Goal: Task Accomplishment & Management: Complete application form

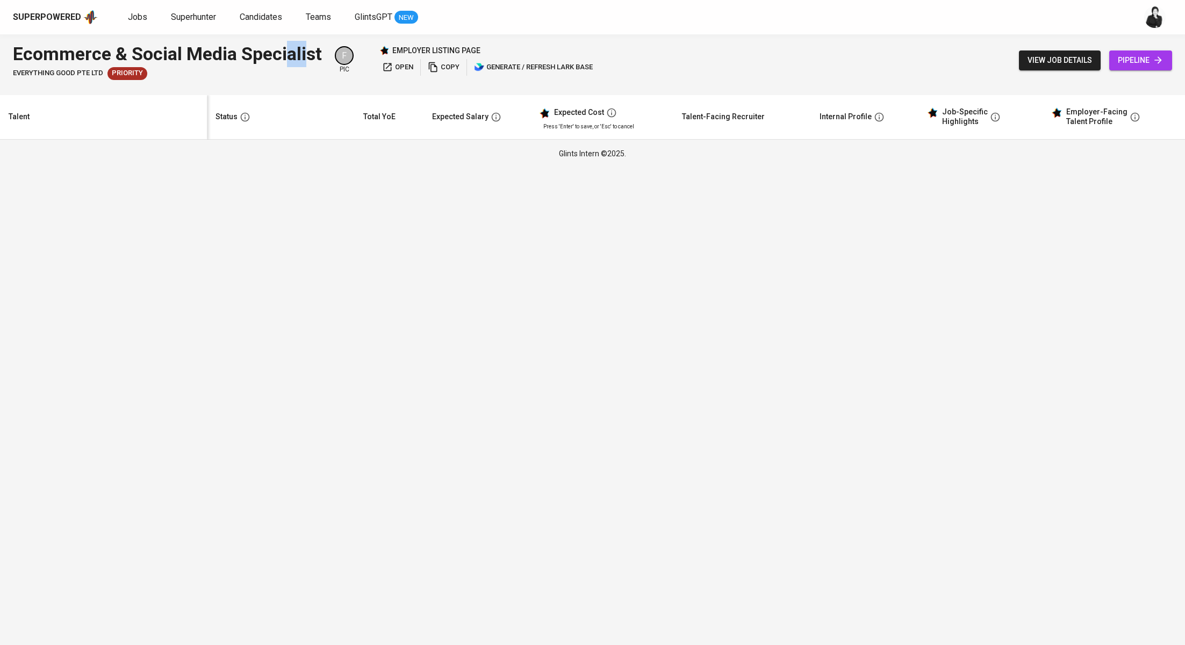
click at [289, 52] on div "Ecommerce & Social Media Specialist" at bounding box center [167, 54] width 309 height 26
click at [328, 49] on div "Ecommerce & Social Media Specialist Everything good Pte Ltd Priority F pic empl…" at bounding box center [304, 60] width 582 height 39
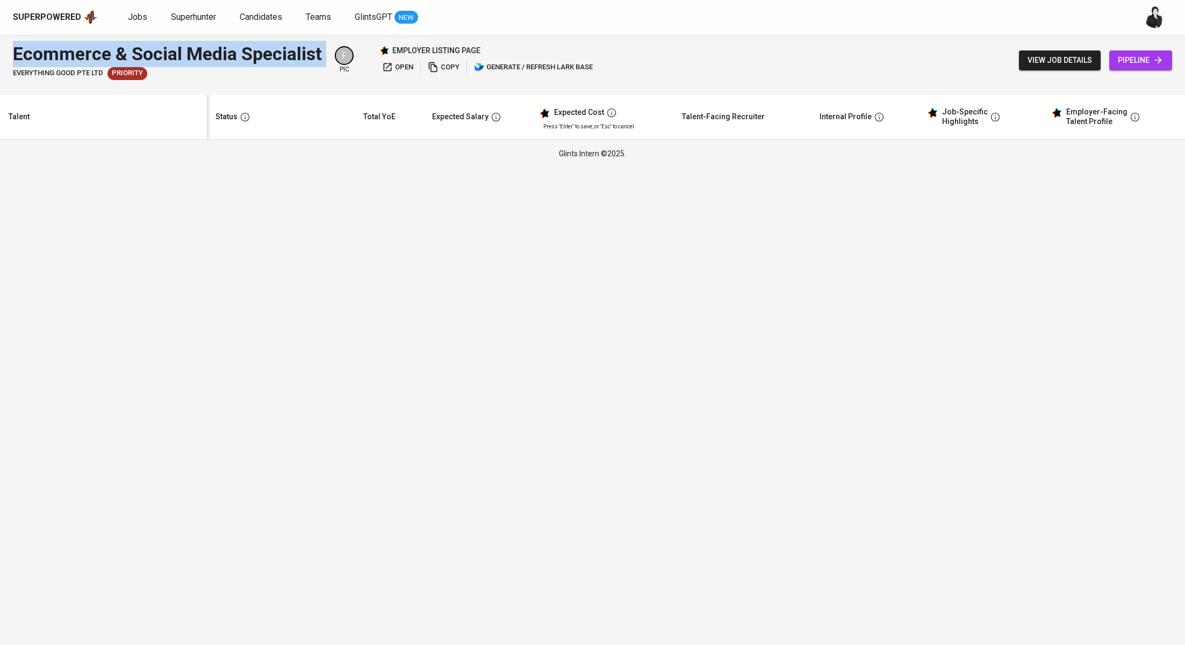
drag, startPoint x: 328, startPoint y: 49, endPoint x: 13, endPoint y: 60, distance: 314.5
click at [13, 60] on div "Ecommerce & Social Media Specialist Everything good Pte Ltd Priority F pic empl…" at bounding box center [304, 60] width 582 height 39
copy div "Ecommerce & Social Media Specialist"
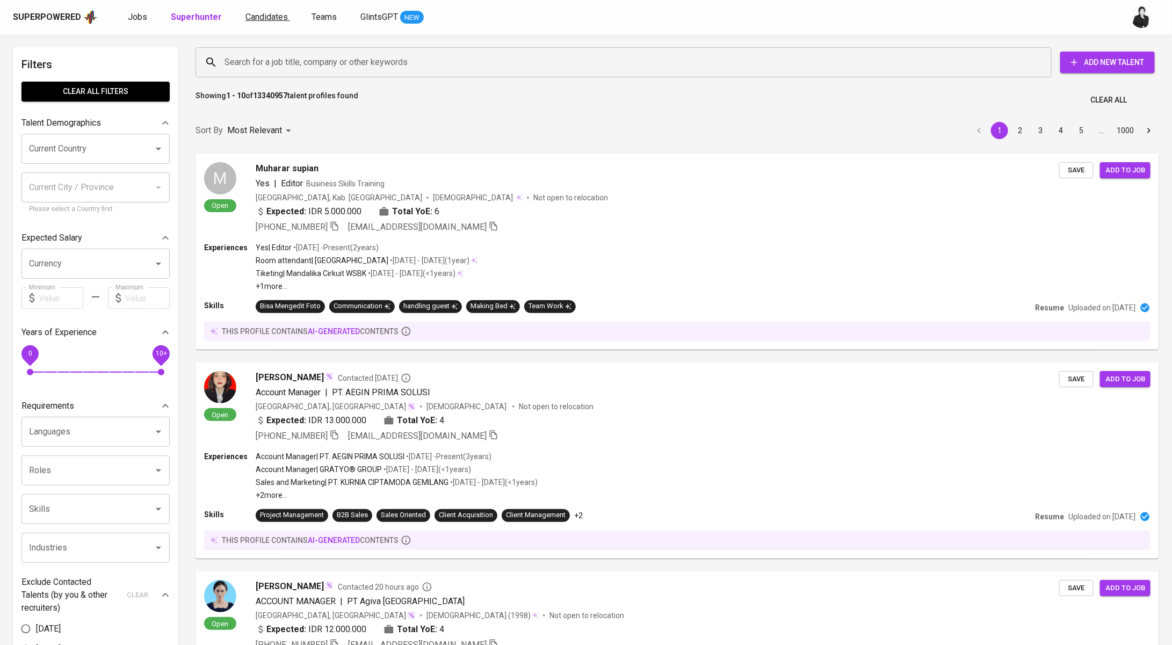
click at [266, 18] on span "Candidates" at bounding box center [267, 17] width 42 height 10
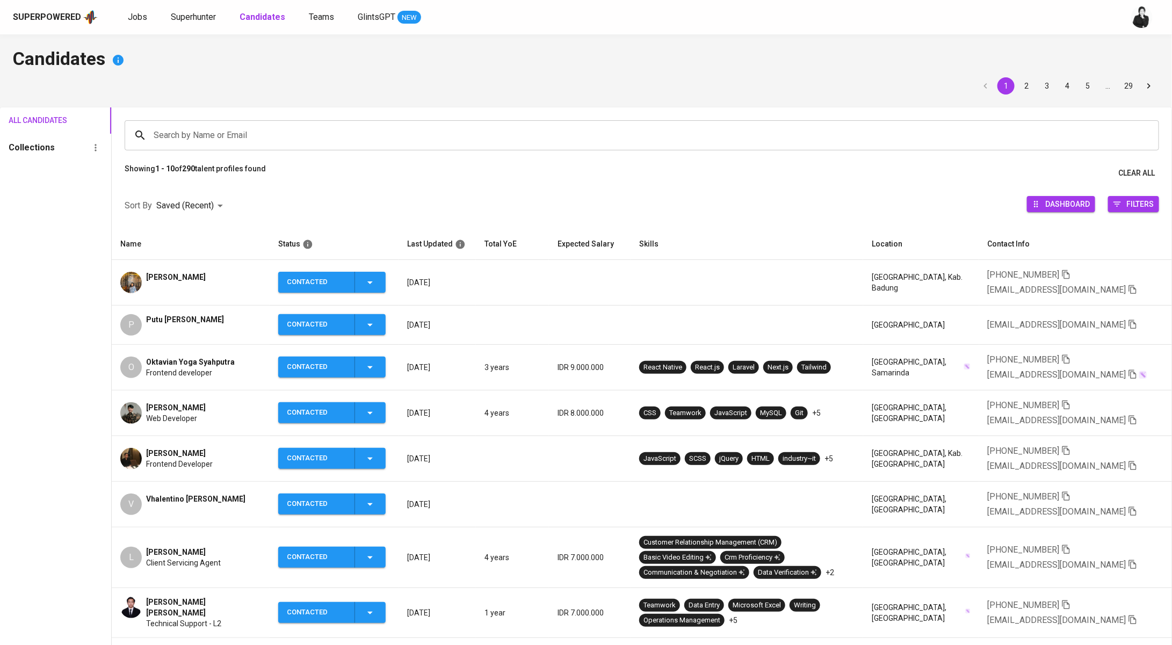
click at [173, 282] on span "Reza Mutia" at bounding box center [176, 277] width 60 height 11
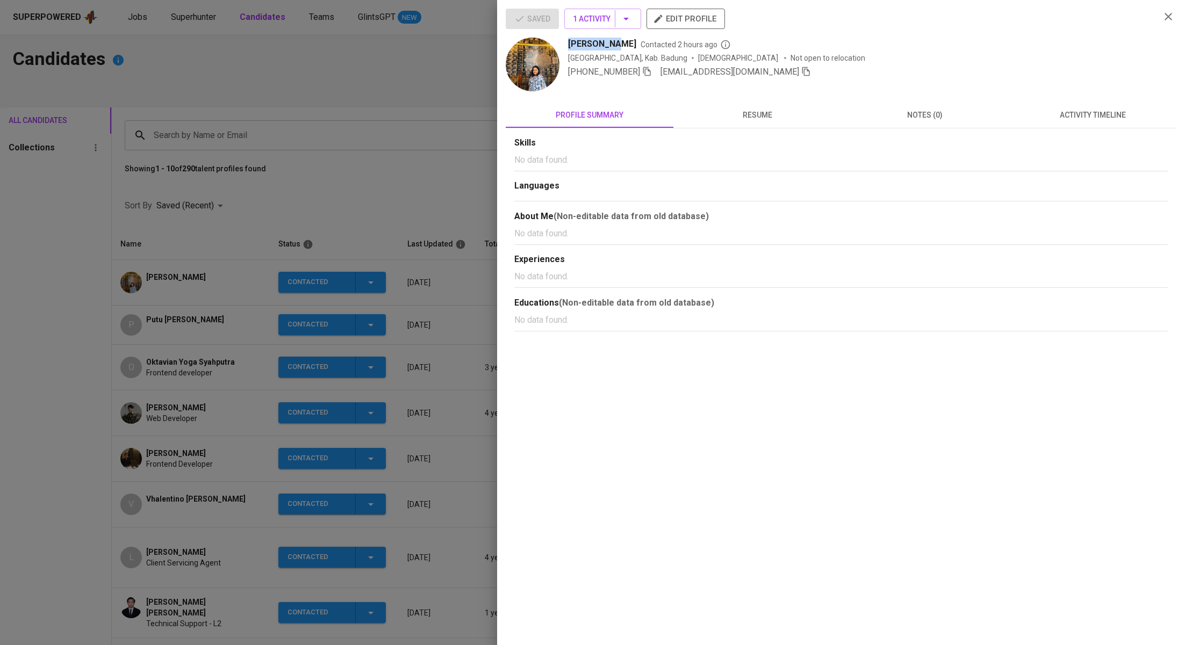
drag, startPoint x: 611, startPoint y: 44, endPoint x: 566, endPoint y: 46, distance: 45.2
click at [566, 46] on div "Reza Mutia Contacted 2 hours ago Indonesia, Kab. Badung Female Not open to relo…" at bounding box center [829, 66] width 646 height 56
copy span "Reza Mutia"
click at [171, 238] on div at bounding box center [592, 322] width 1185 height 645
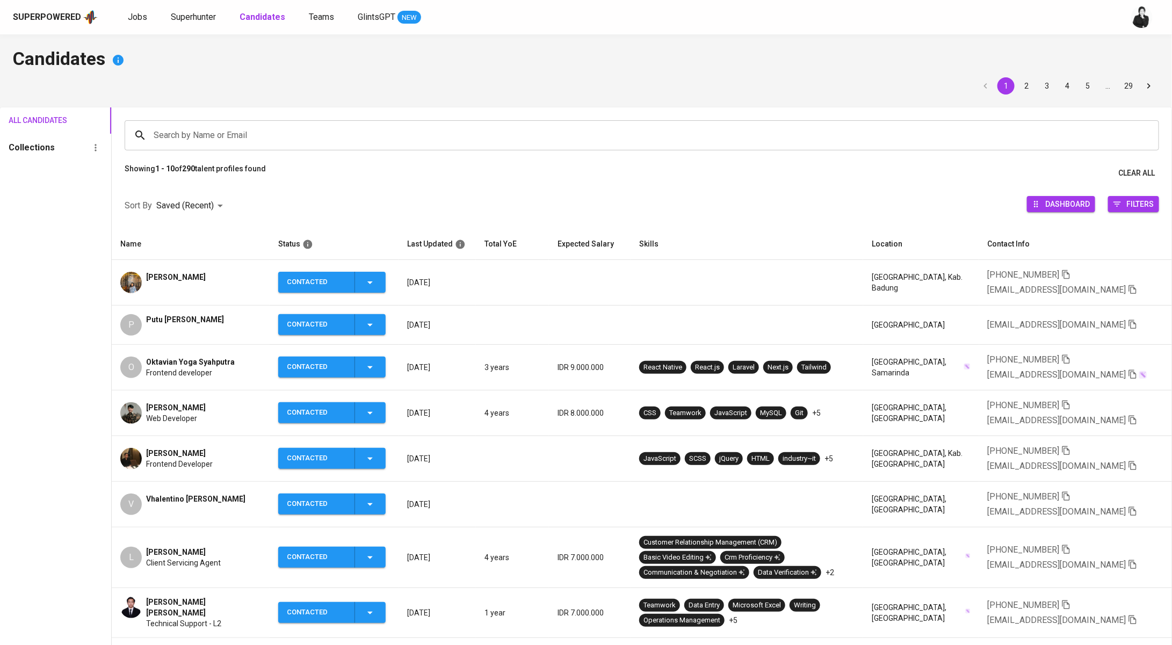
drag, startPoint x: 218, startPoint y: 313, endPoint x: 157, endPoint y: 314, distance: 61.3
click at [157, 314] on div "P Putu Budi Aryawan" at bounding box center [190, 324] width 141 height 21
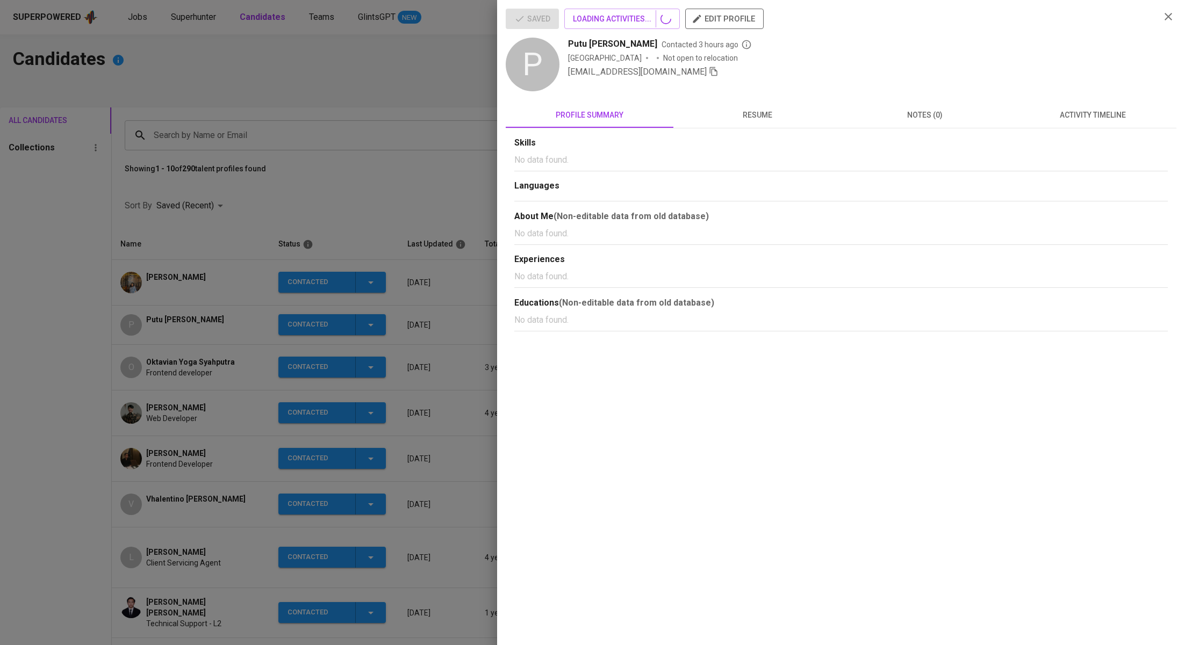
click at [162, 322] on div at bounding box center [592, 322] width 1185 height 645
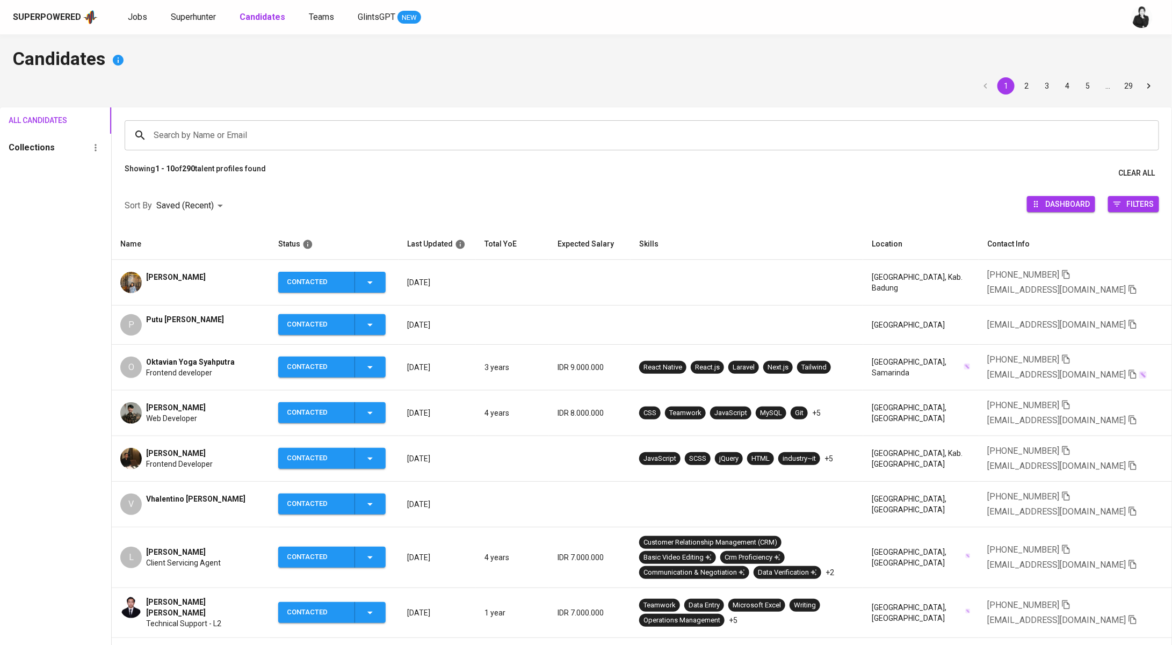
click at [208, 318] on span "Putu Budi Aryawan" at bounding box center [185, 319] width 78 height 11
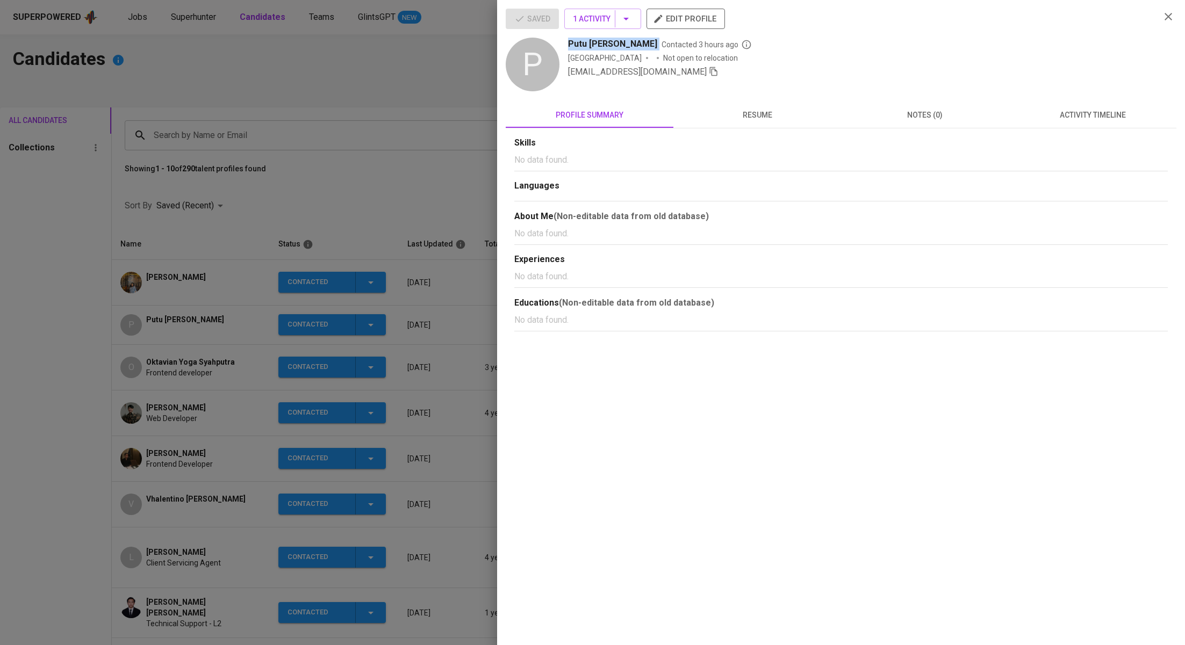
drag, startPoint x: 644, startPoint y: 44, endPoint x: 567, endPoint y: 39, distance: 77.0
click at [567, 39] on div "P Putu Budi Aryawan Contacted 3 hours ago Indonesia Not open to relocation budy…" at bounding box center [829, 66] width 646 height 56
copy span "Putu Budi Aryawan"
copy span "[PERSON_NAME]"
click at [396, 184] on div at bounding box center [592, 322] width 1185 height 645
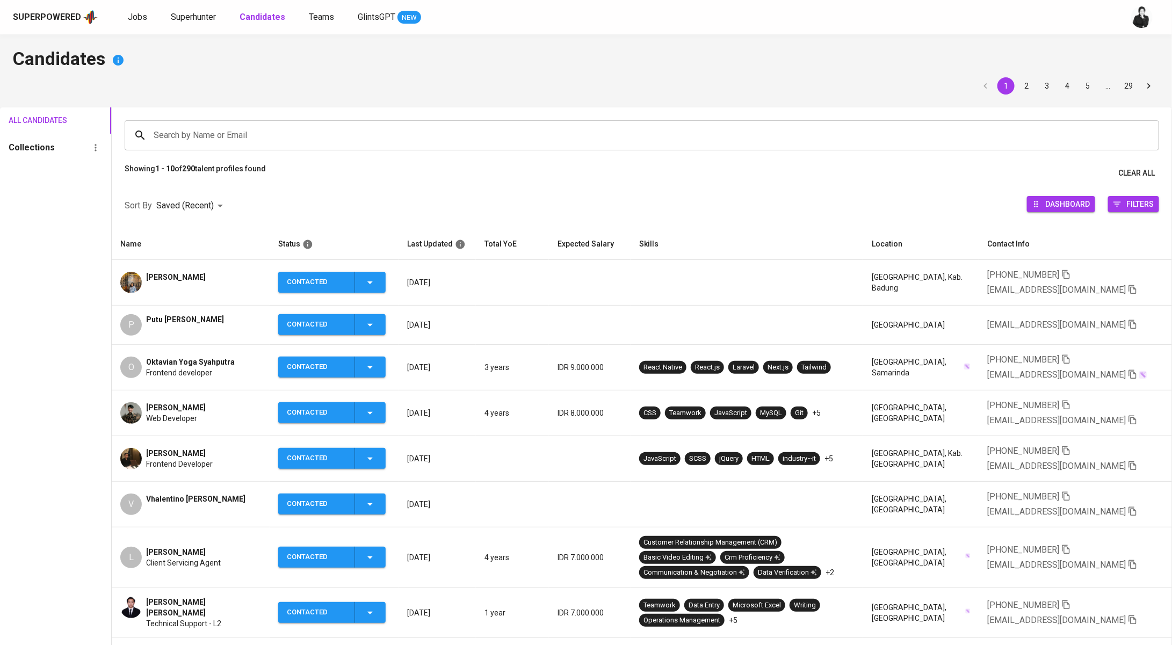
click at [192, 272] on div "[PERSON_NAME]" at bounding box center [190, 282] width 141 height 21
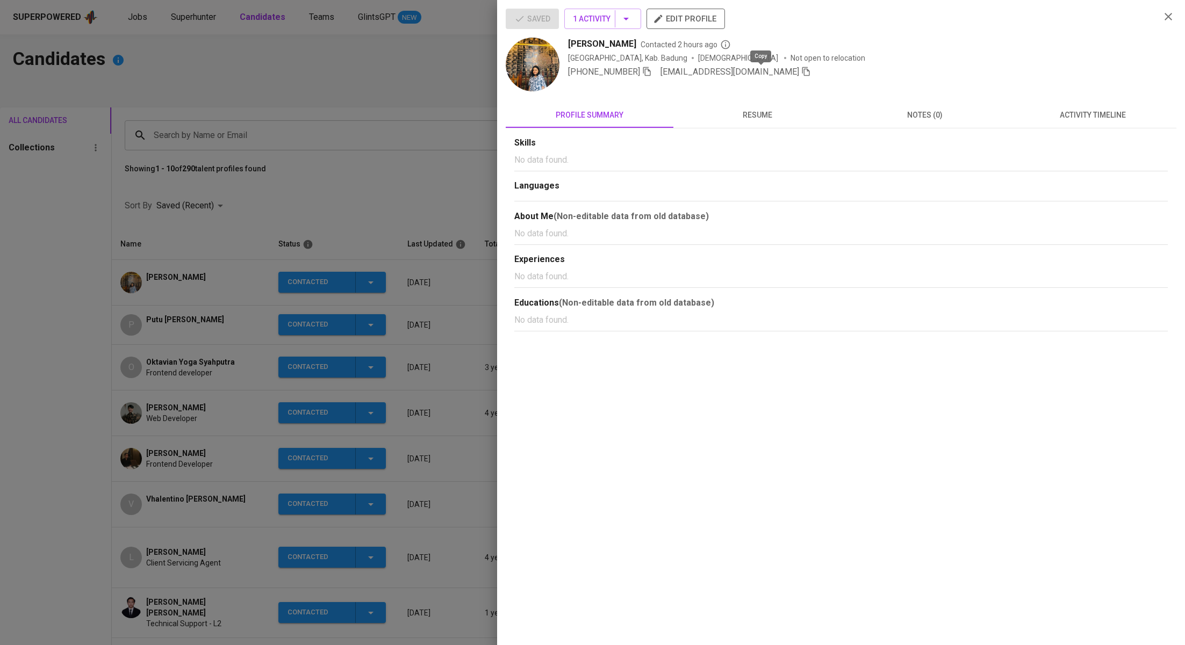
click at [801, 75] on icon "button" at bounding box center [806, 72] width 10 height 10
click at [348, 150] on div at bounding box center [592, 322] width 1185 height 645
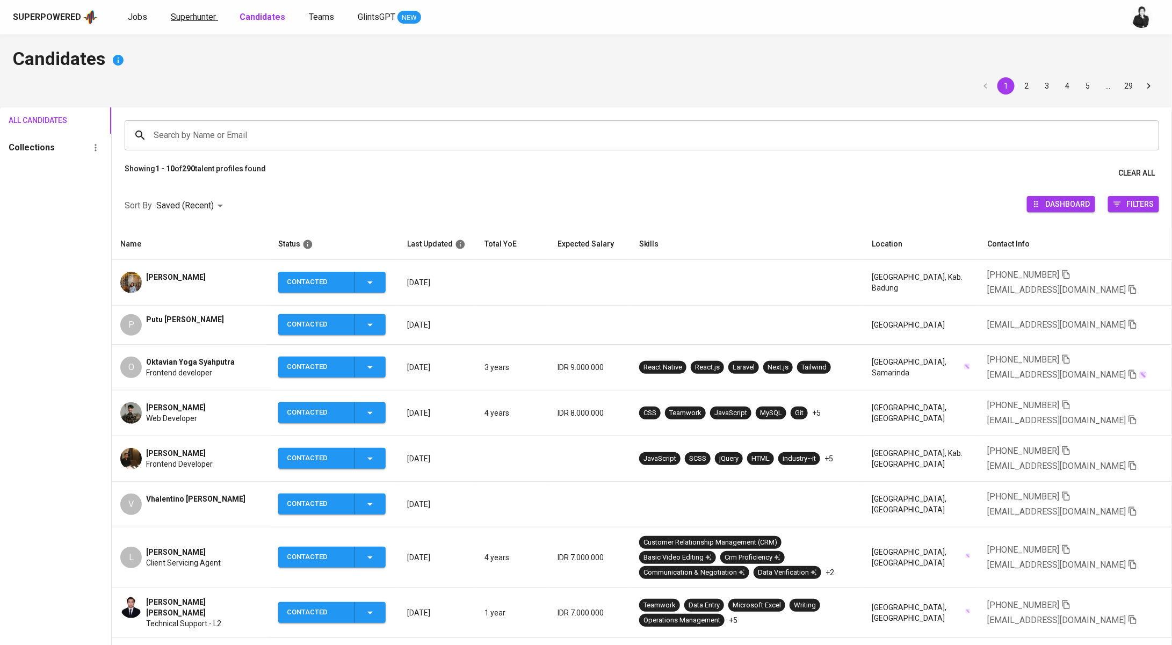
click at [200, 17] on span "Superhunter" at bounding box center [193, 17] width 45 height 10
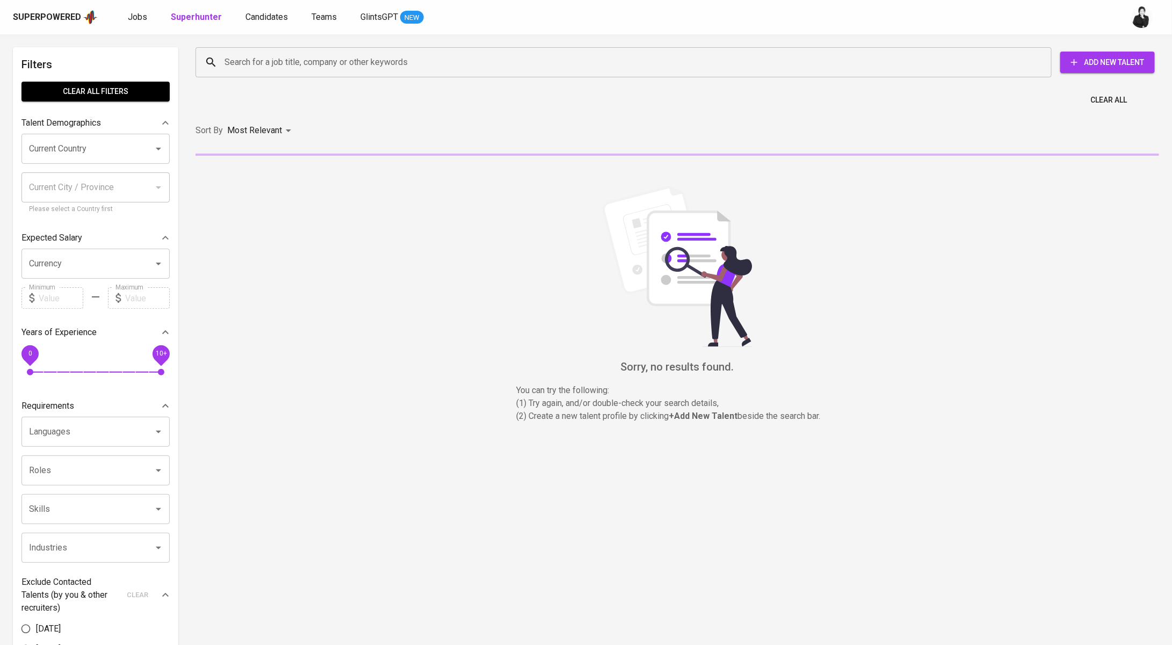
click at [451, 61] on input "Search for a job title, company or other keywords" at bounding box center [626, 62] width 809 height 20
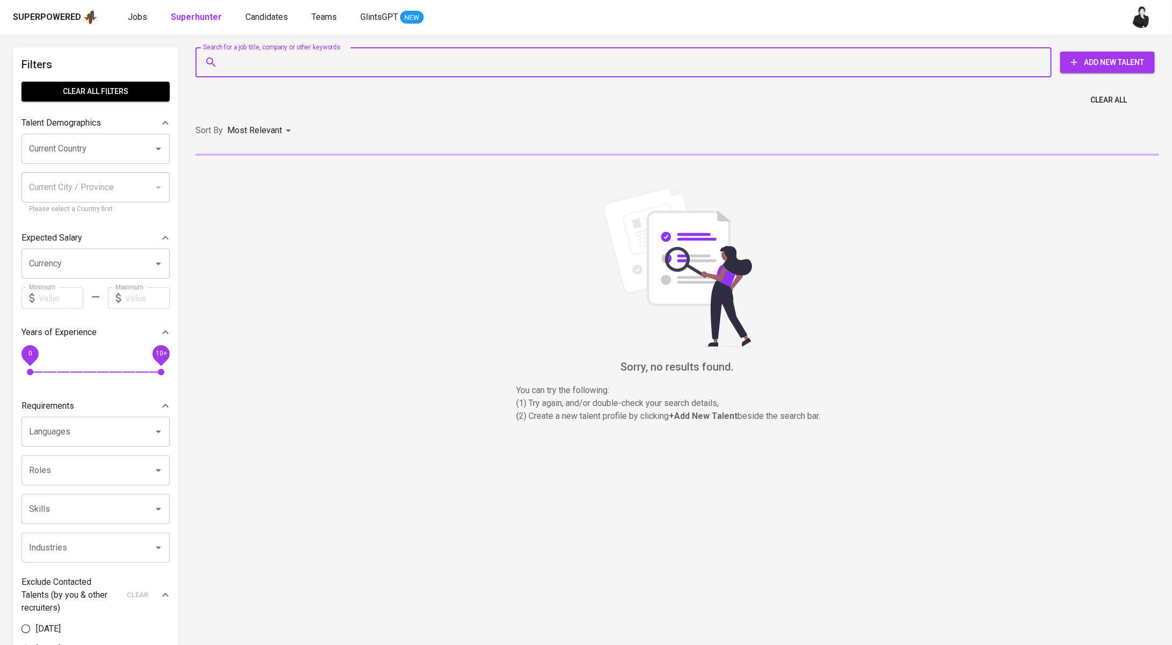
paste input "rezamutiaa@gmail.com"
type input "rezamutiaa@gmail.com"
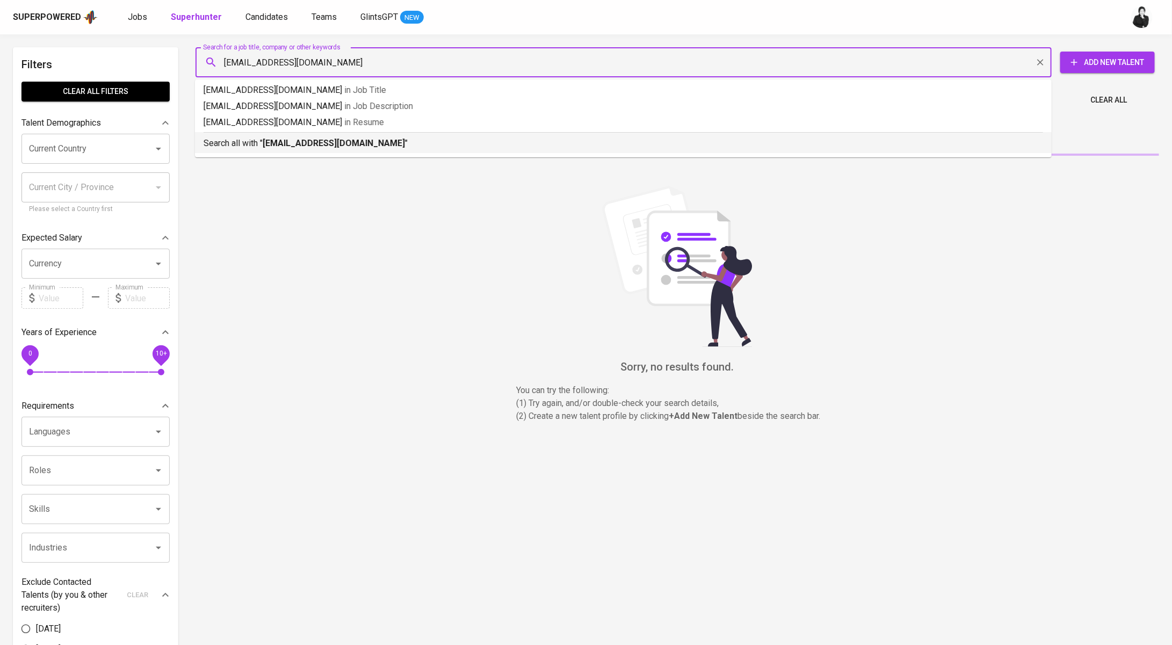
click at [402, 146] on p "Search all with " rezamutiaa@gmail.com "" at bounding box center [624, 143] width 840 height 13
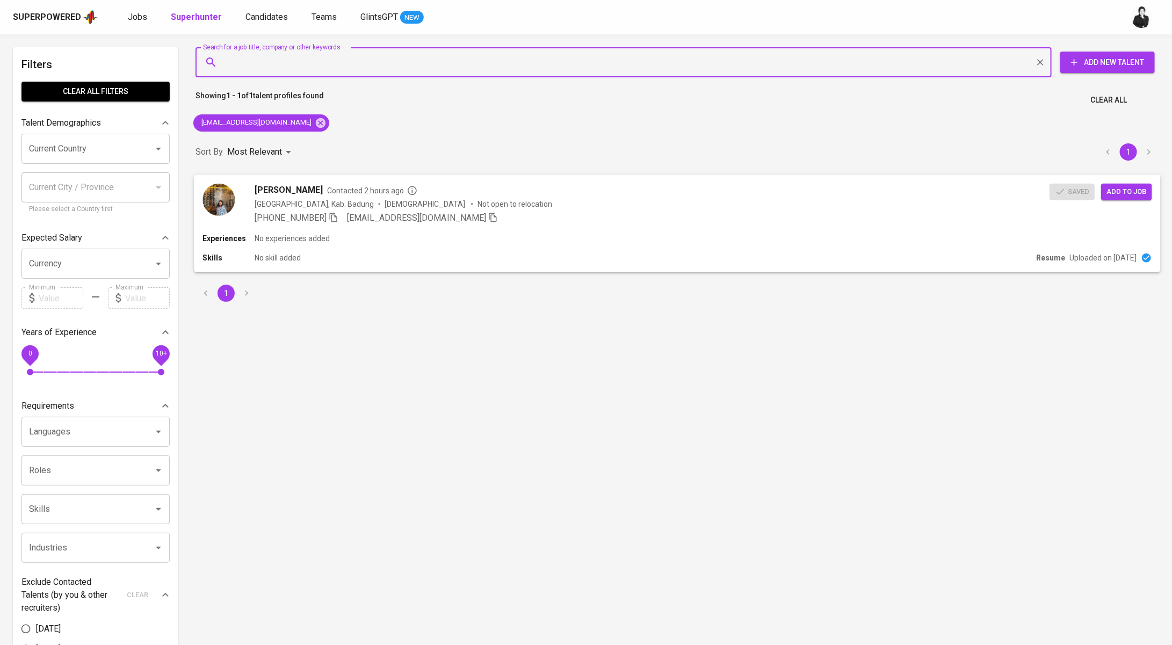
click at [1109, 190] on span "Add to job" at bounding box center [1127, 191] width 40 height 12
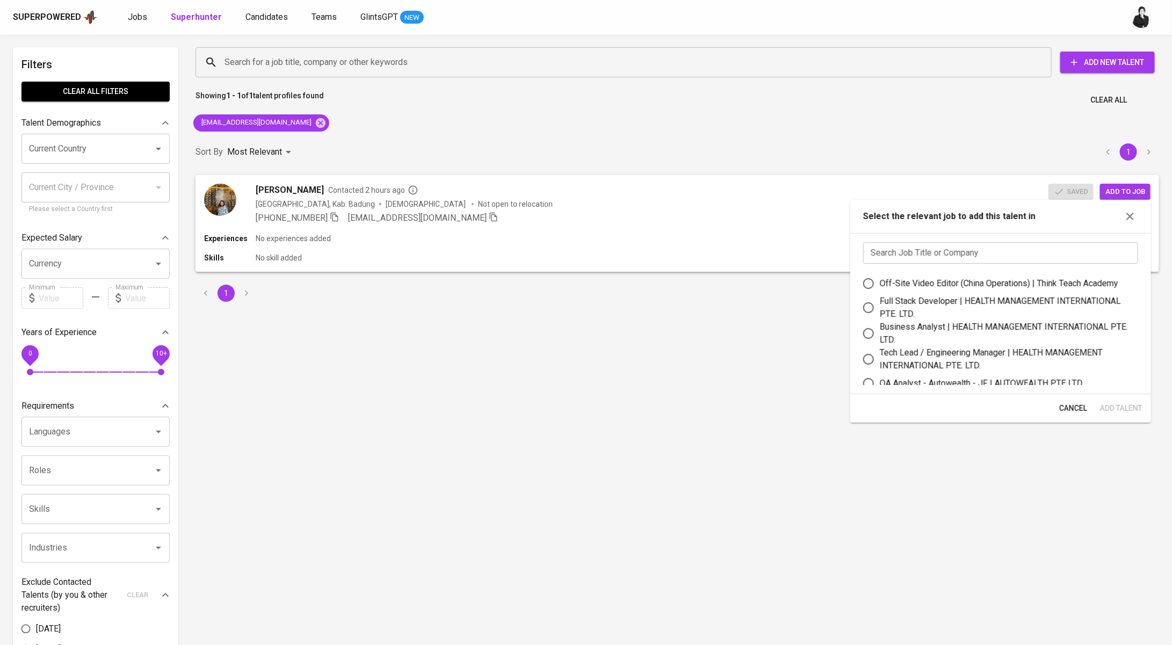
click at [1003, 255] on input "text" at bounding box center [1000, 252] width 275 height 21
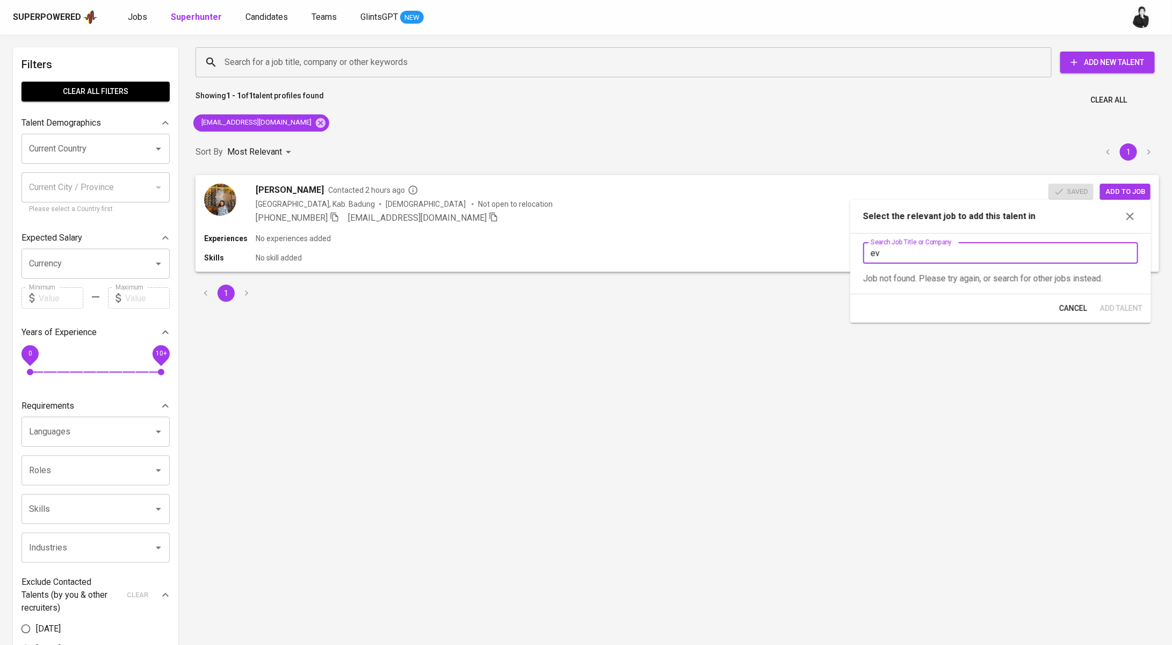
type input "e"
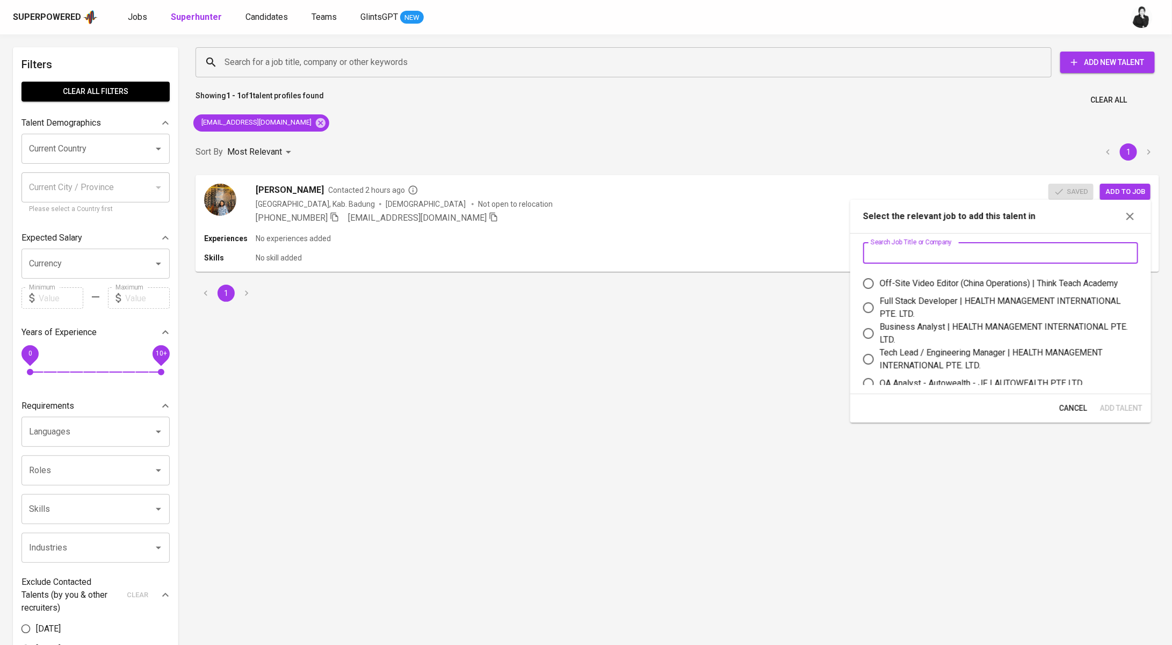
paste input "Ecommerce & Social Media Specialist"
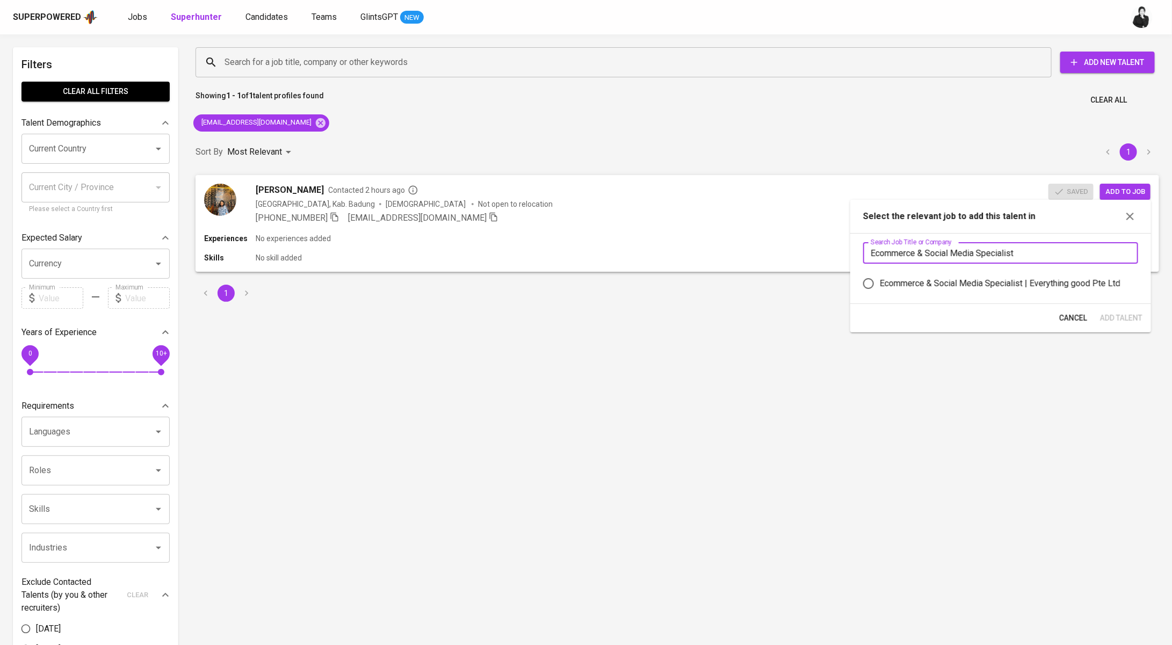
type input "Ecommerce & Social Media Specialist"
click at [967, 286] on div "Ecommerce & Social Media Specialist | Everything good Pte Ltd" at bounding box center [1000, 283] width 241 height 13
click at [880, 286] on input "Ecommerce & Social Media Specialist | Everything good Pte Ltd" at bounding box center [868, 283] width 23 height 23
radio input "true"
click at [1111, 325] on button "Add Talent" at bounding box center [1121, 318] width 51 height 20
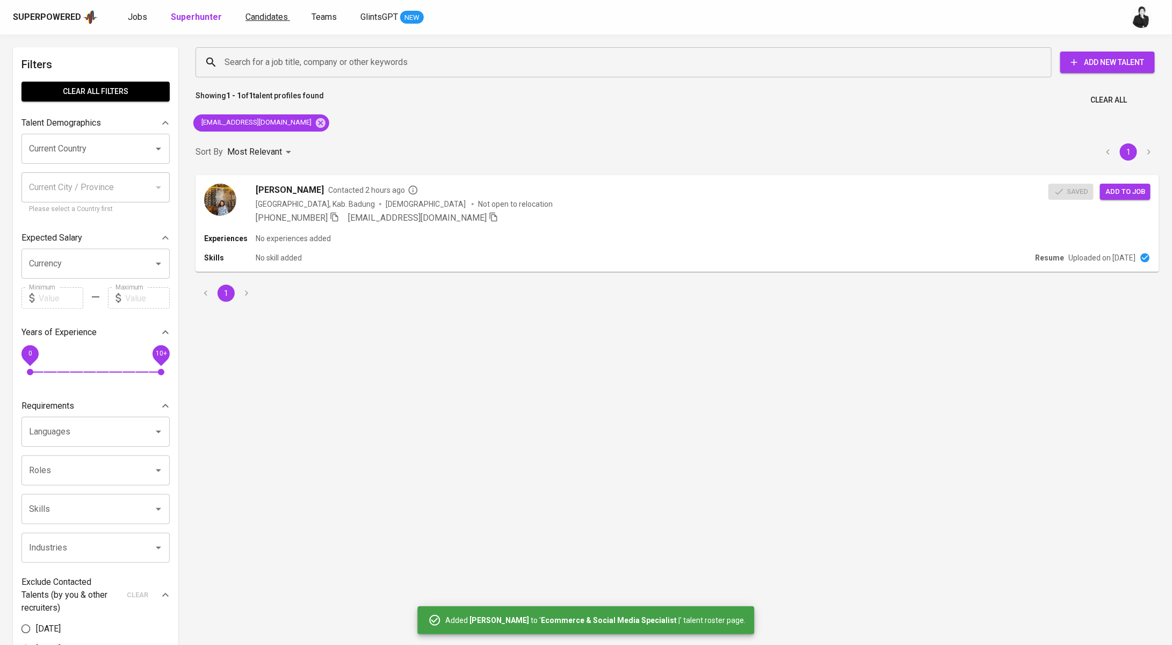
click at [272, 23] on link "Candidates" at bounding box center [268, 17] width 45 height 13
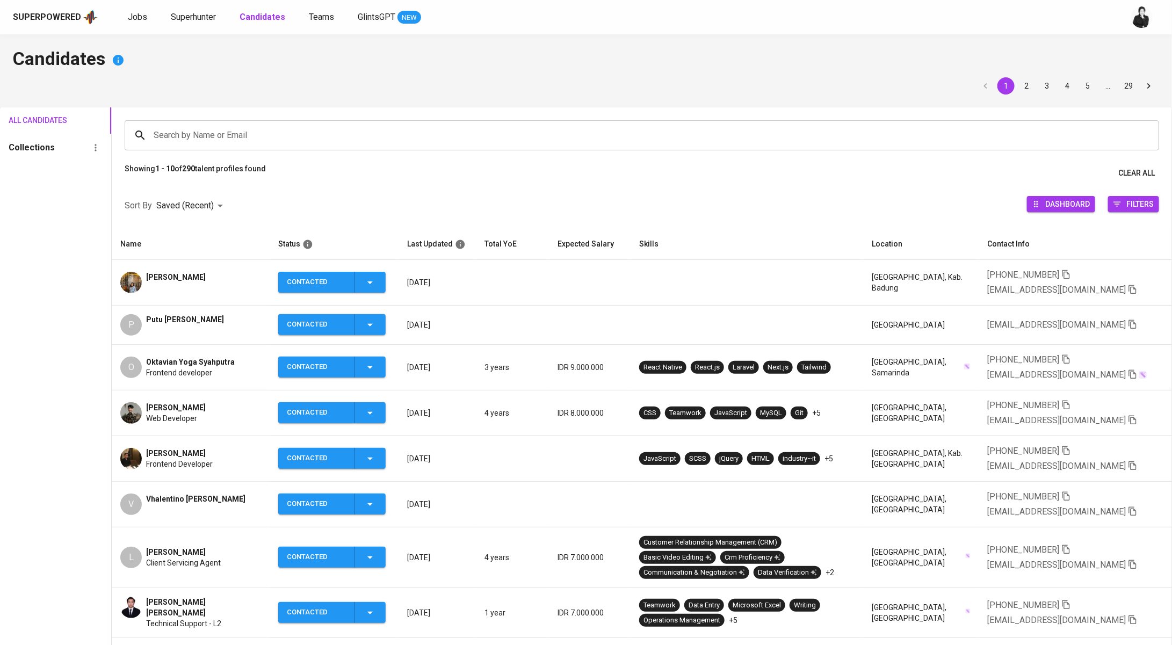
click at [192, 311] on td "P Putu Budi Aryawan" at bounding box center [191, 325] width 158 height 39
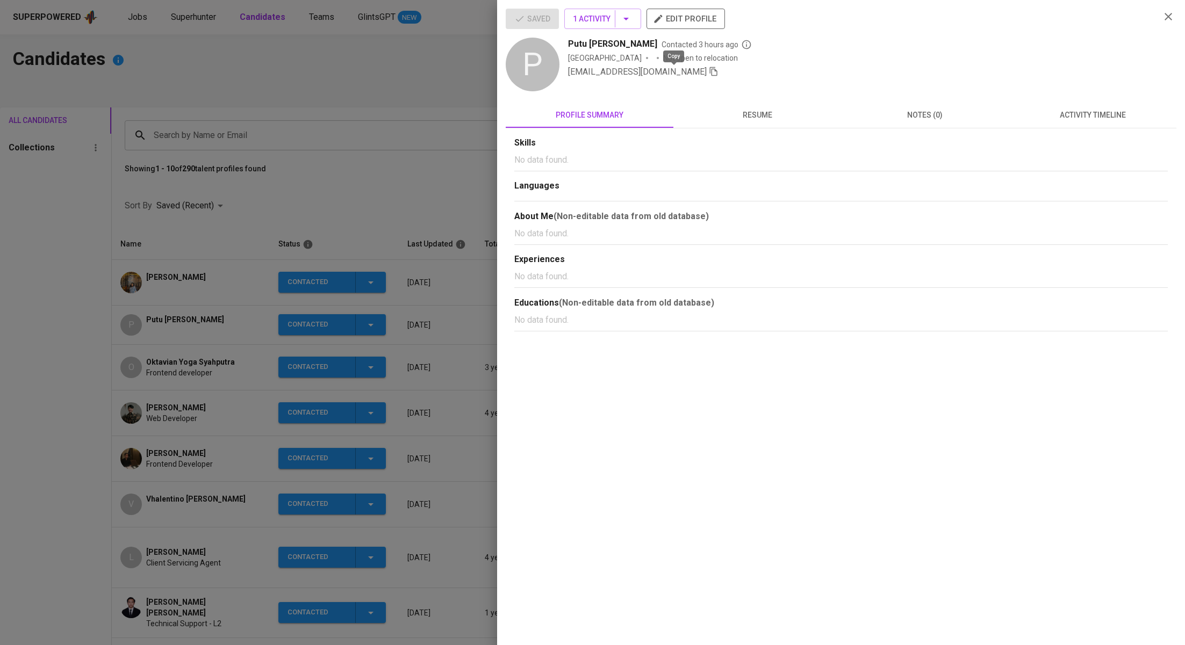
click at [709, 75] on icon "button" at bounding box center [714, 72] width 10 height 10
click at [313, 140] on div at bounding box center [592, 322] width 1185 height 645
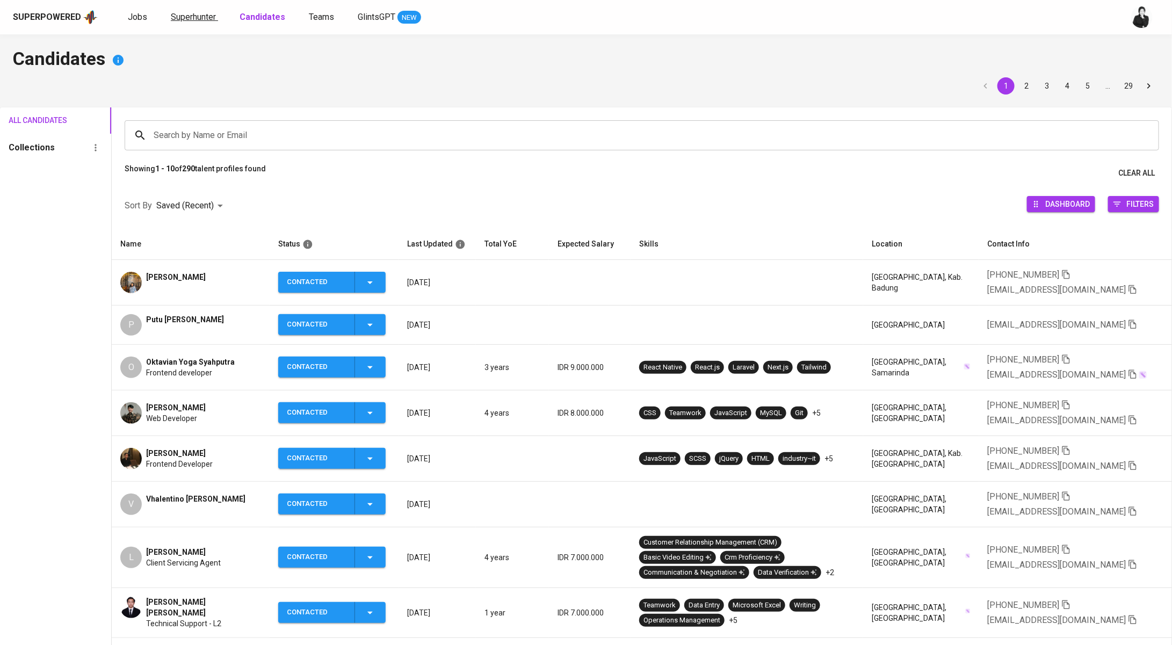
click at [194, 19] on span "Superhunter" at bounding box center [193, 17] width 45 height 10
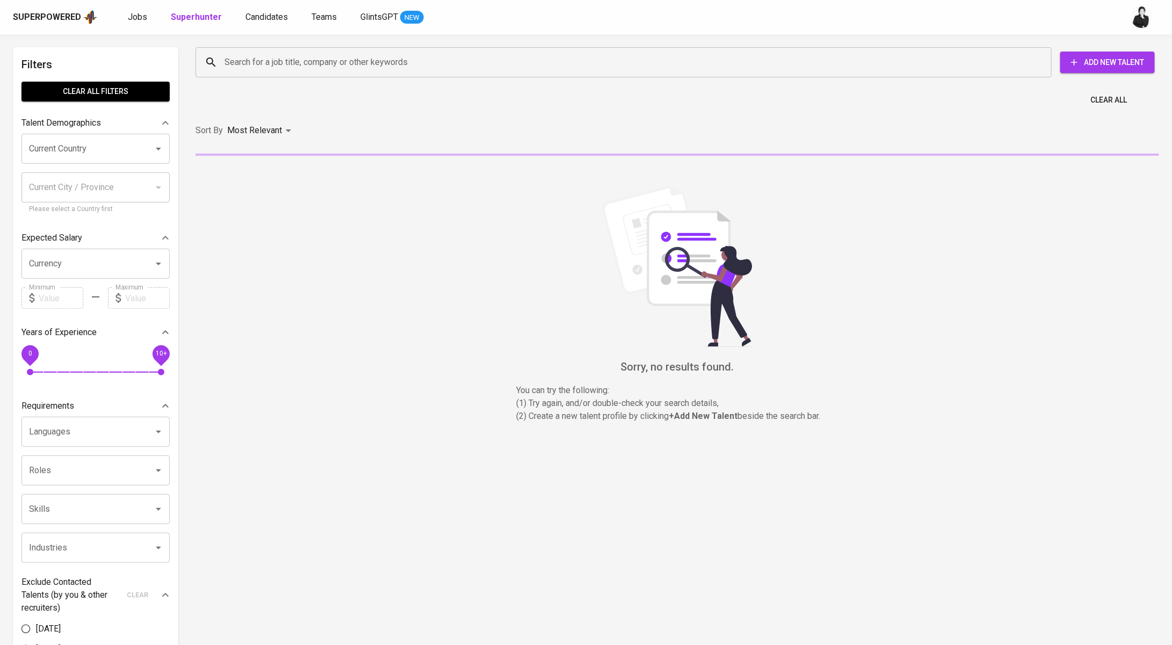
click at [369, 77] on div "Search for a job title, company or other keywords Search for a job title, compa…" at bounding box center [675, 62] width 964 height 34
click at [391, 70] on input "Search for a job title, company or other keywords" at bounding box center [626, 62] width 809 height 20
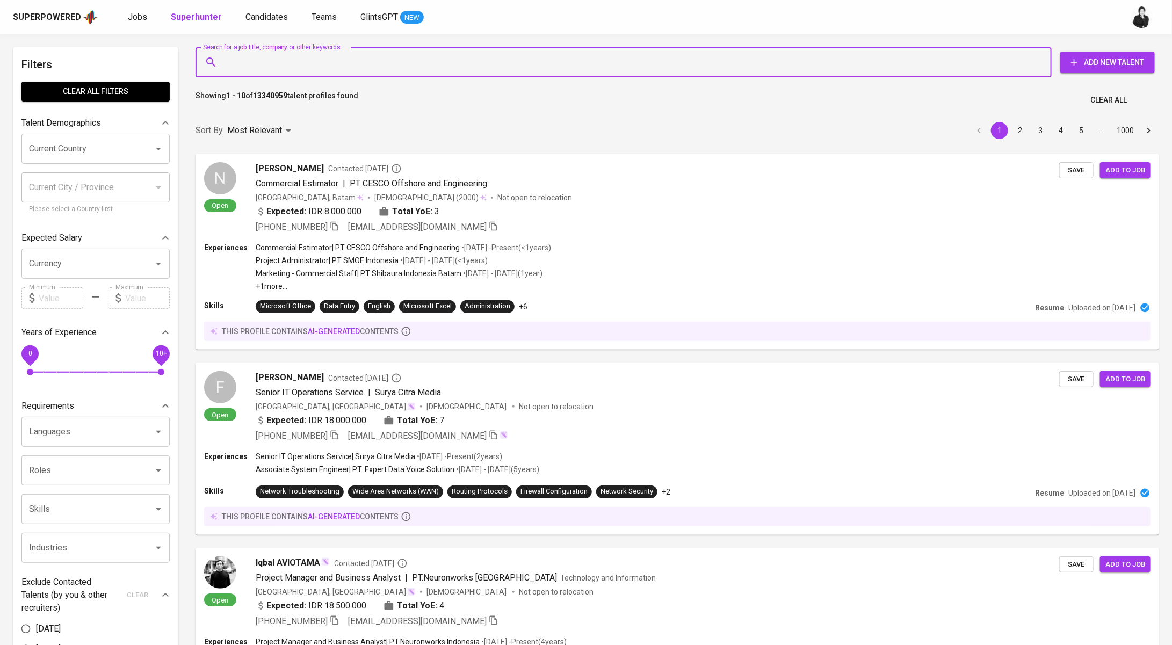
paste input "budyaryawan@gmail.com"
type input "budyaryawan@gmail.com"
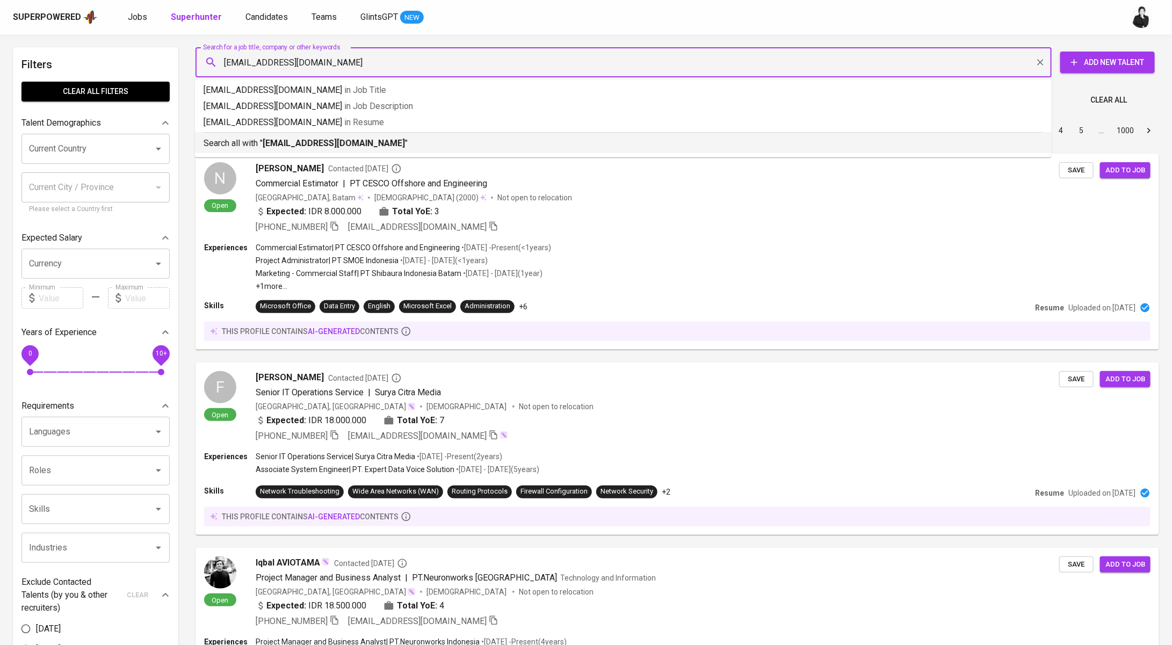
click at [400, 141] on p "Search all with " budyaryawan@gmail.com "" at bounding box center [624, 143] width 840 height 13
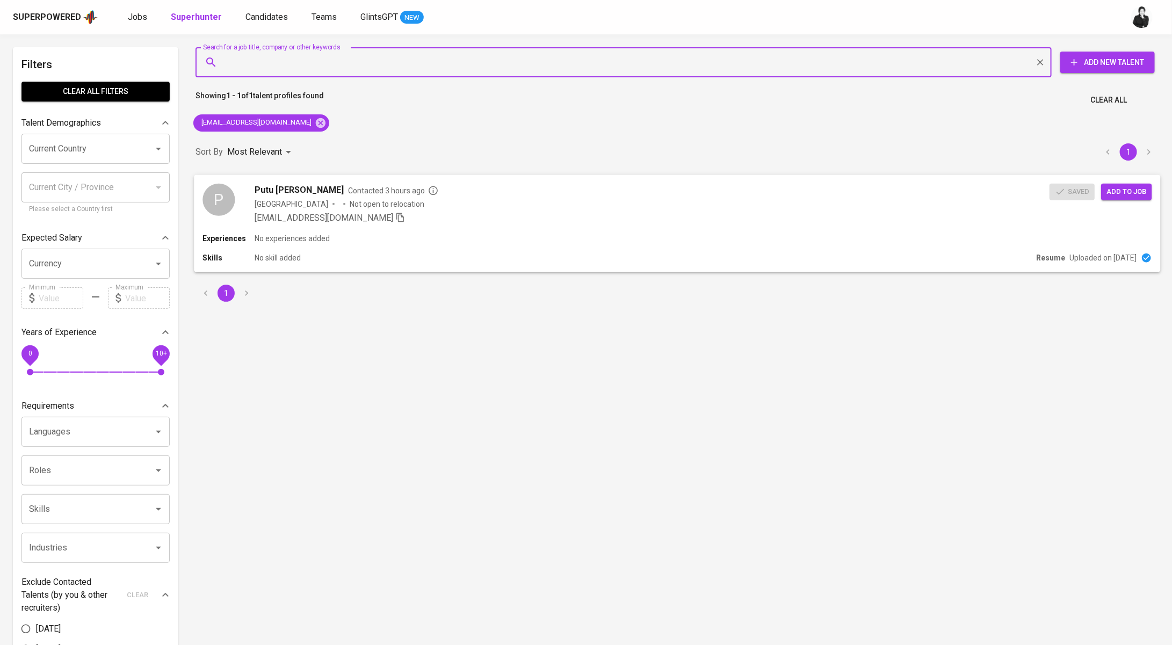
click at [1111, 199] on button "Add to job" at bounding box center [1126, 191] width 51 height 17
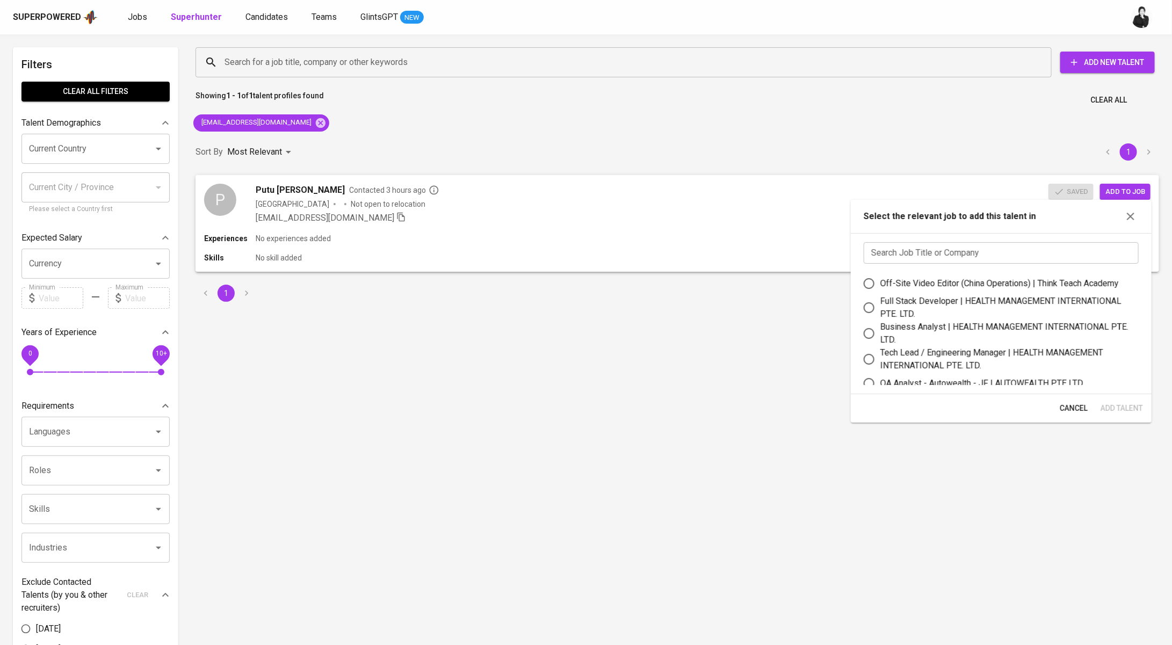
click at [1011, 246] on input "text" at bounding box center [1001, 252] width 275 height 21
paste input "Ecommerce & Social Media Specialist"
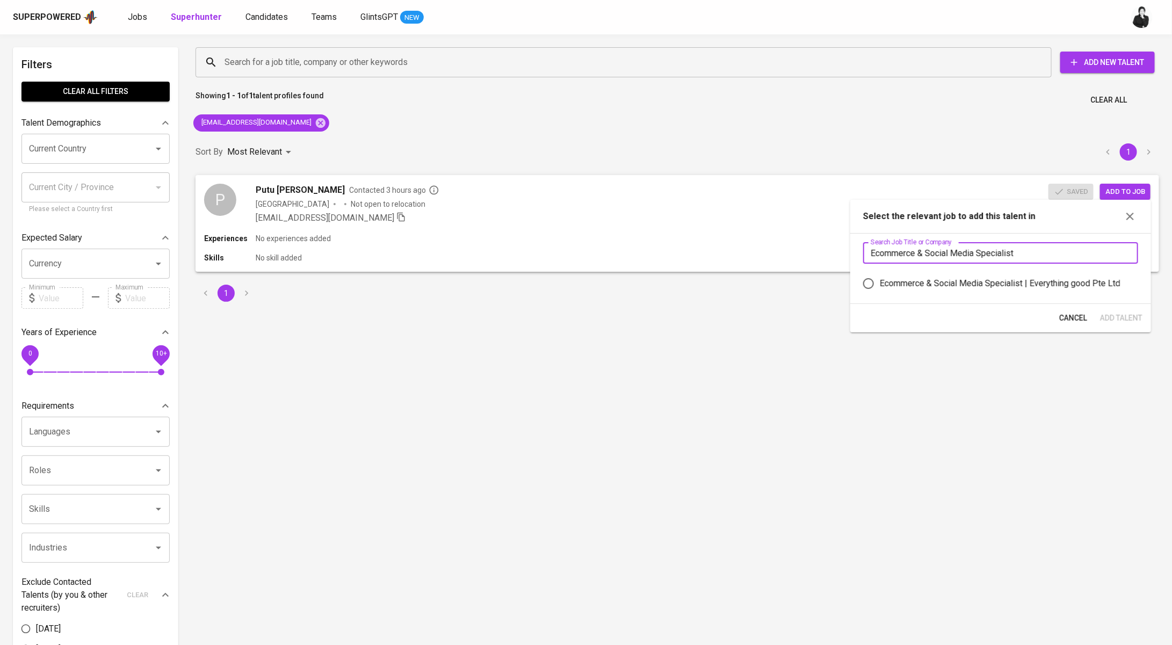
type input "Ecommerce & Social Media Specialist"
click at [971, 286] on div "Ecommerce & Social Media Specialist | Everything good Pte Ltd" at bounding box center [1000, 283] width 241 height 13
click at [880, 286] on input "Ecommerce & Social Media Specialist | Everything good Pte Ltd" at bounding box center [868, 283] width 23 height 23
radio input "true"
click at [1133, 326] on button "Add Talent" at bounding box center [1121, 318] width 51 height 20
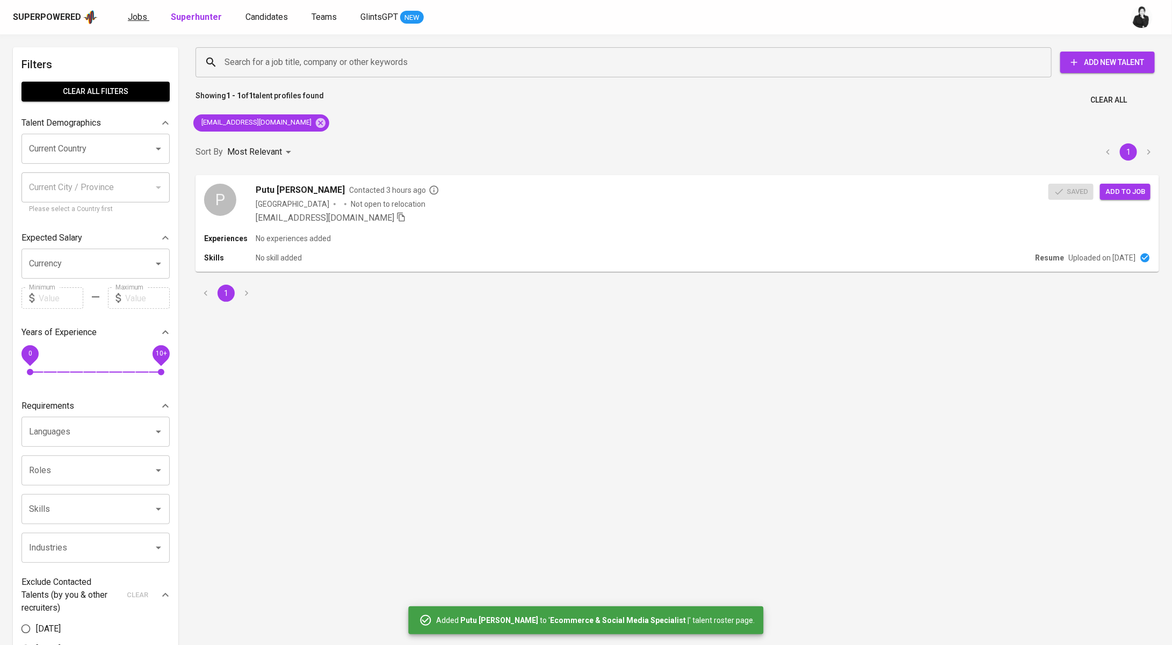
click at [136, 15] on span "Jobs" at bounding box center [137, 17] width 19 height 10
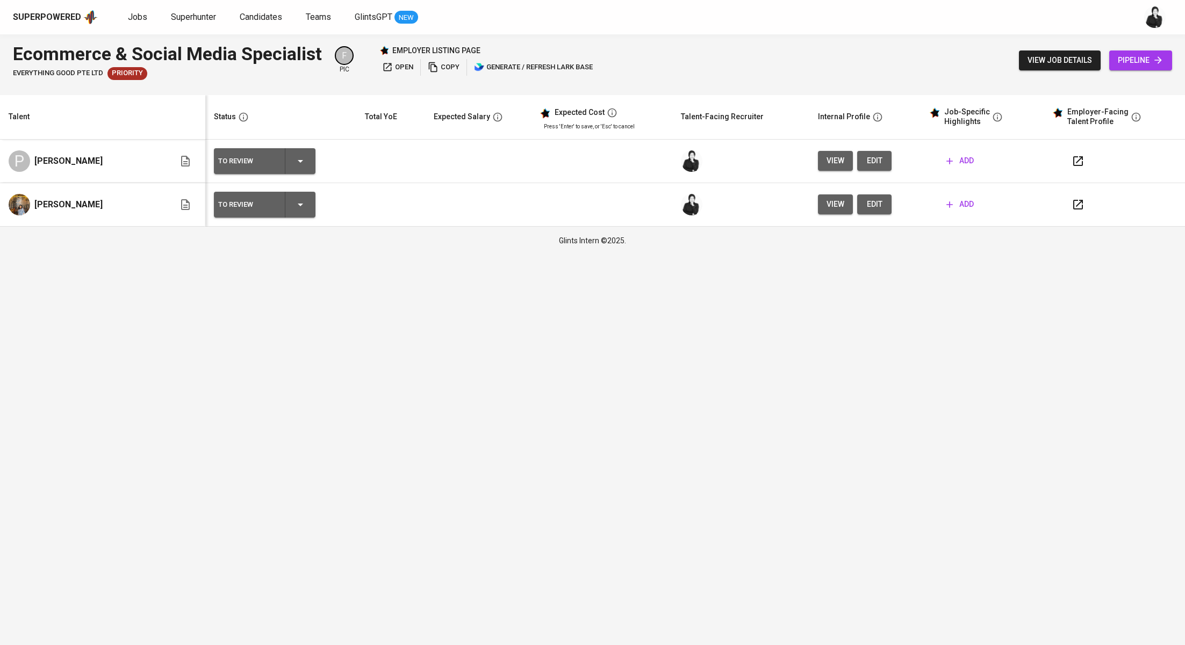
click at [957, 166] on span "add" at bounding box center [959, 160] width 27 height 13
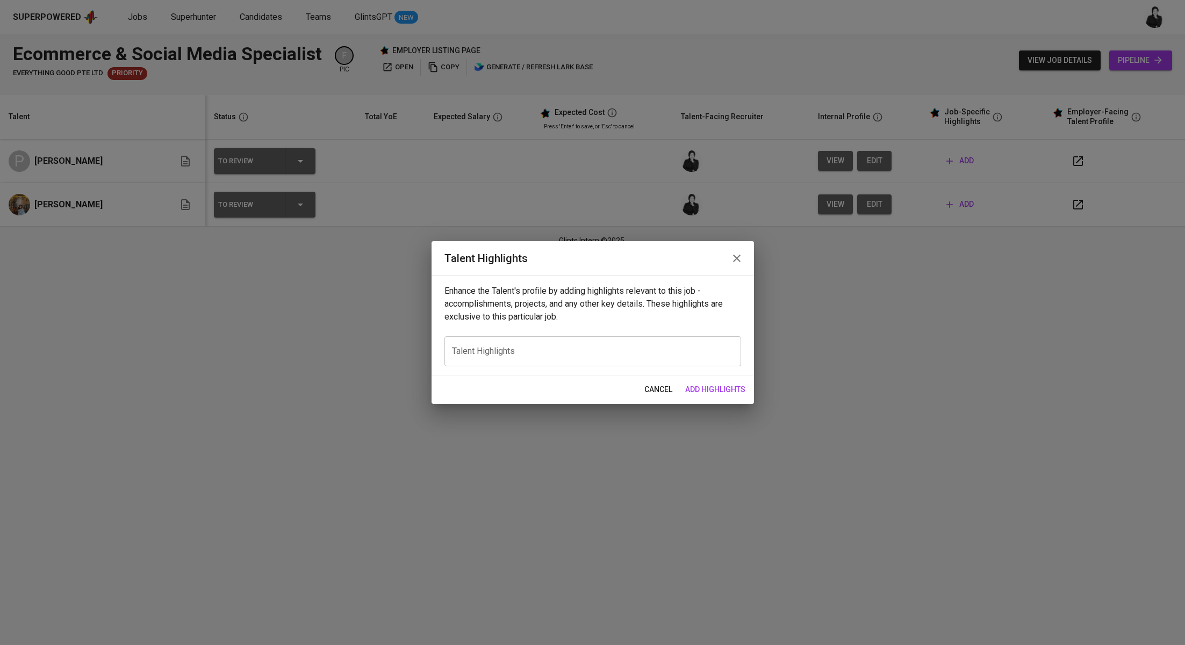
click at [738, 259] on icon "button" at bounding box center [736, 258] width 13 height 13
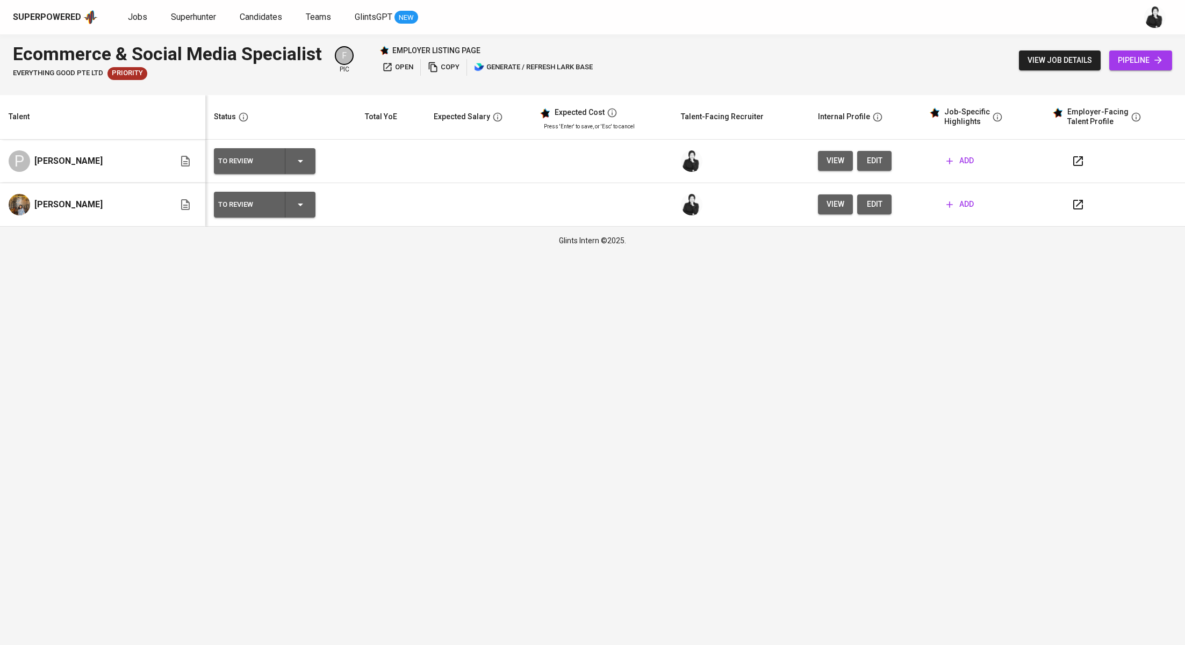
click at [857, 161] on button "edit" at bounding box center [874, 161] width 34 height 20
click at [971, 205] on span "add" at bounding box center [959, 204] width 27 height 13
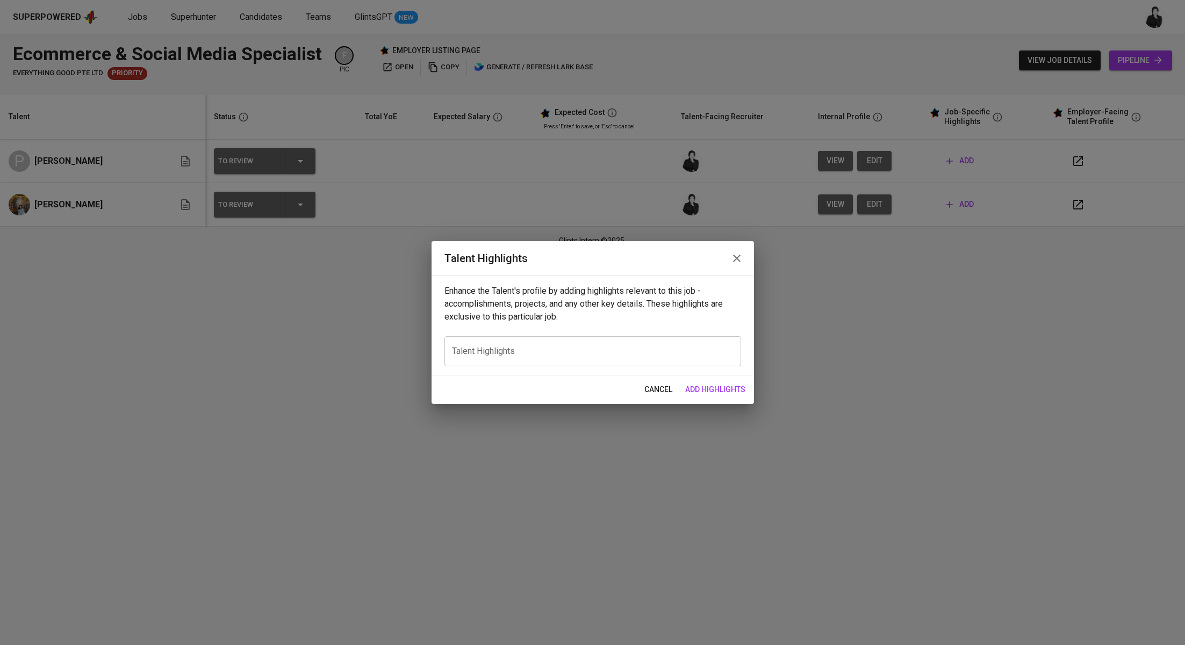
click at [739, 259] on icon "button" at bounding box center [736, 258] width 13 height 13
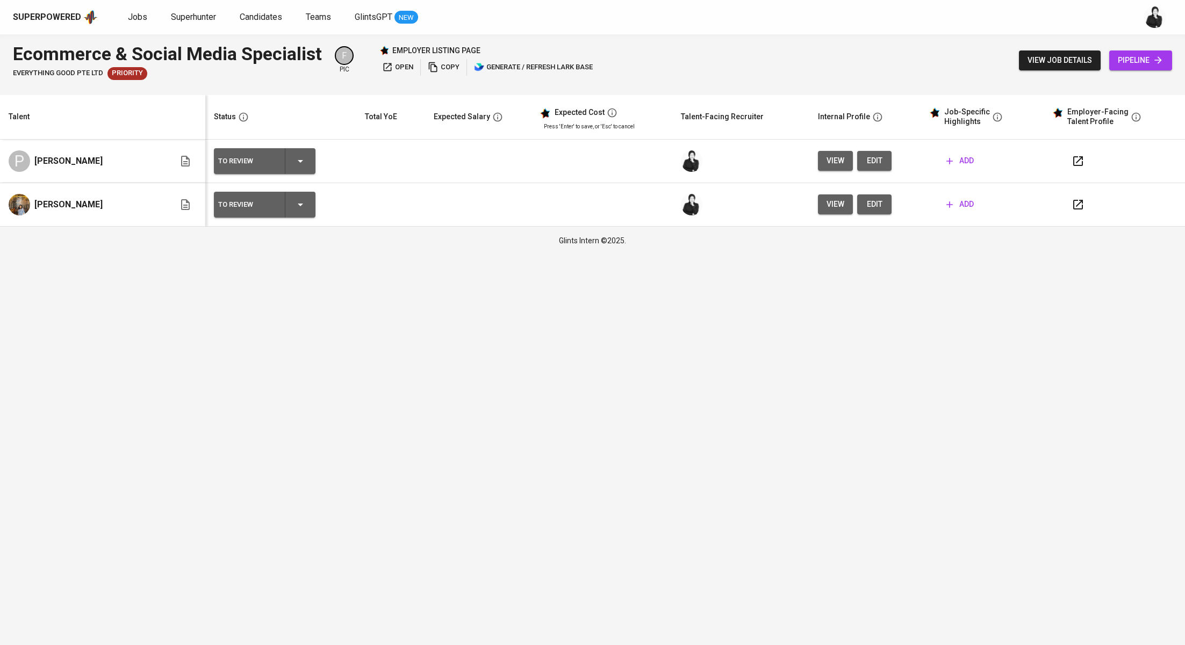
click at [885, 202] on button "edit" at bounding box center [874, 204] width 34 height 20
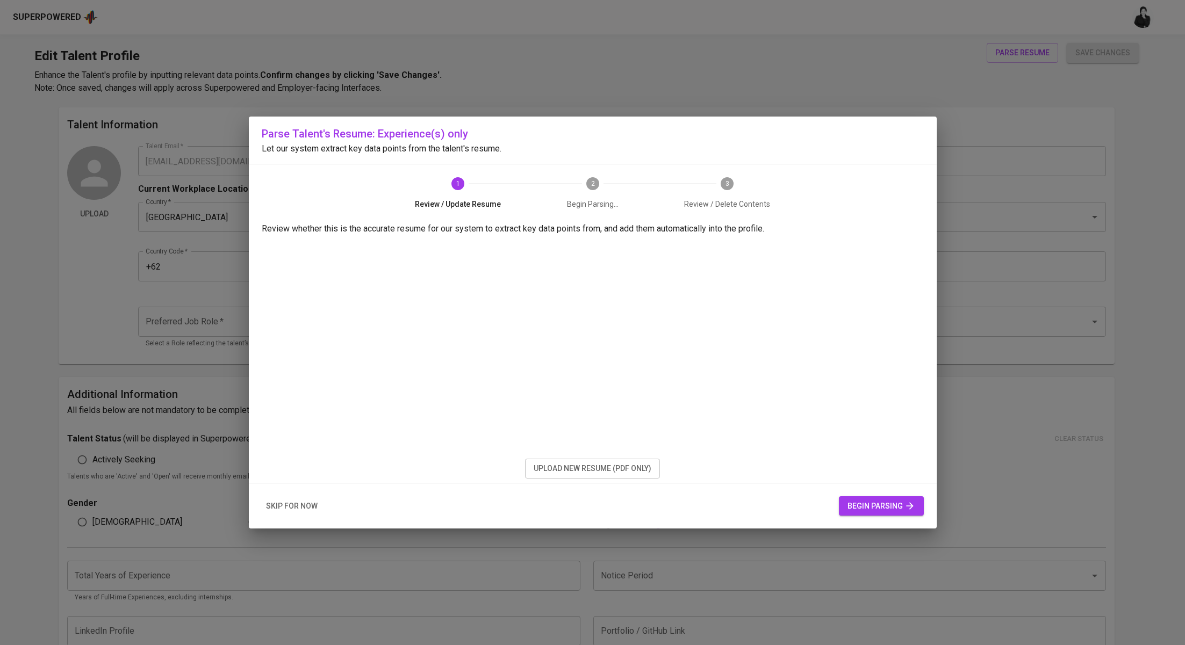
click at [640, 465] on span "upload new resume (pdf only)" at bounding box center [592, 468] width 118 height 13
click at [616, 463] on span "upload new resume (pdf only)" at bounding box center [592, 468] width 118 height 13
click at [630, 472] on span "upload new resume (pdf only)" at bounding box center [592, 468] width 118 height 13
click at [573, 469] on span "upload new resume (pdf only)" at bounding box center [592, 468] width 118 height 13
click at [887, 507] on span "begin parsing" at bounding box center [881, 506] width 68 height 13
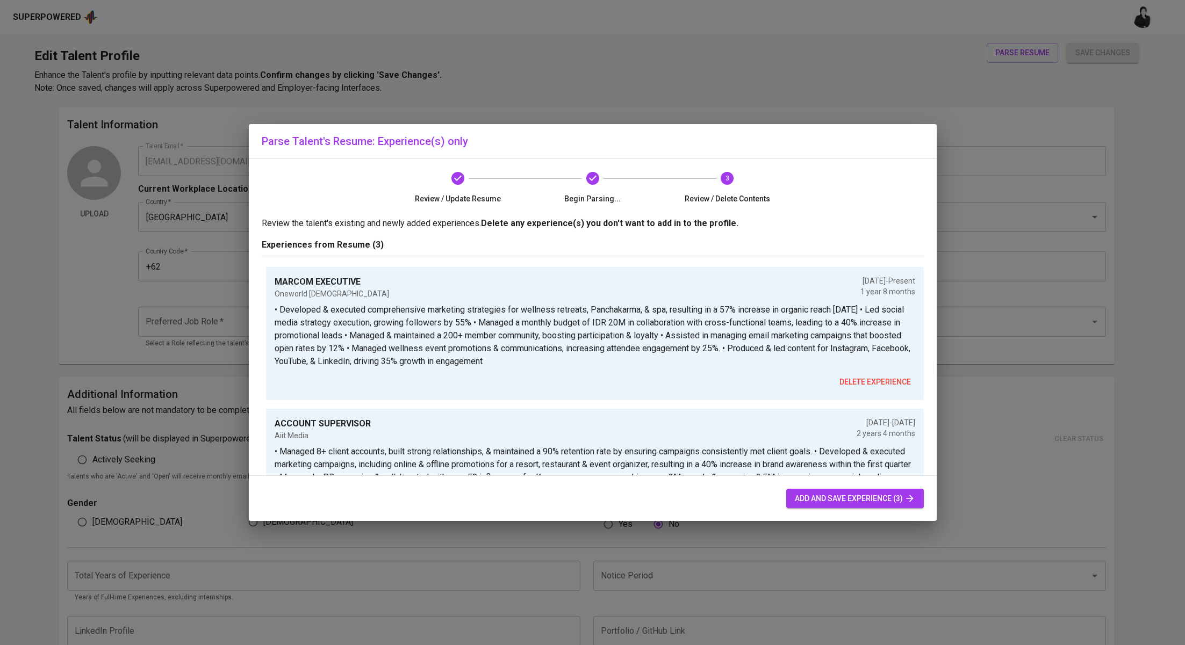
click at [863, 496] on span "add and save experience (3)" at bounding box center [855, 498] width 120 height 13
type input "+62"
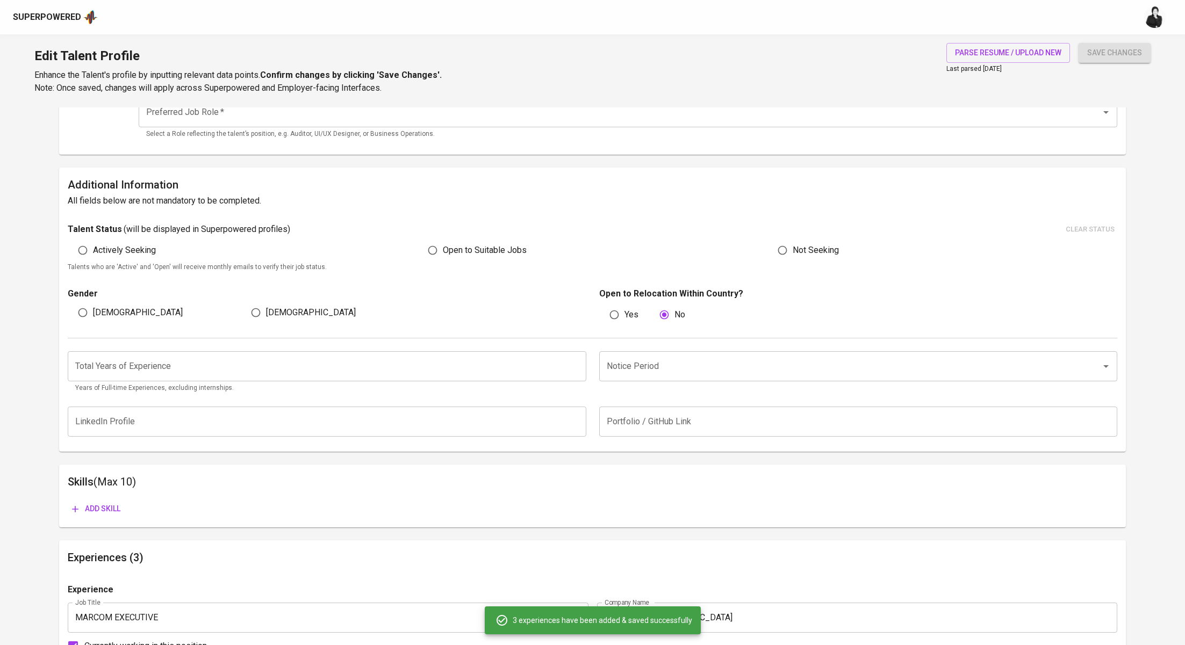
scroll to position [222, 0]
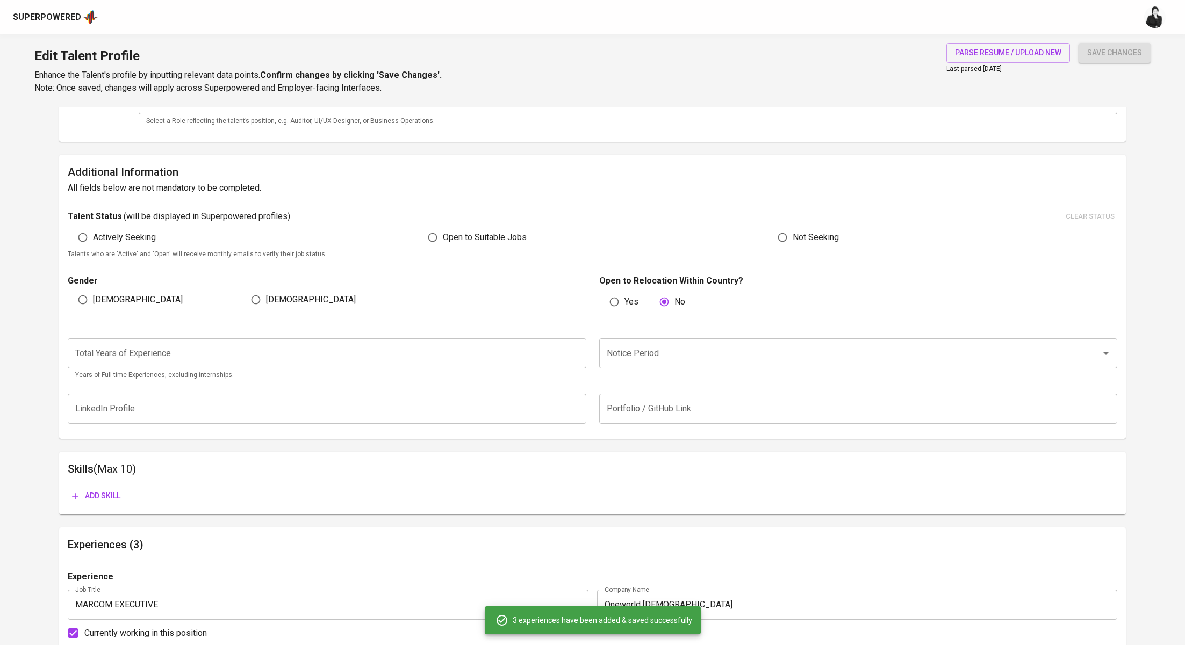
click at [315, 352] on input "number" at bounding box center [327, 353] width 518 height 30
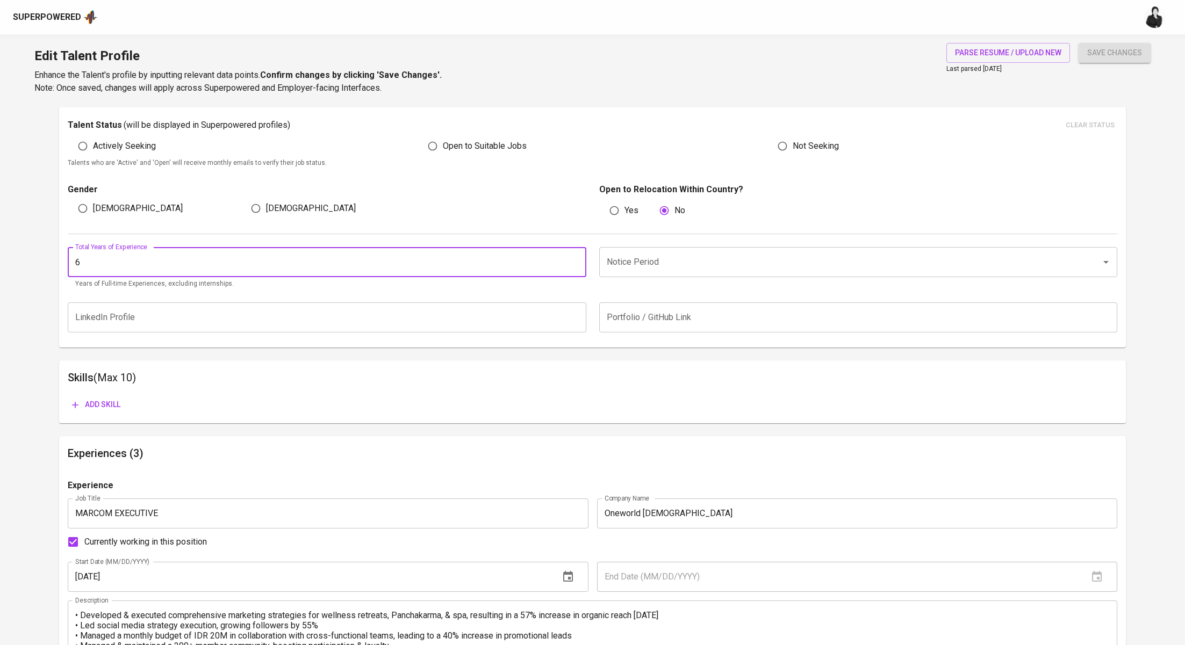
scroll to position [345, 0]
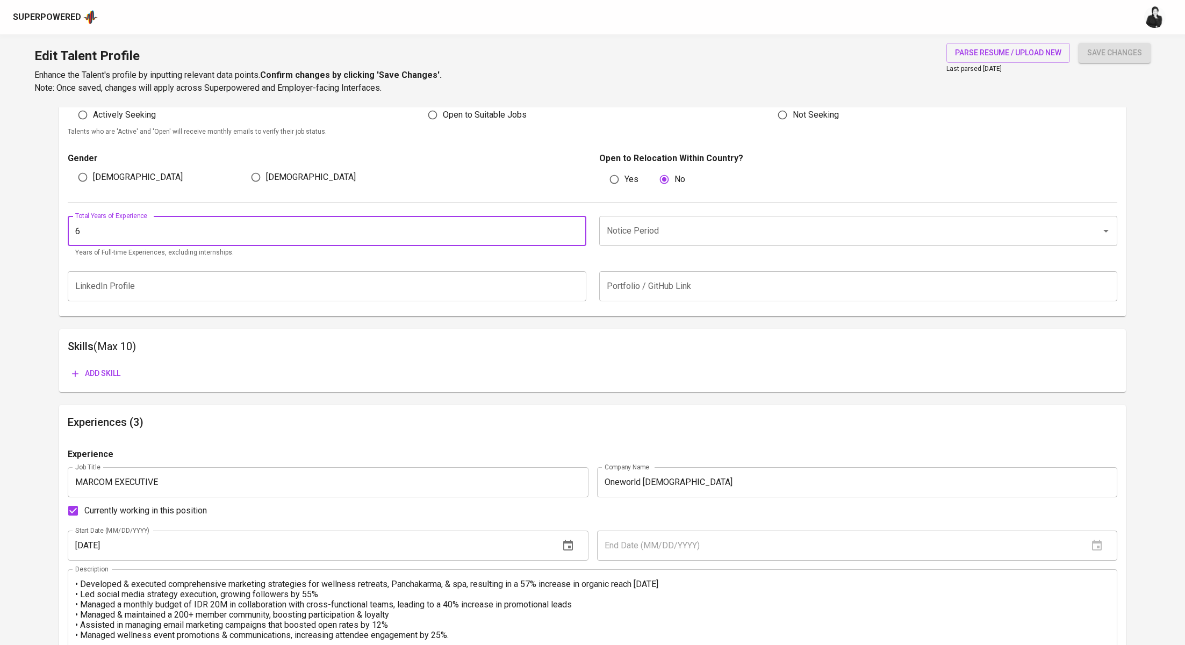
type input "6"
click at [108, 373] on span "Add skill" at bounding box center [96, 373] width 48 height 13
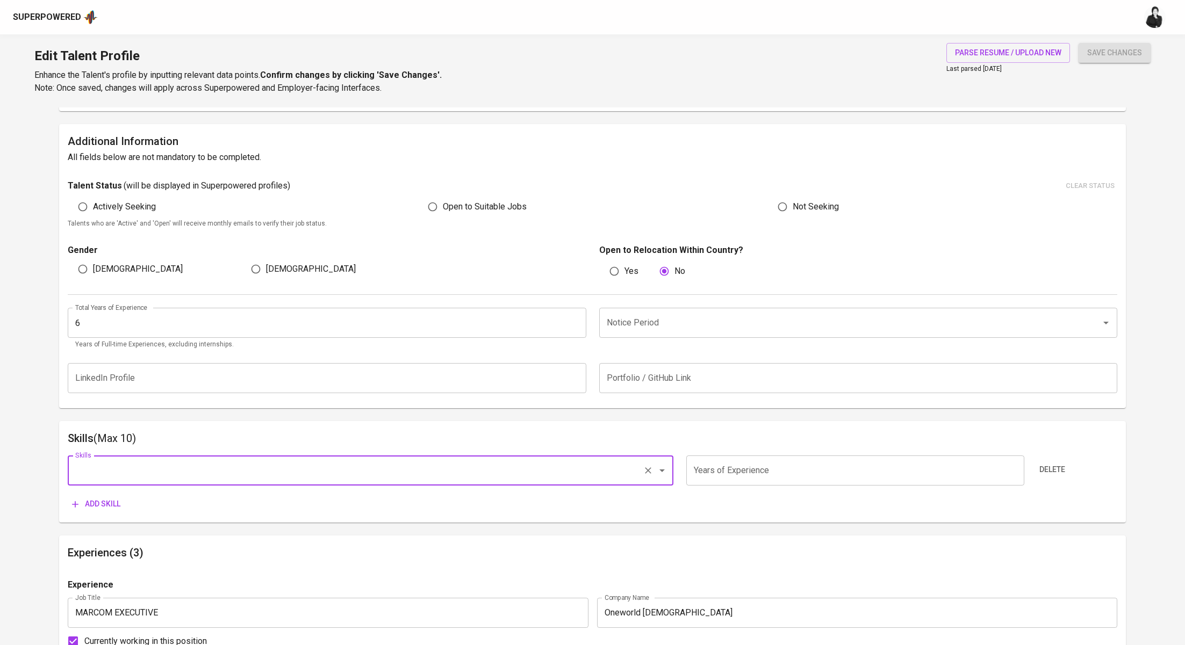
scroll to position [256, 0]
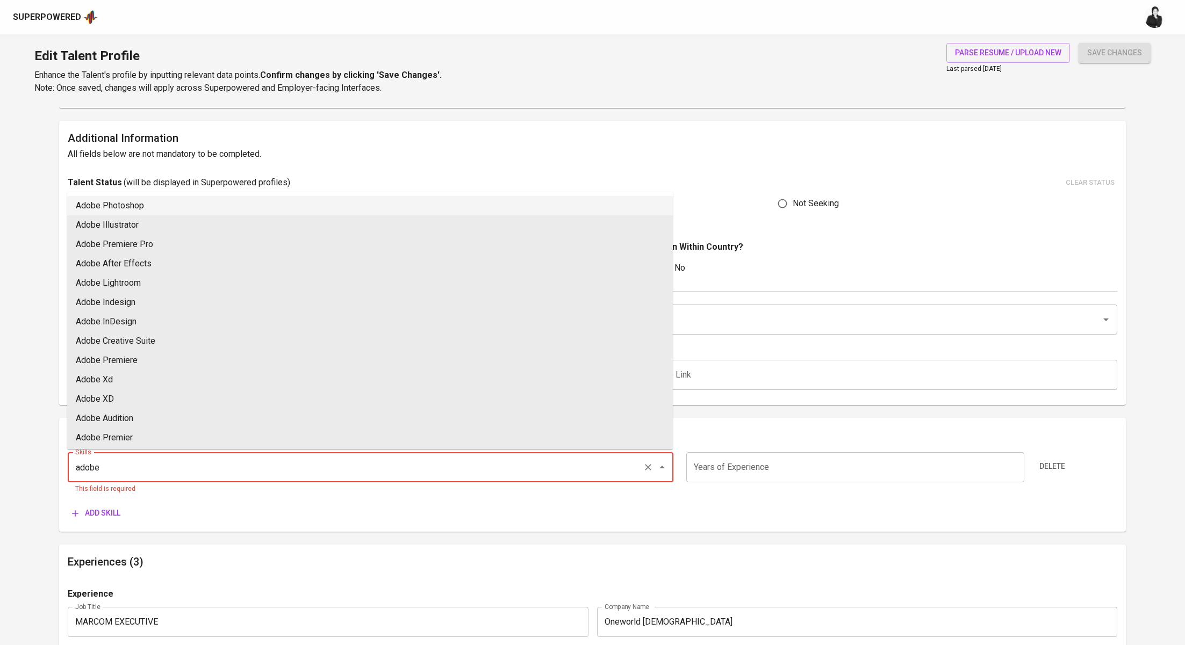
type input "adobe"
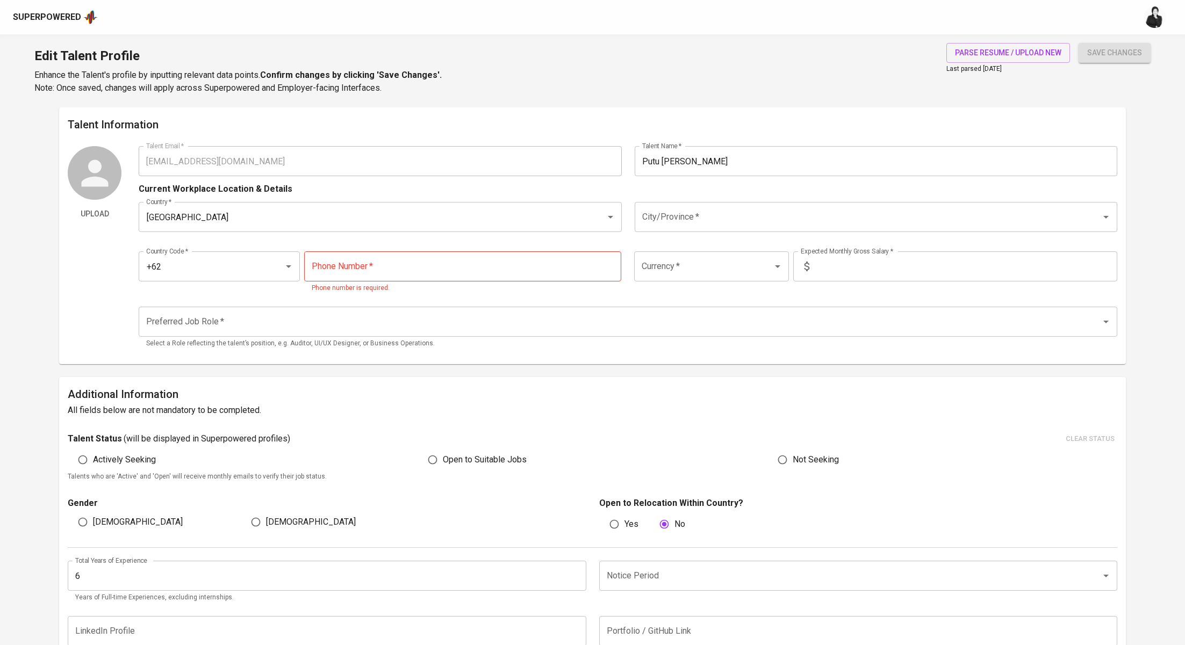
scroll to position [83, 0]
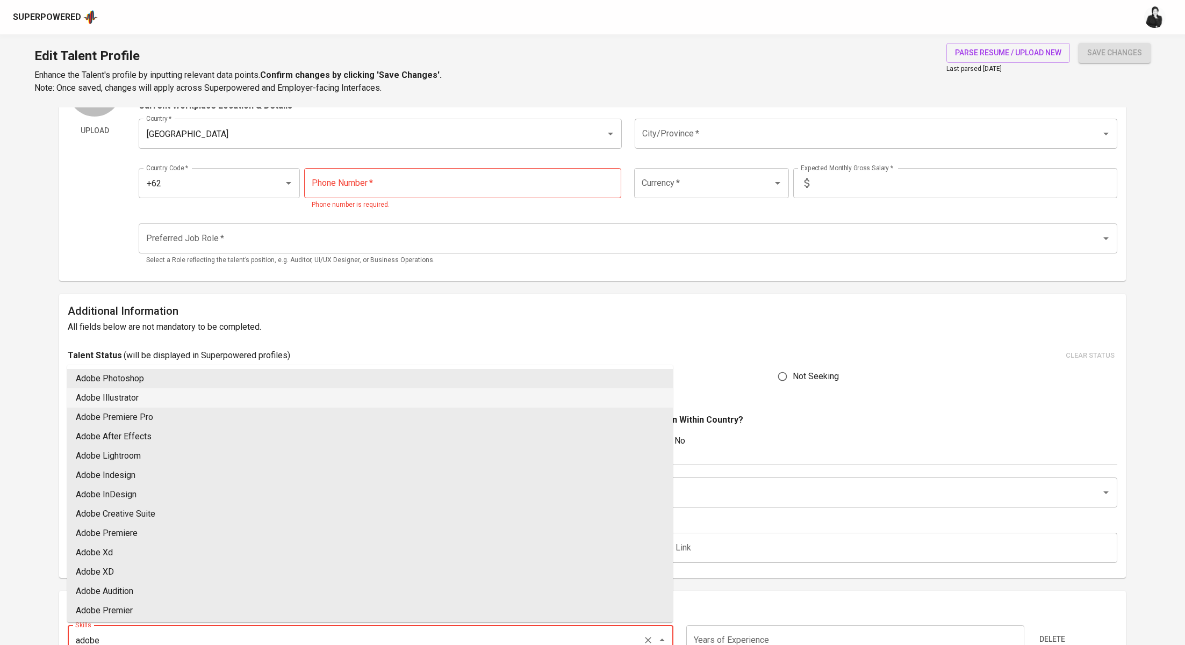
click at [212, 398] on li "Adobe Illustrator" at bounding box center [369, 397] width 605 height 19
type input "Adobe Illustrator"
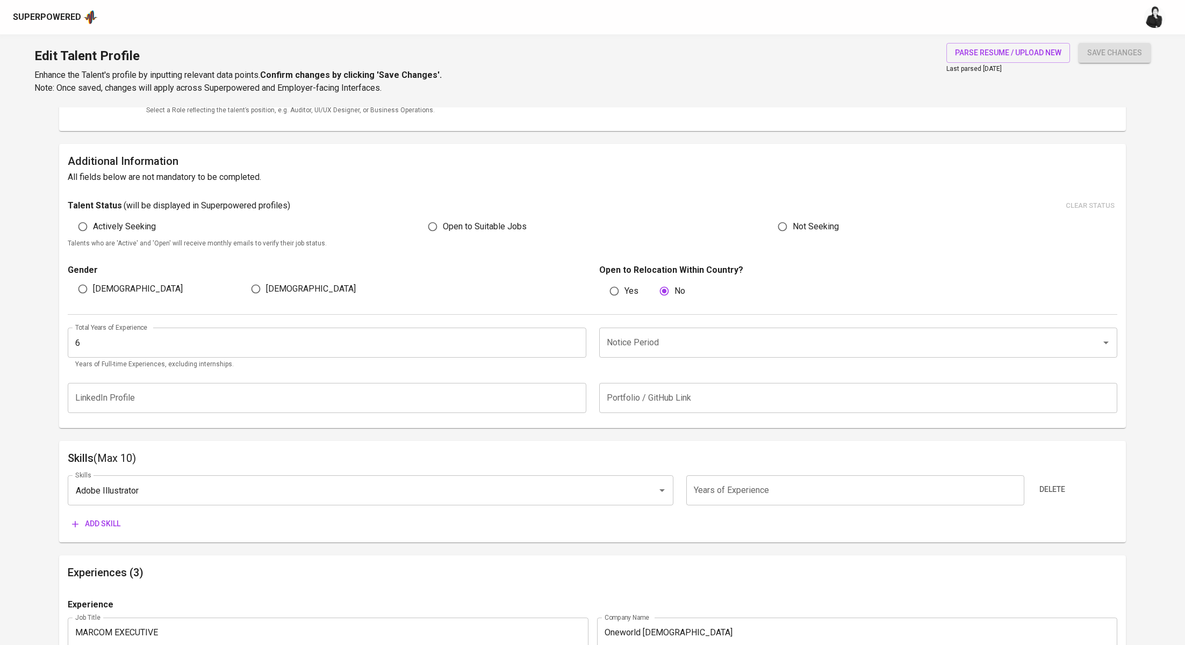
scroll to position [295, 0]
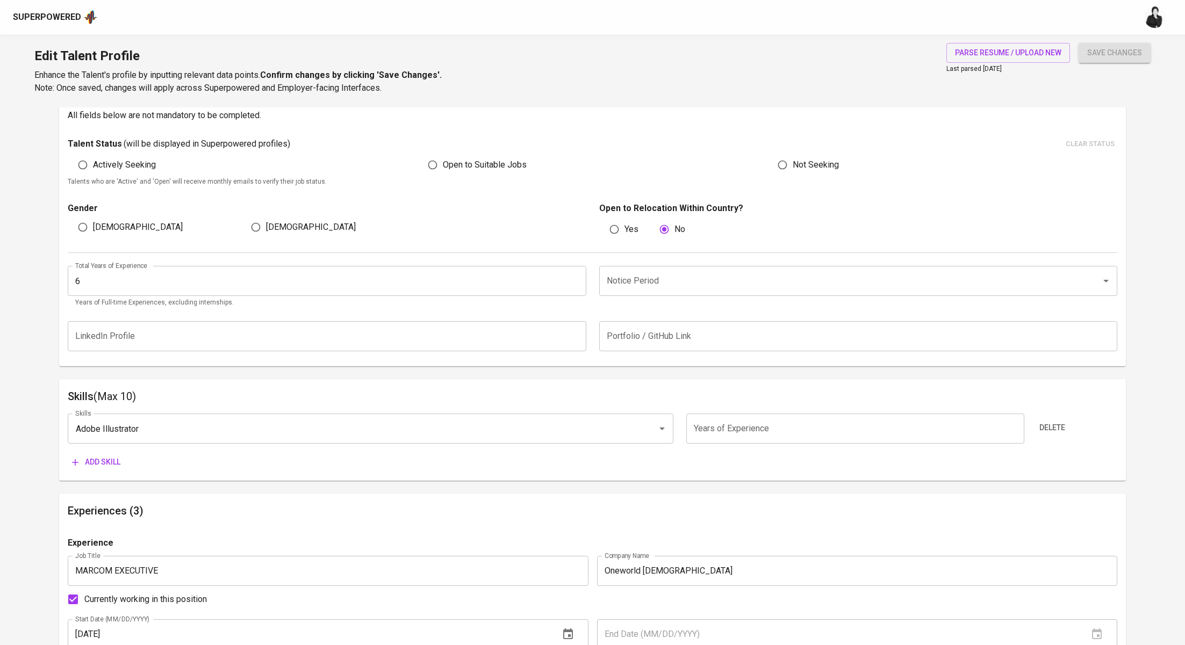
click at [726, 422] on input "number" at bounding box center [855, 429] width 338 height 30
type input "6"
click at [120, 456] on span "Add skill" at bounding box center [96, 462] width 48 height 13
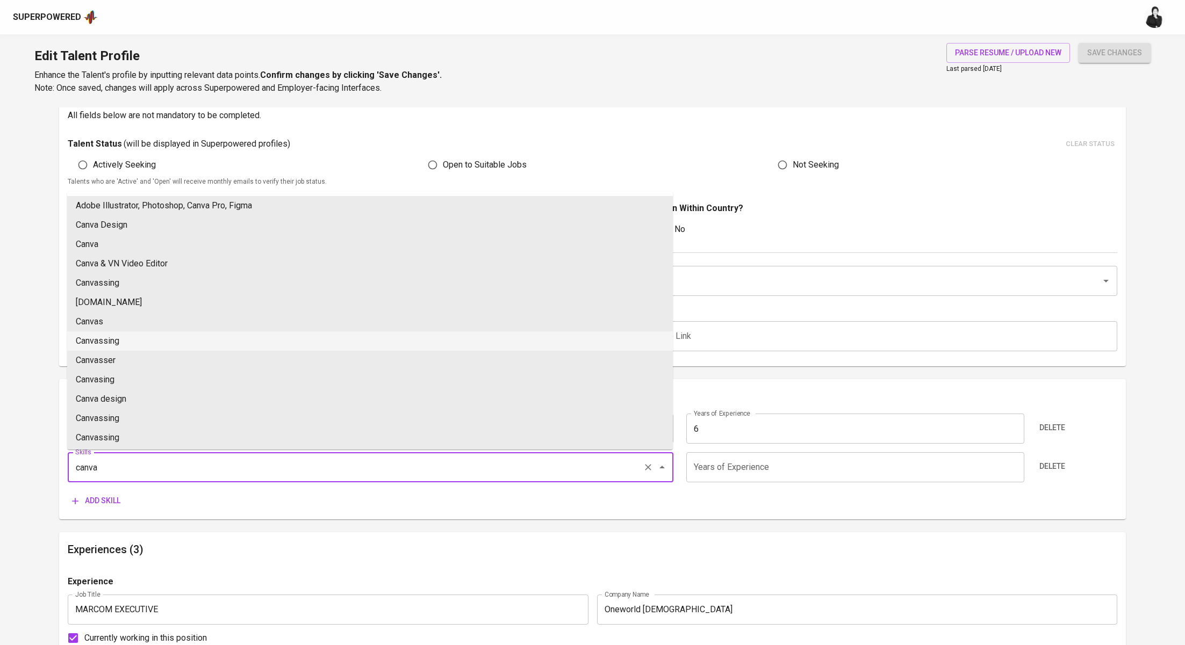
click at [174, 336] on li "Canvassing" at bounding box center [369, 340] width 605 height 19
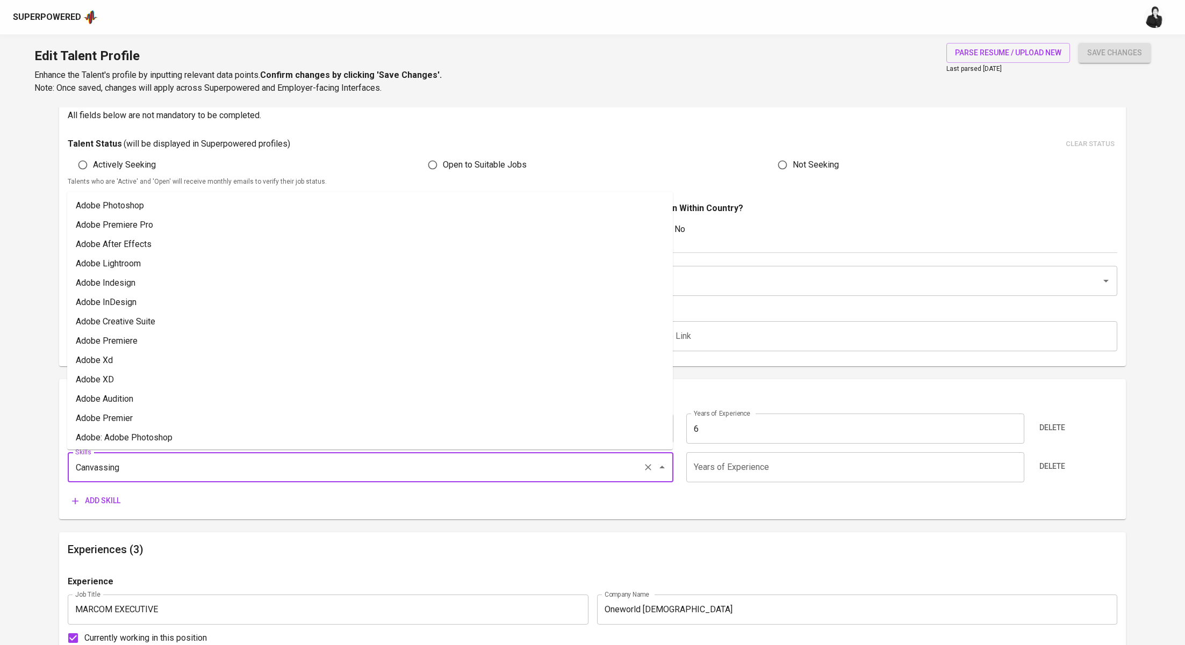
drag, startPoint x: 145, startPoint y: 466, endPoint x: 56, endPoint y: 465, distance: 89.2
click at [56, 465] on main "Talent Information Upload Talent Email   * budyaryawan@gmail.com Talent Email *…" at bounding box center [592, 607] width 1185 height 1590
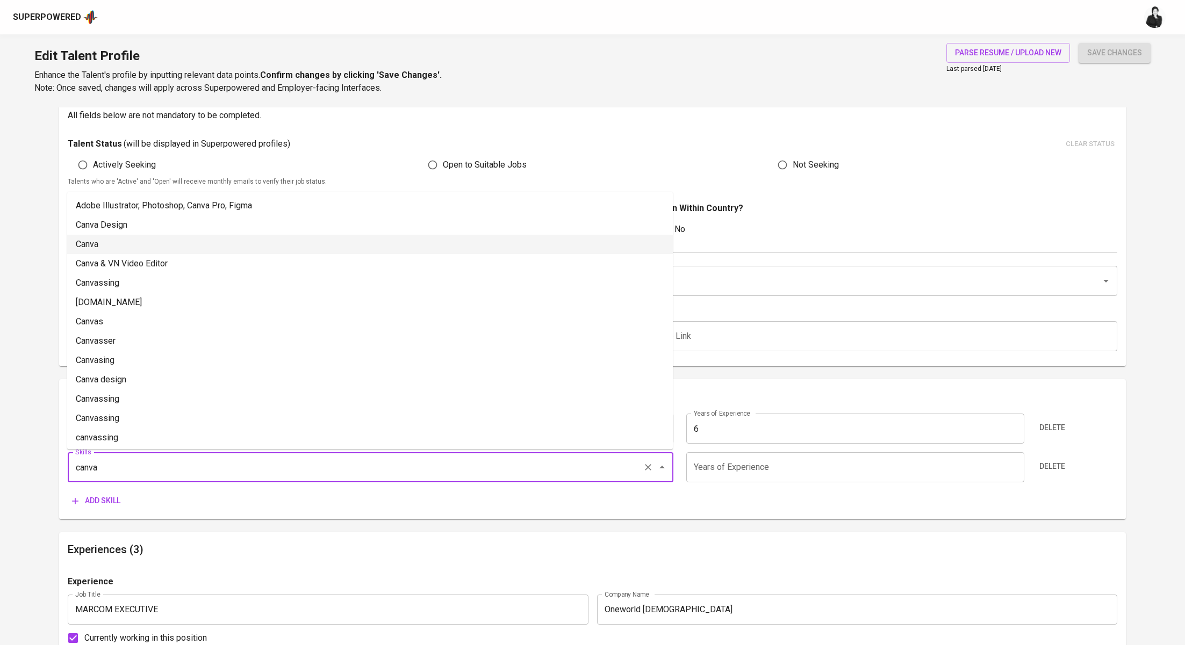
click at [175, 241] on li "Canva" at bounding box center [369, 244] width 605 height 19
type input "Canva"
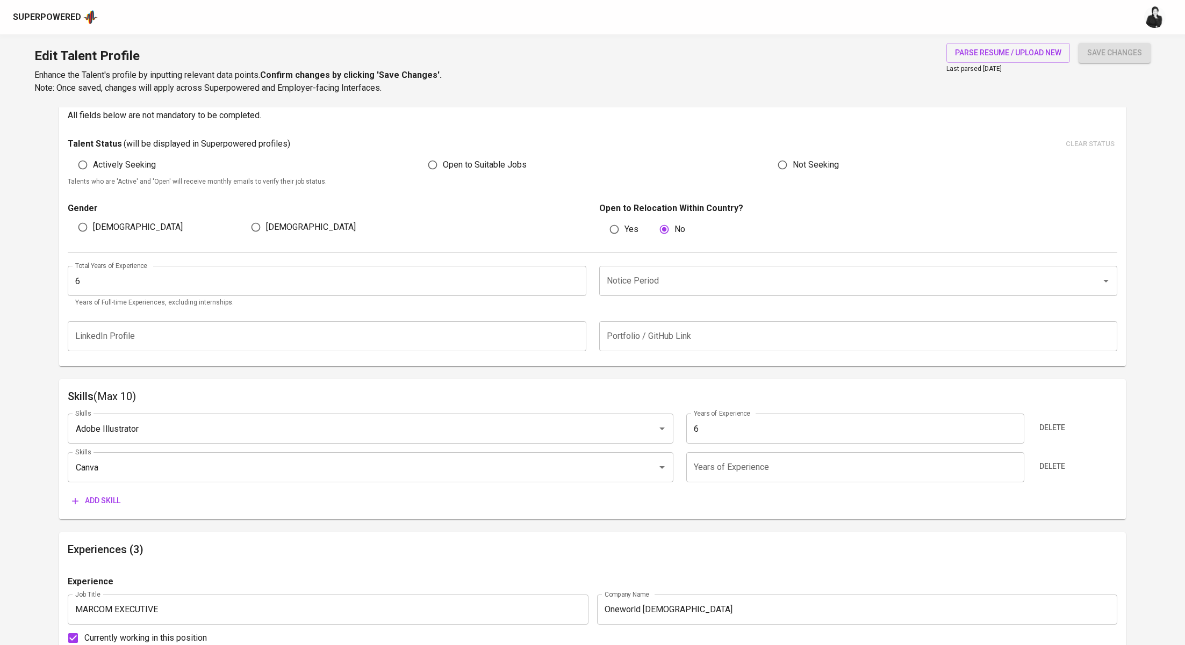
click at [810, 473] on input "number" at bounding box center [855, 467] width 338 height 30
type input "6"
click at [95, 505] on span "Add skill" at bounding box center [96, 500] width 48 height 13
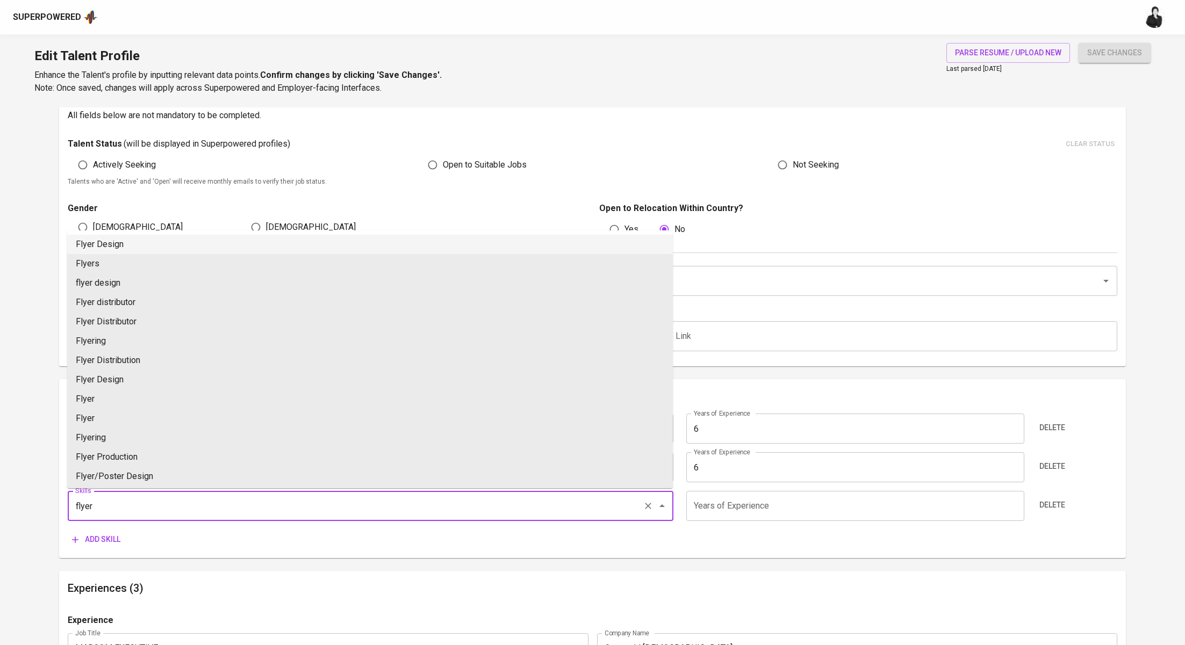
click at [188, 243] on li "Flyer Design" at bounding box center [369, 244] width 605 height 19
type input "Flyer Design"
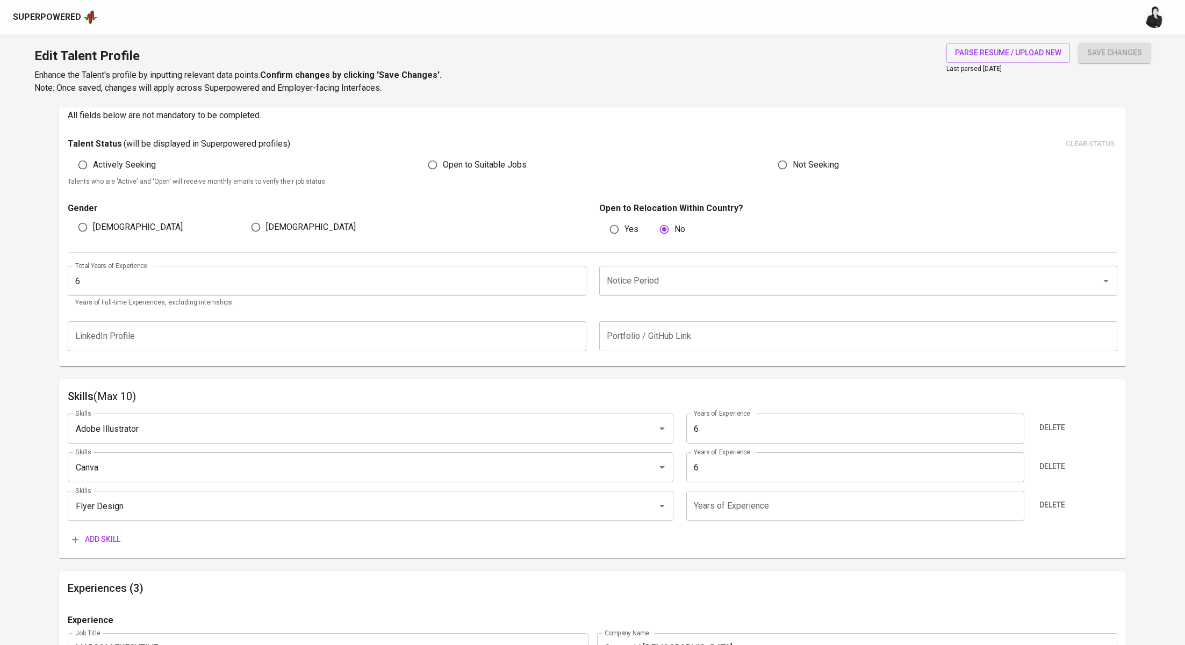
click at [769, 513] on input "number" at bounding box center [855, 506] width 338 height 30
type input "6"
click at [102, 533] on span "Add skill" at bounding box center [96, 539] width 48 height 13
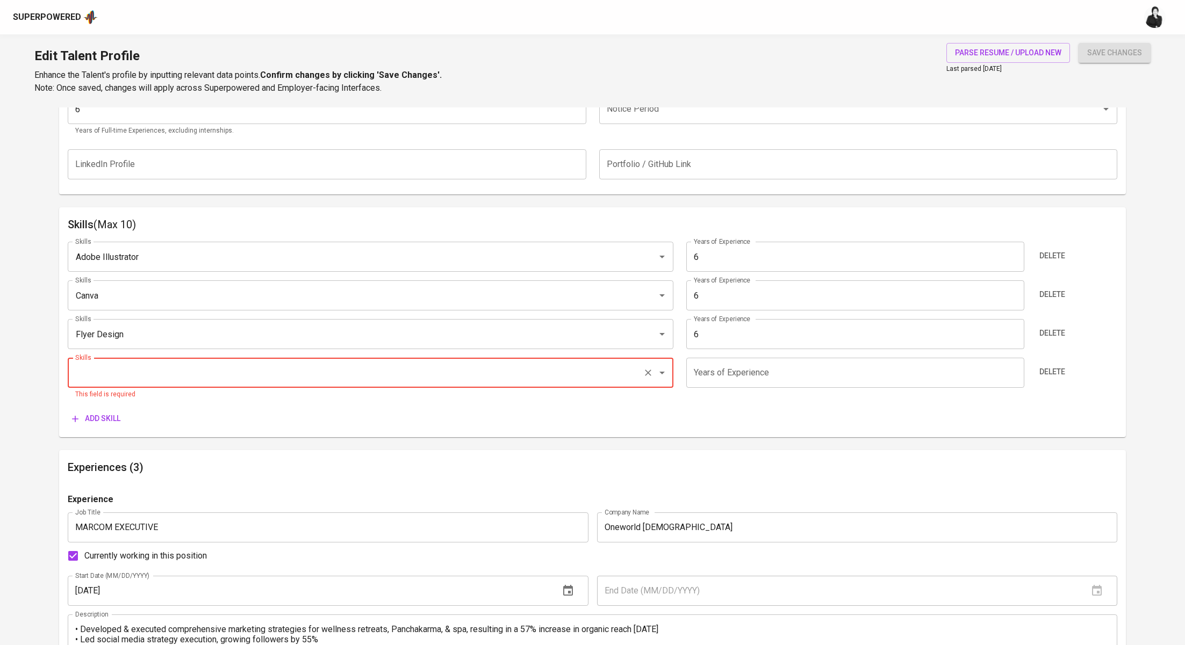
scroll to position [508, 0]
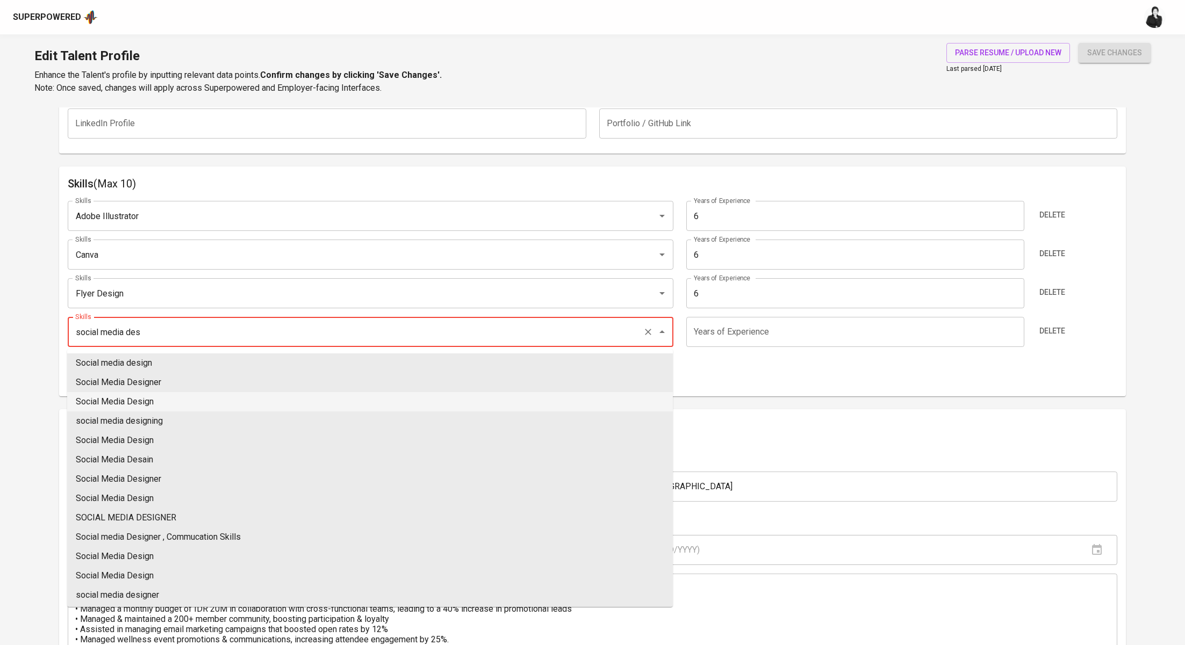
click at [244, 399] on li "Social Media Design" at bounding box center [369, 401] width 605 height 19
type input "Social Media Design"
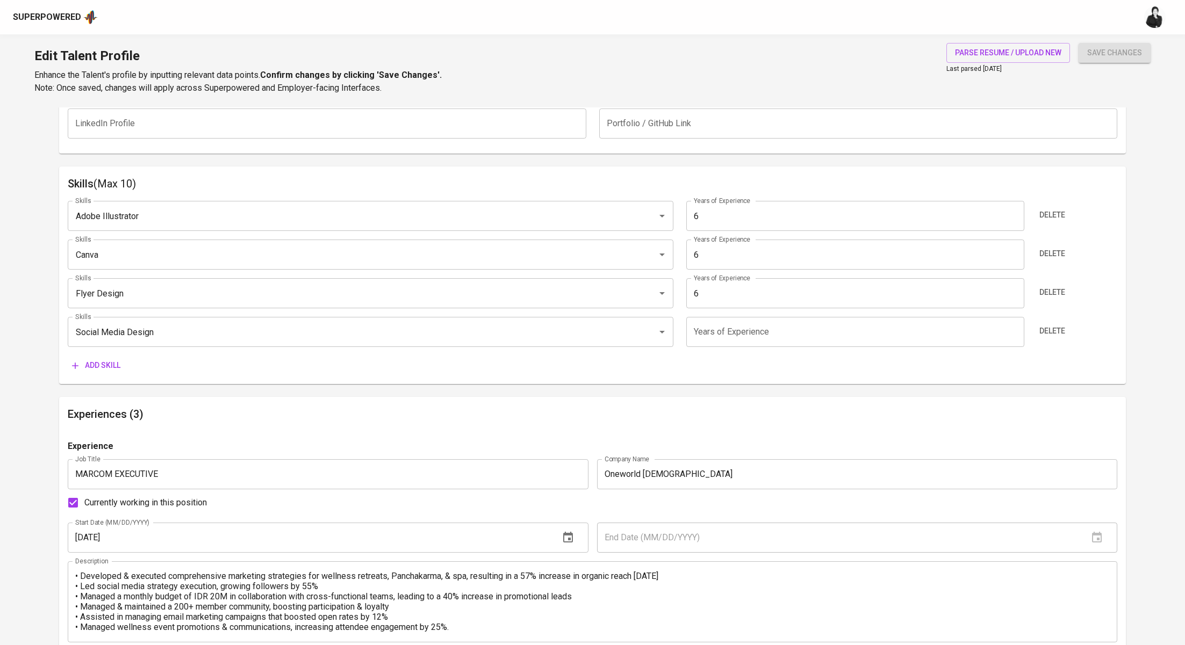
click at [720, 335] on input "number" at bounding box center [855, 332] width 338 height 30
type input "6"
click at [100, 366] on span "Add skill" at bounding box center [96, 365] width 48 height 13
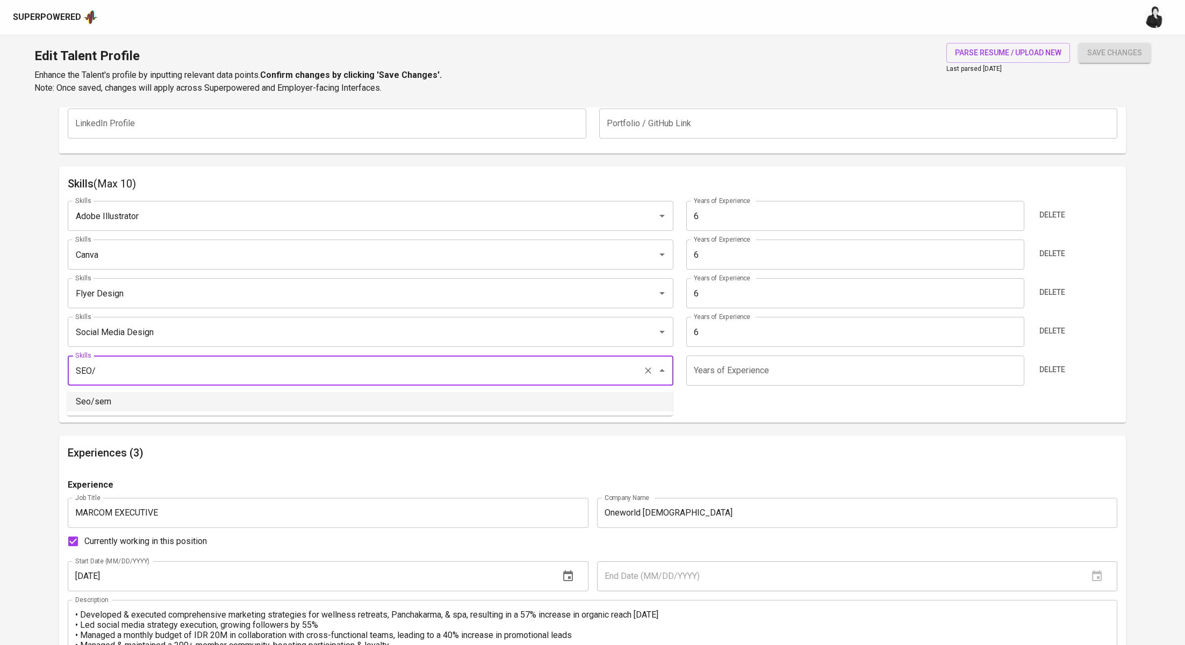
scroll to position [0, 0]
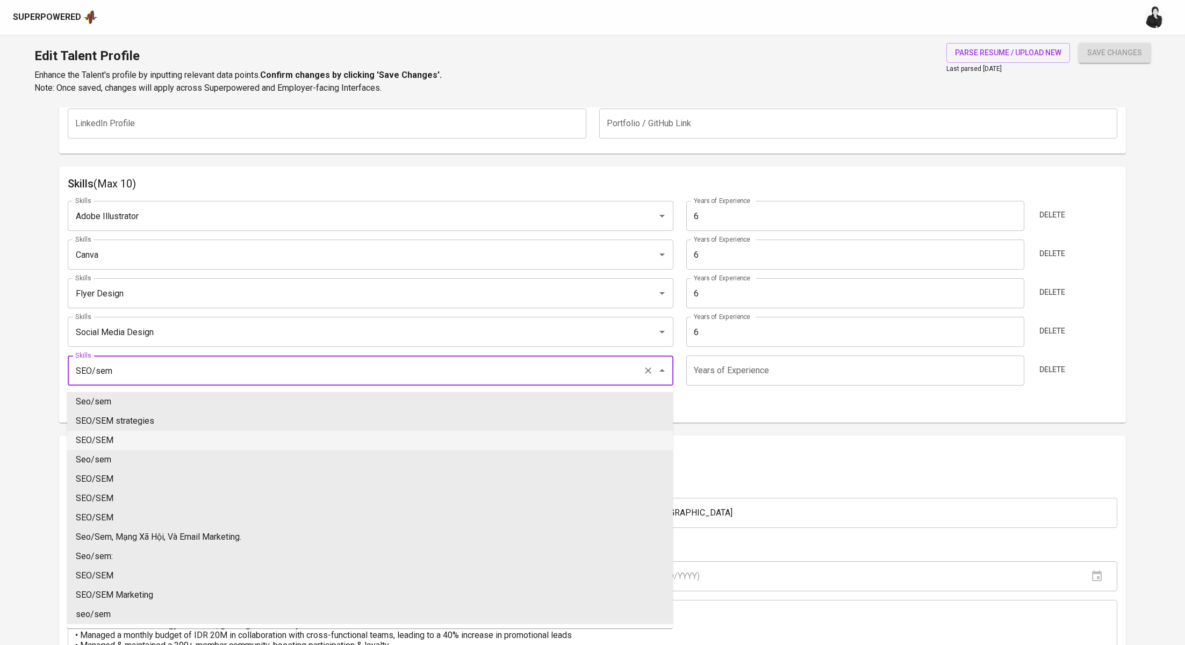
click at [98, 439] on li "SEO/SEM" at bounding box center [369, 440] width 605 height 19
type input "SEO/SEM"
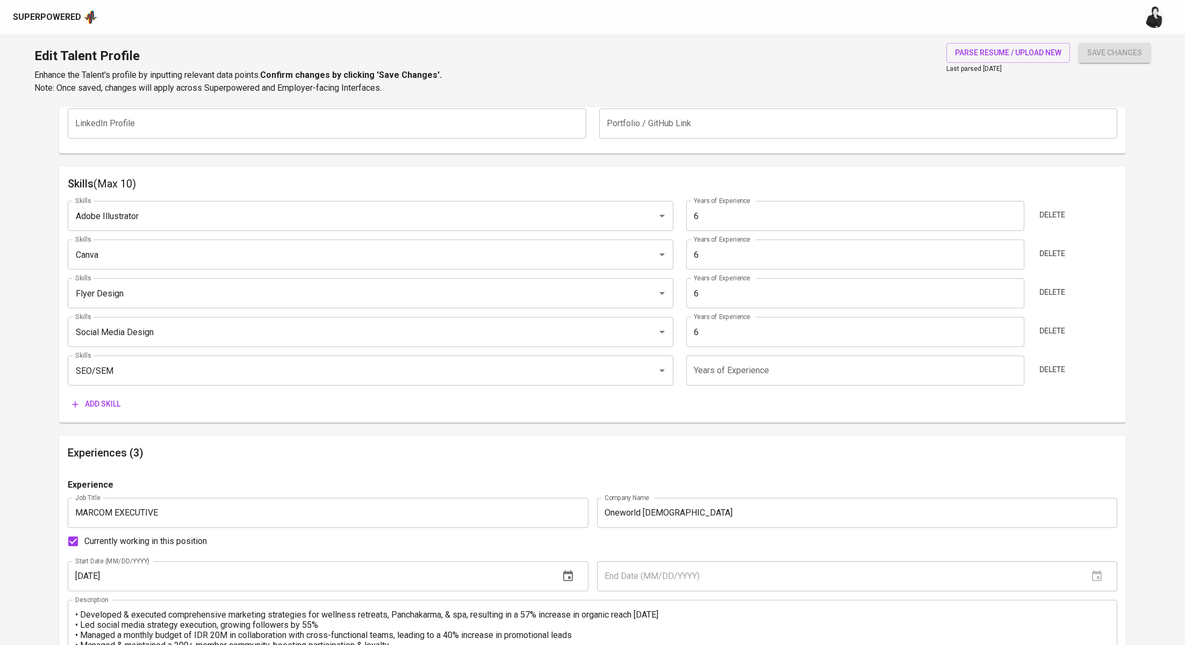
click at [809, 377] on input "number" at bounding box center [855, 371] width 338 height 30
type input "6"
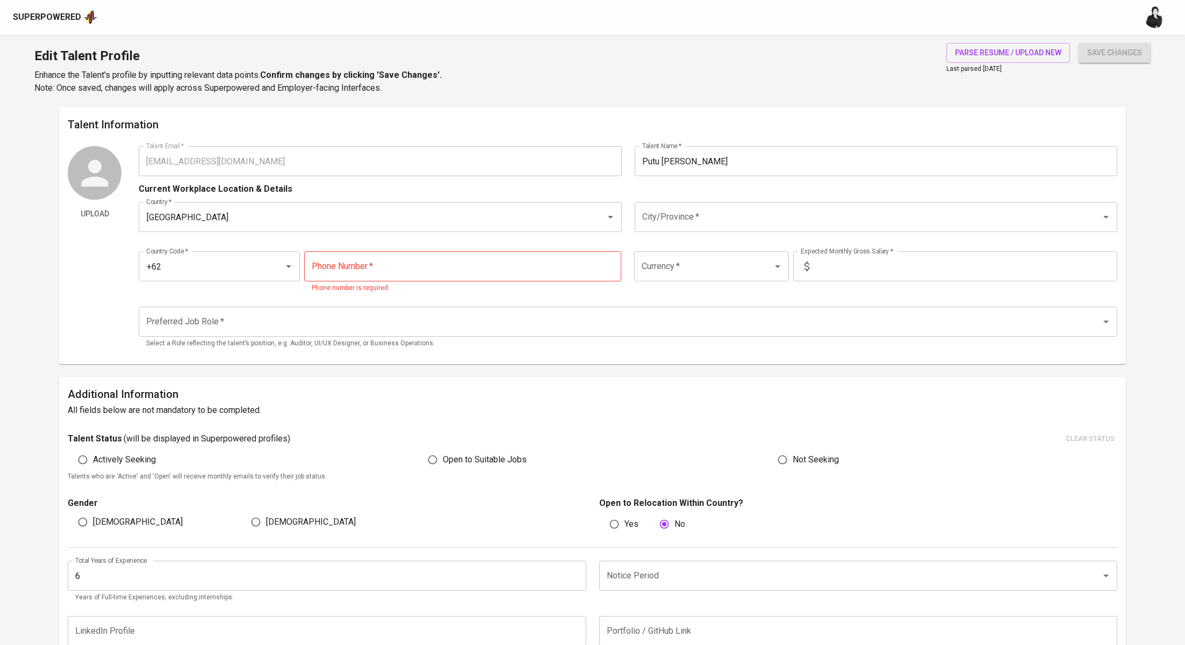
click at [369, 266] on input "tel" at bounding box center [463, 266] width 318 height 30
click at [465, 276] on input "tel" at bounding box center [463, 266] width 318 height 30
paste input "878-3505-9598"
type input "878-3505-9598"
click at [689, 273] on input "Currency   *" at bounding box center [696, 266] width 114 height 20
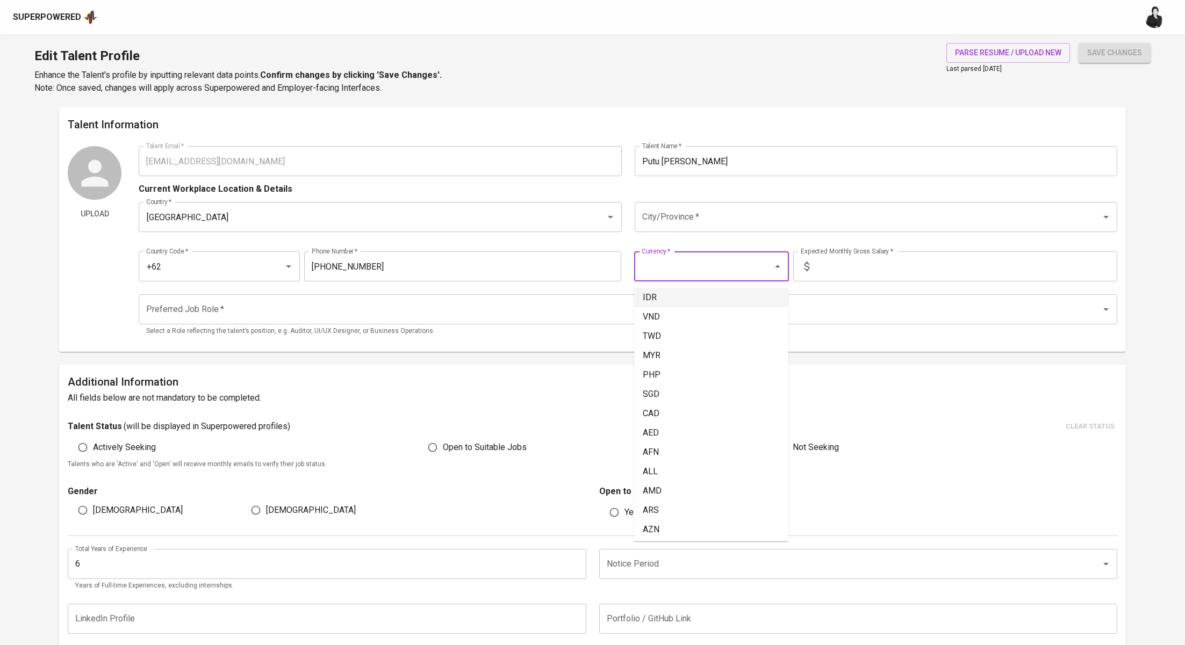
click at [680, 304] on li "IDR" at bounding box center [711, 297] width 154 height 19
type input "IDR"
click at [841, 272] on input "text" at bounding box center [965, 266] width 304 height 30
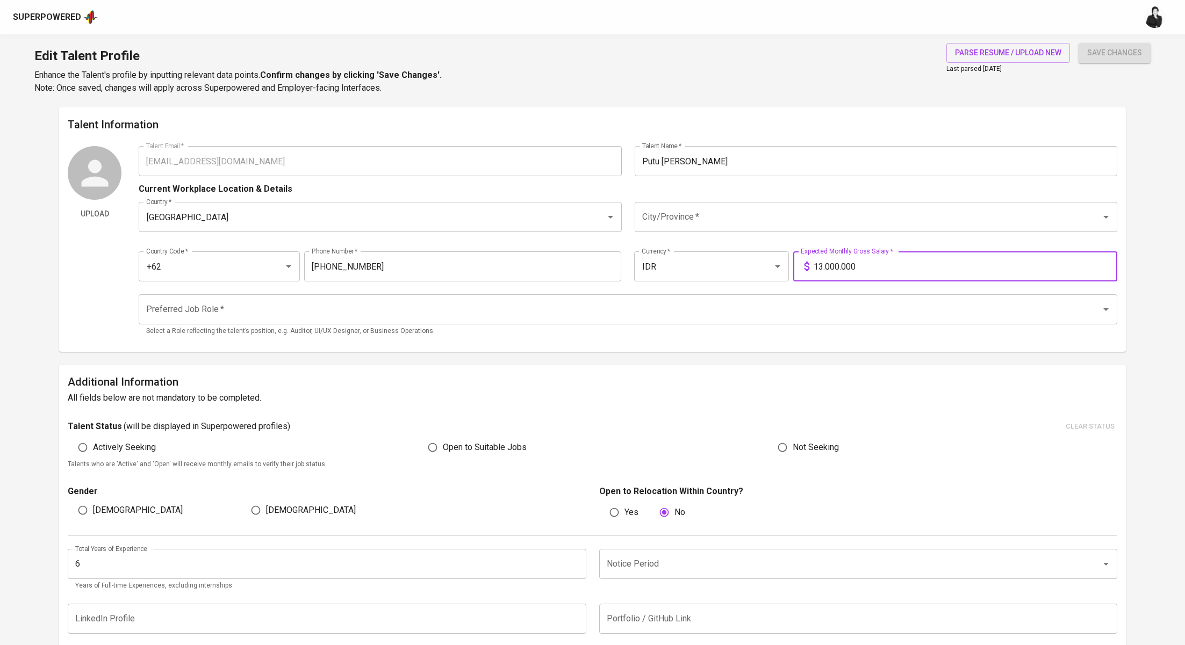
type input "13.000.000"
click at [723, 227] on input "City/Province   *" at bounding box center [860, 217] width 443 height 20
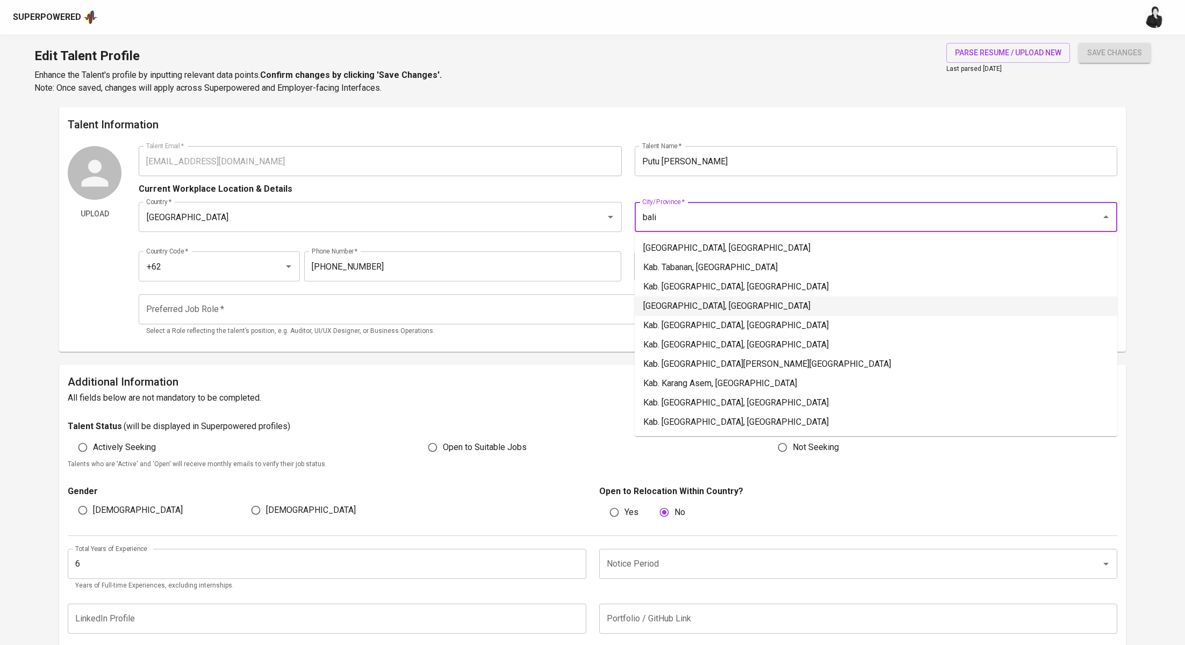
click at [726, 300] on li "Denpasar, Bali" at bounding box center [876, 306] width 482 height 19
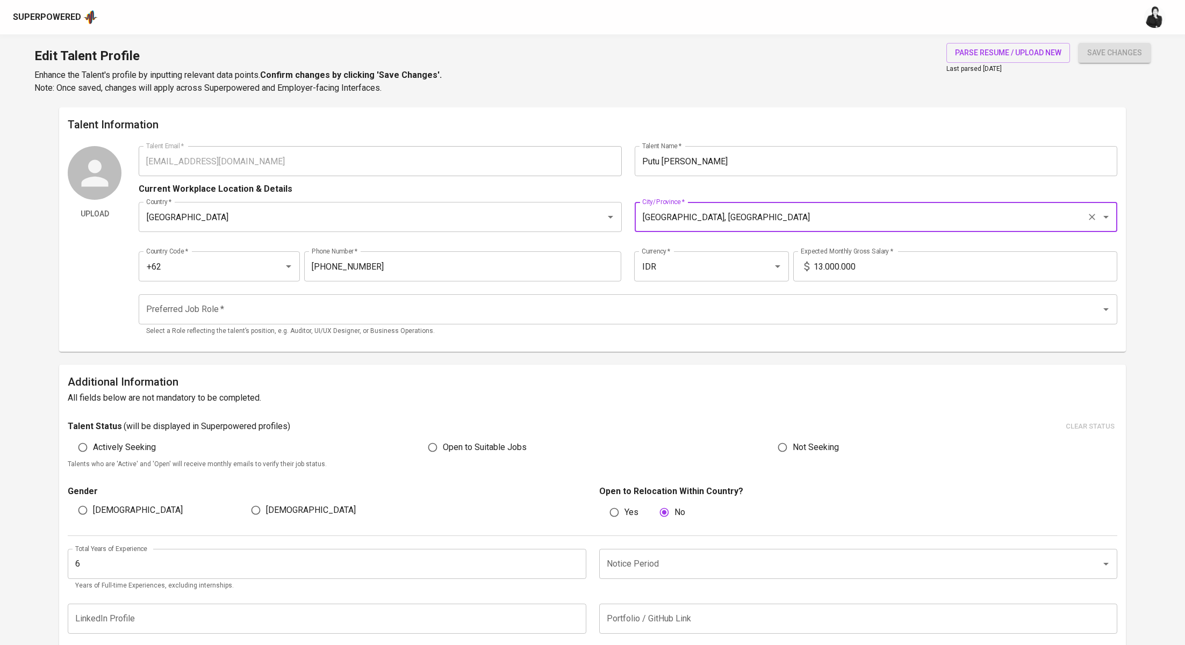
scroll to position [129, 0]
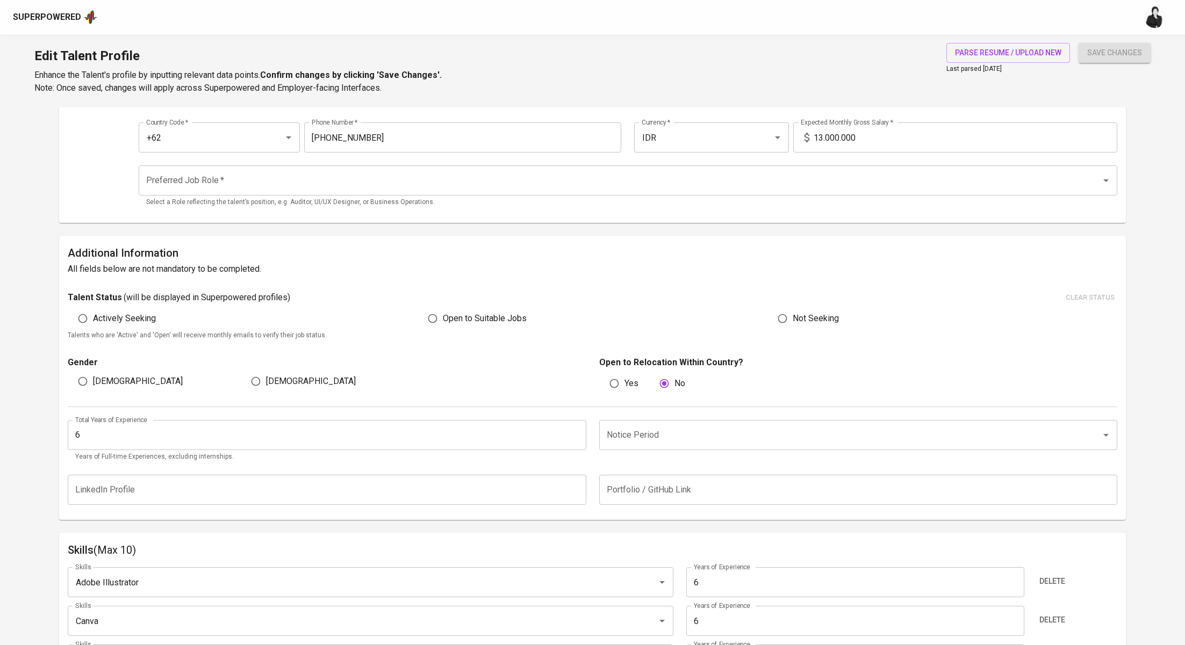
type input "Denpasar, Bali"
click at [126, 325] on span "Actively Seeking" at bounding box center [124, 318] width 63 height 13
click at [93, 325] on input "Actively Seeking" at bounding box center [83, 318] width 20 height 20
radio input "true"
click at [93, 377] on span "Male" at bounding box center [138, 381] width 90 height 13
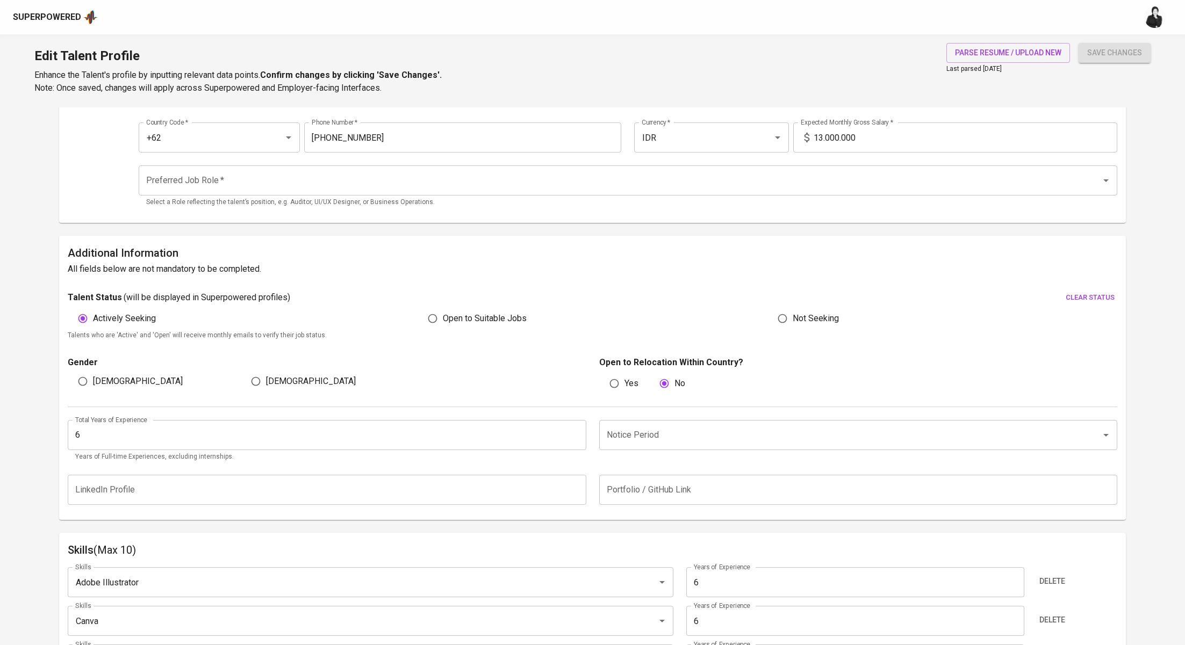
click at [93, 377] on input "Male" at bounding box center [83, 381] width 20 height 20
radio input "true"
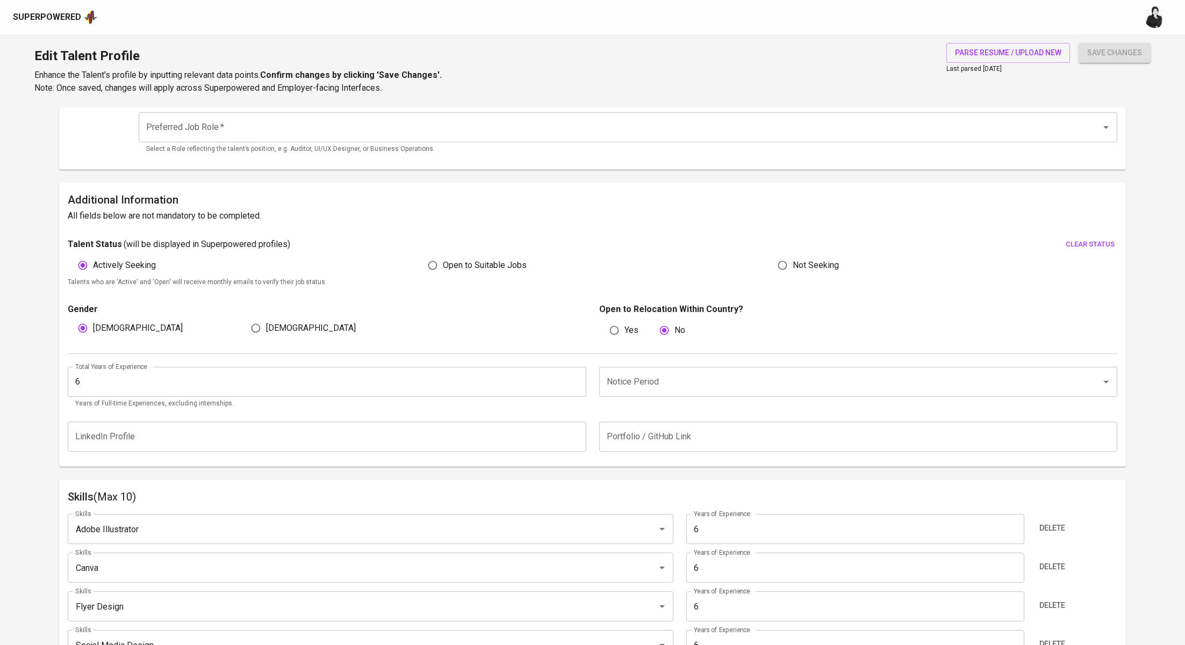
click at [659, 379] on input "Notice Period" at bounding box center [843, 382] width 478 height 20
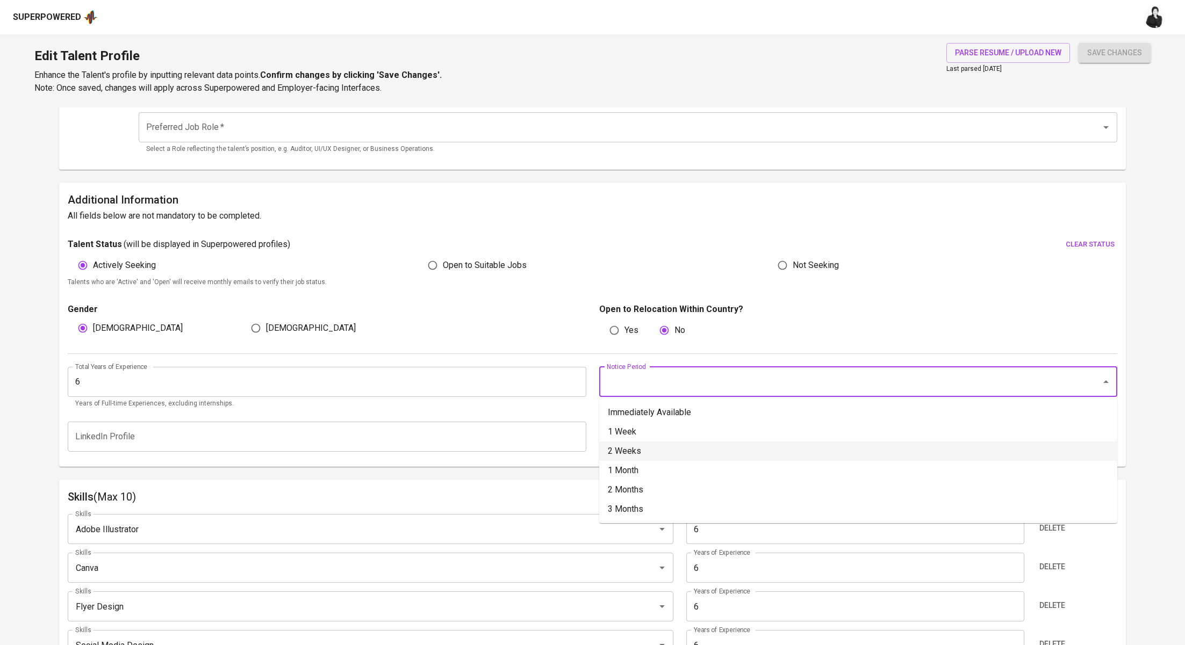
click at [644, 450] on li "2 Weeks" at bounding box center [858, 451] width 518 height 19
type input "2 Weeks"
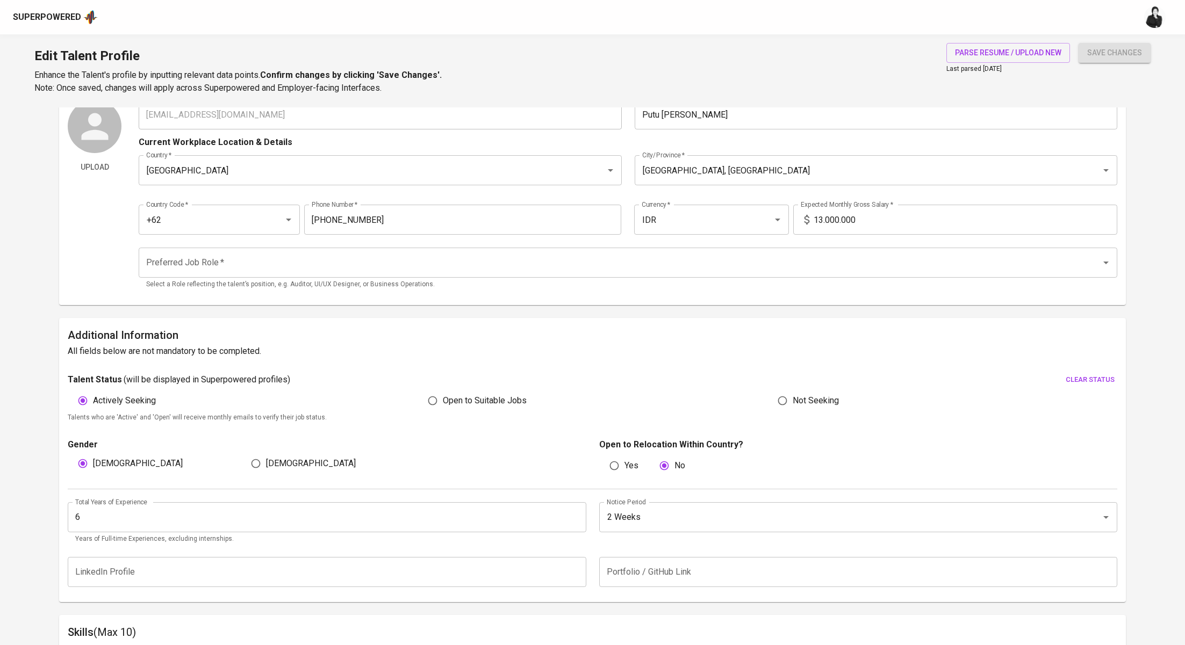
scroll to position [0, 0]
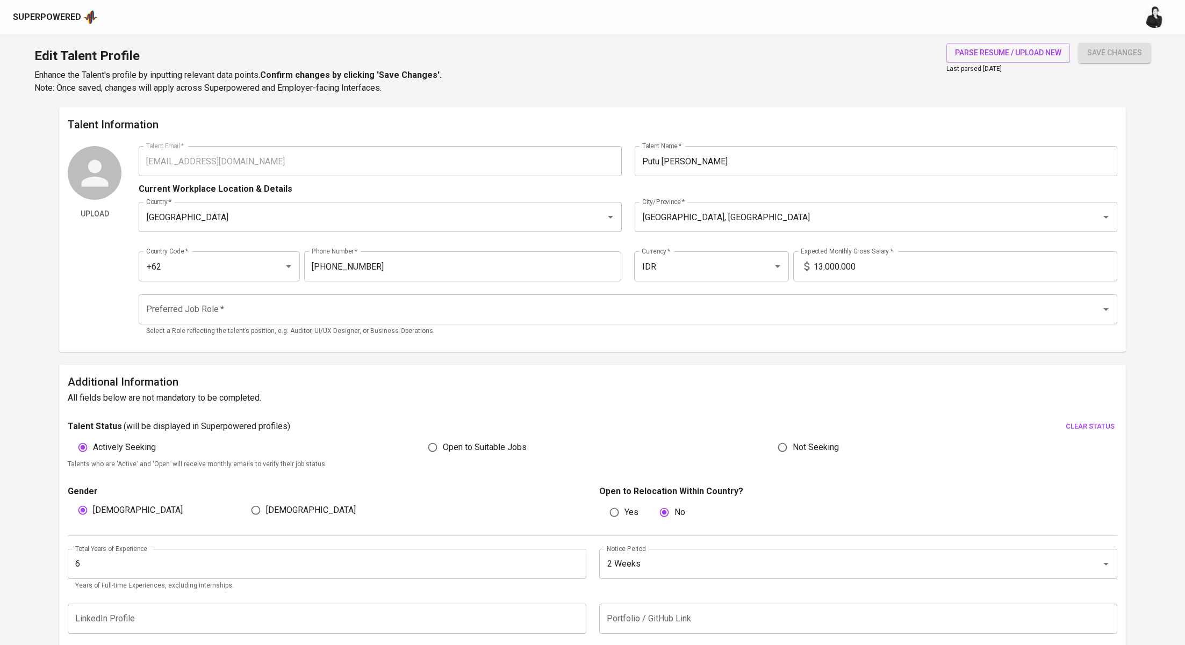
click at [262, 316] on input "Preferred Job Role   *" at bounding box center [612, 309] width 939 height 20
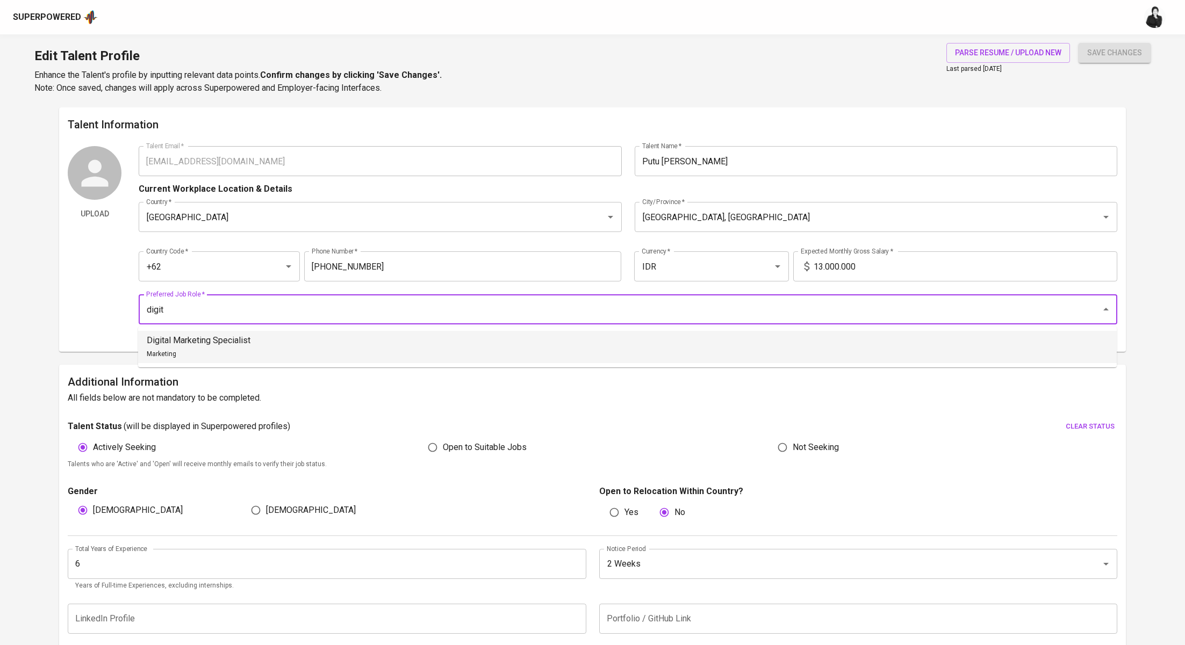
click at [240, 344] on p "Digital Marketing Specialist" at bounding box center [199, 340] width 104 height 13
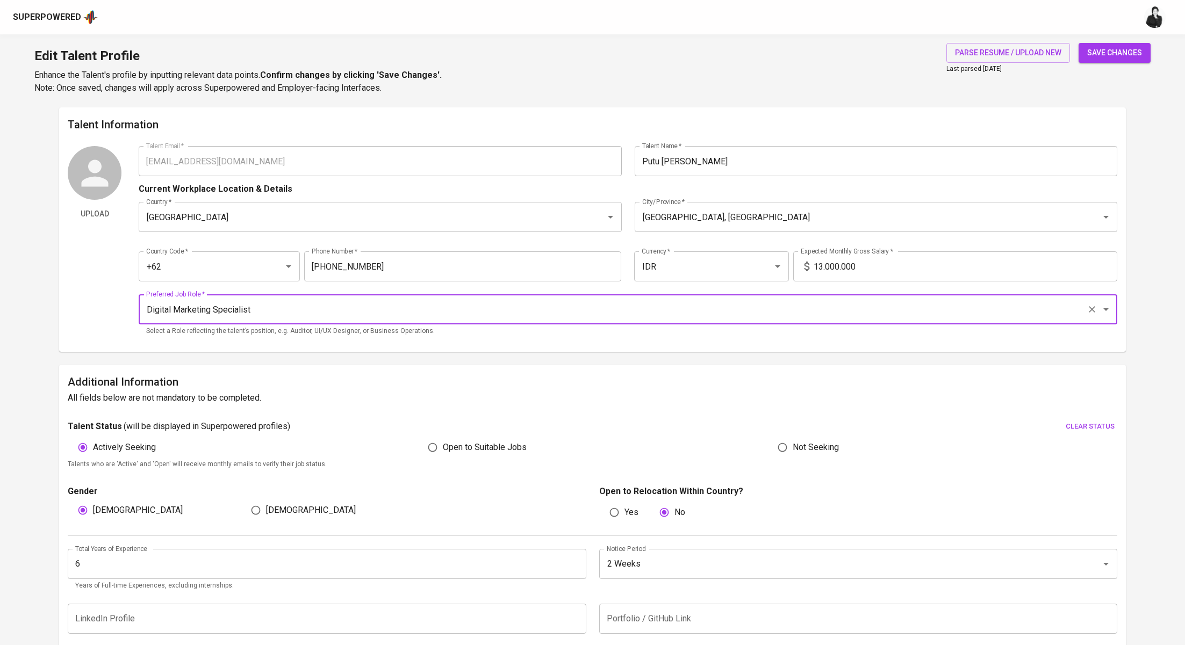
type input "Digital Marketing Specialist"
click at [1094, 46] on span "save changes" at bounding box center [1114, 52] width 55 height 13
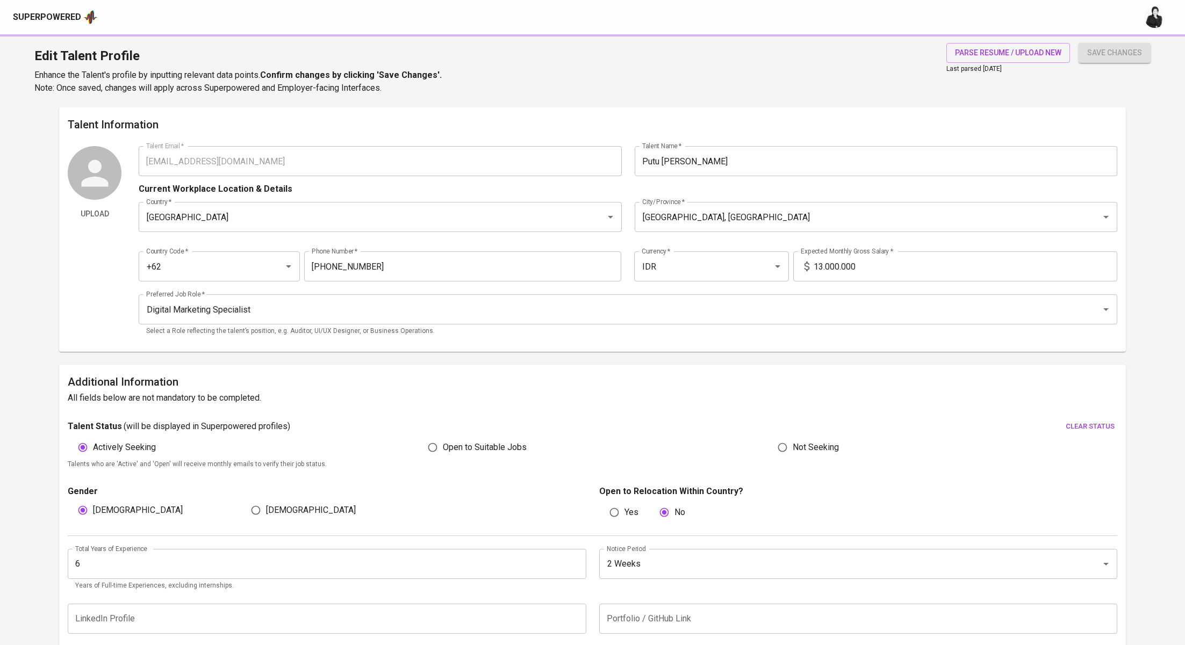
type input "SEO/SEM"
type input "Social Media Design"
type input "Canva"
type input "Adobe Illustrator"
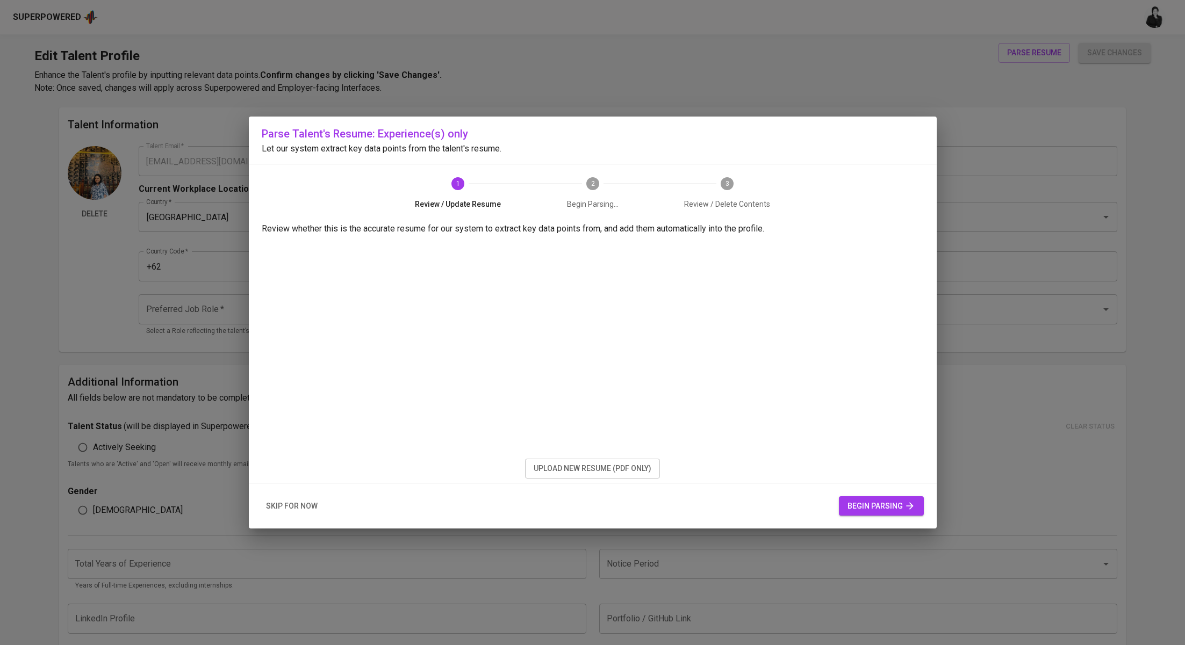
click at [635, 470] on span "upload new resume (pdf only)" at bounding box center [592, 468] width 118 height 13
click at [856, 516] on div "skip for now begin parsing" at bounding box center [593, 507] width 688 height 46
click at [863, 508] on span "begin parsing" at bounding box center [881, 506] width 68 height 13
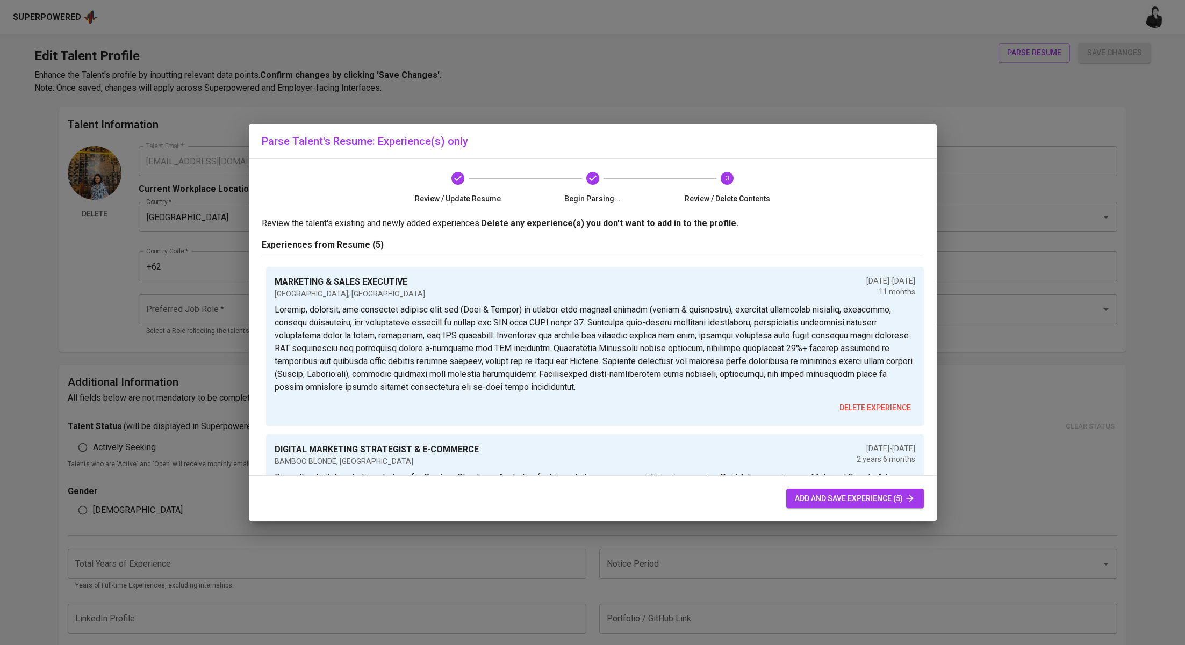
scroll to position [493, 0]
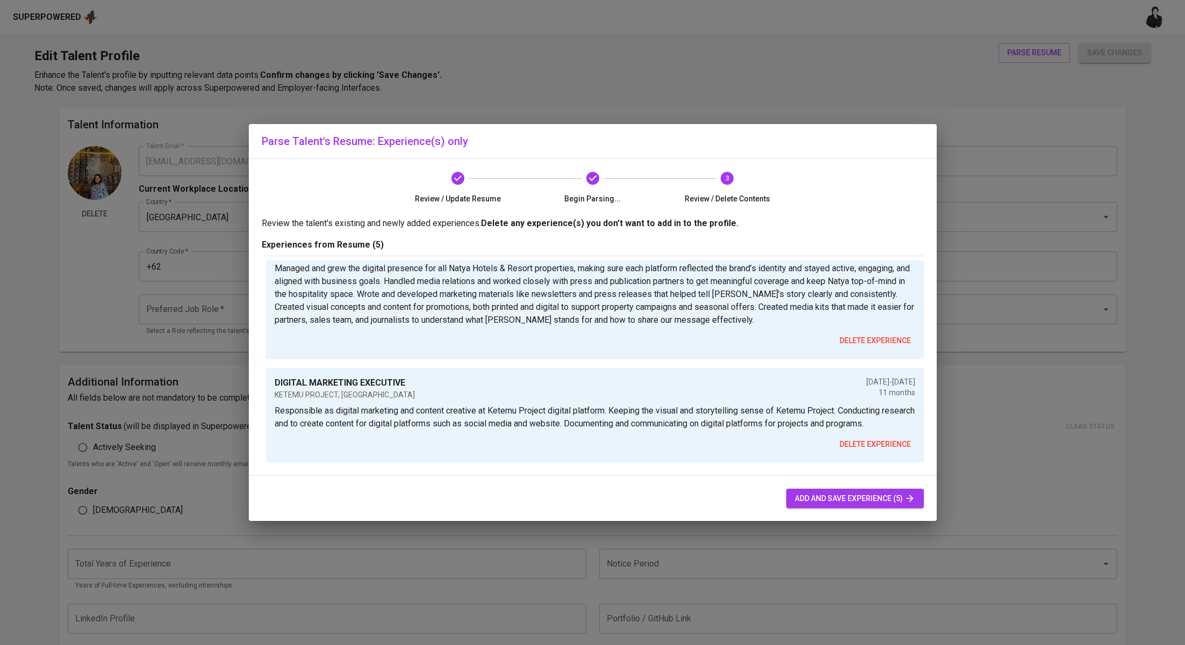
click at [792, 491] on button "add and save experience (5)" at bounding box center [855, 499] width 138 height 20
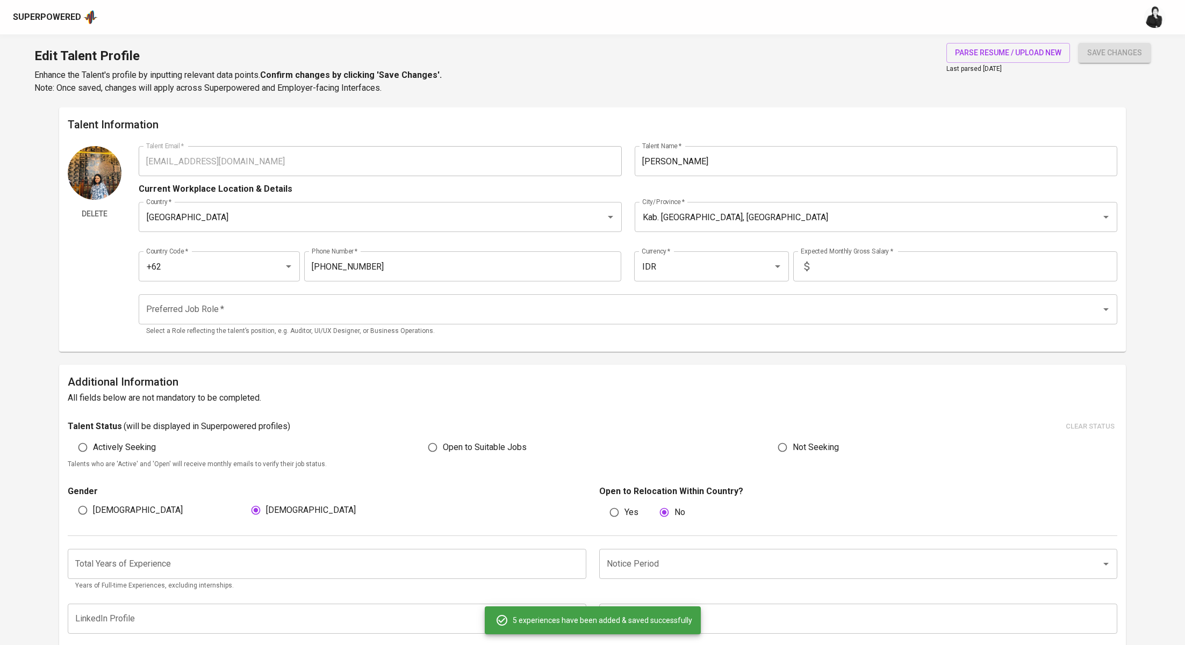
type input "IDR"
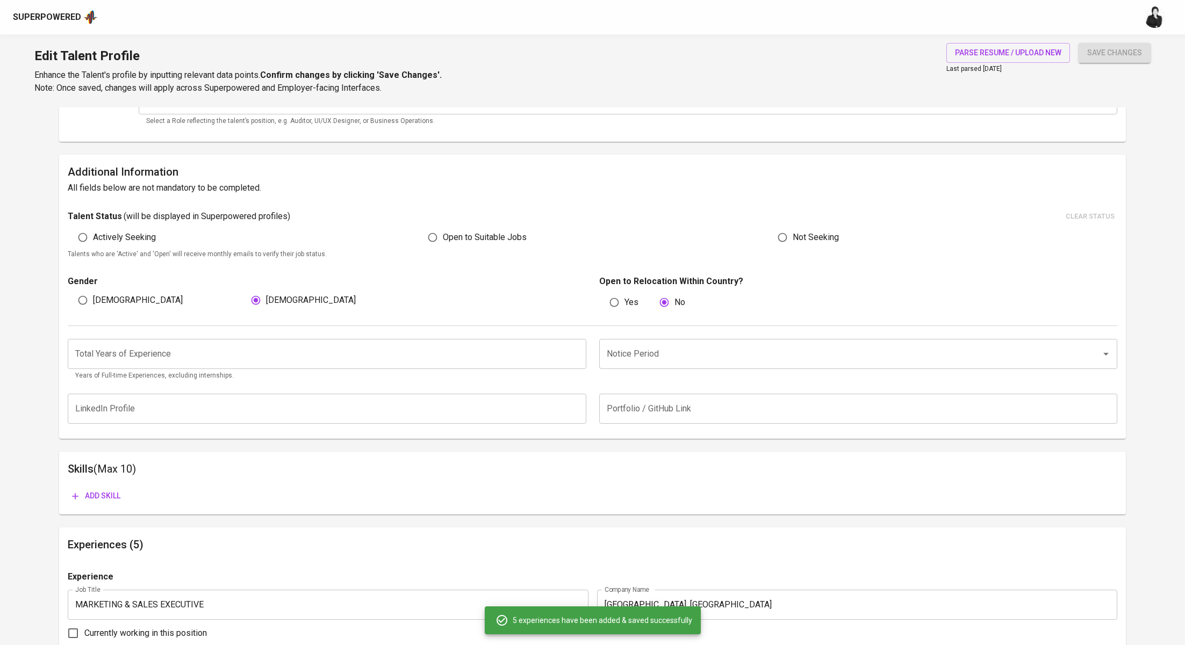
scroll to position [0, 0]
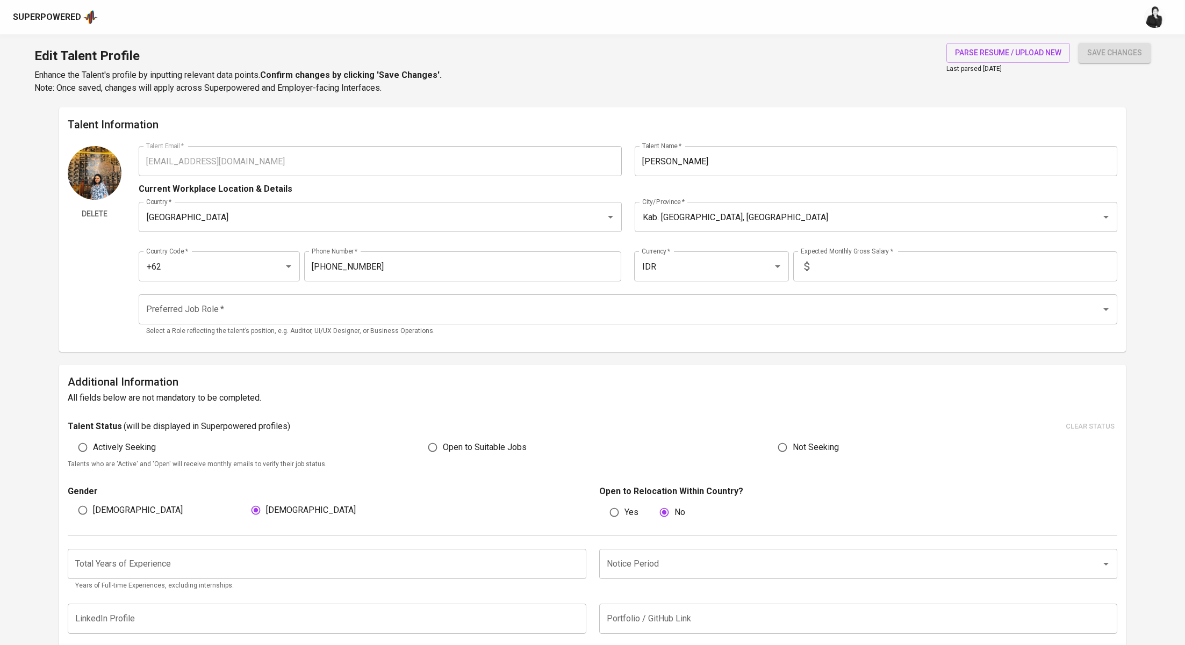
click at [879, 270] on input "text" at bounding box center [965, 266] width 304 height 30
type input "13.000.000"
click at [240, 300] on input "Preferred Job Role   *" at bounding box center [612, 309] width 939 height 20
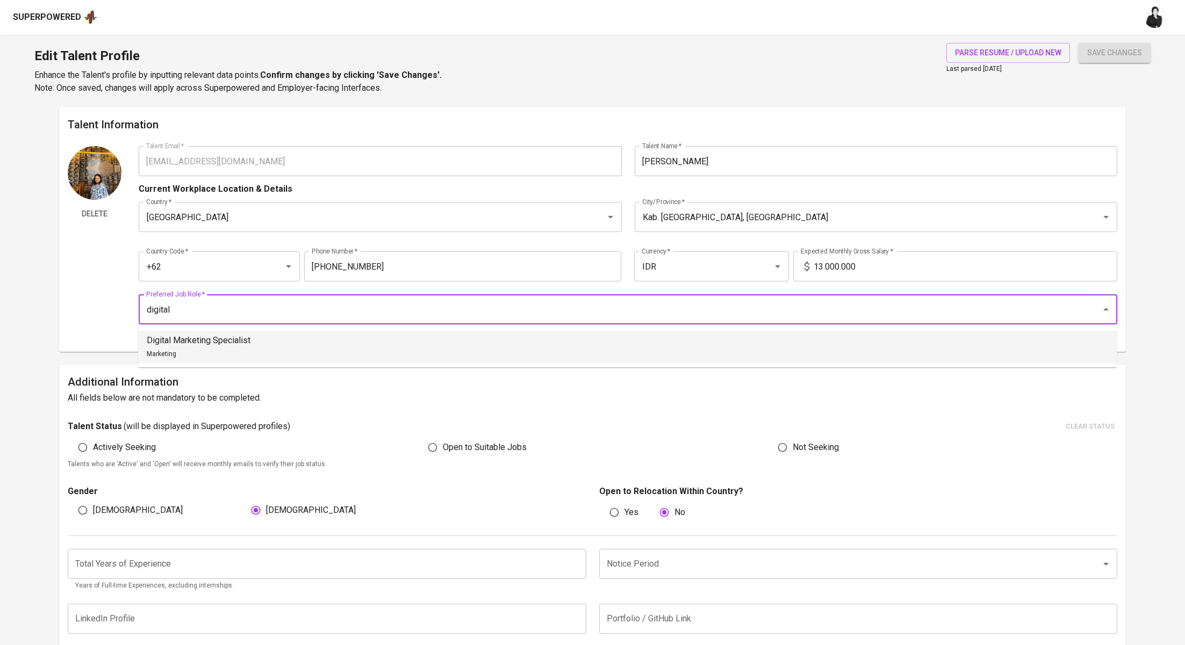
click at [203, 349] on div "Digital Marketing Specialist Marketing" at bounding box center [199, 347] width 104 height 26
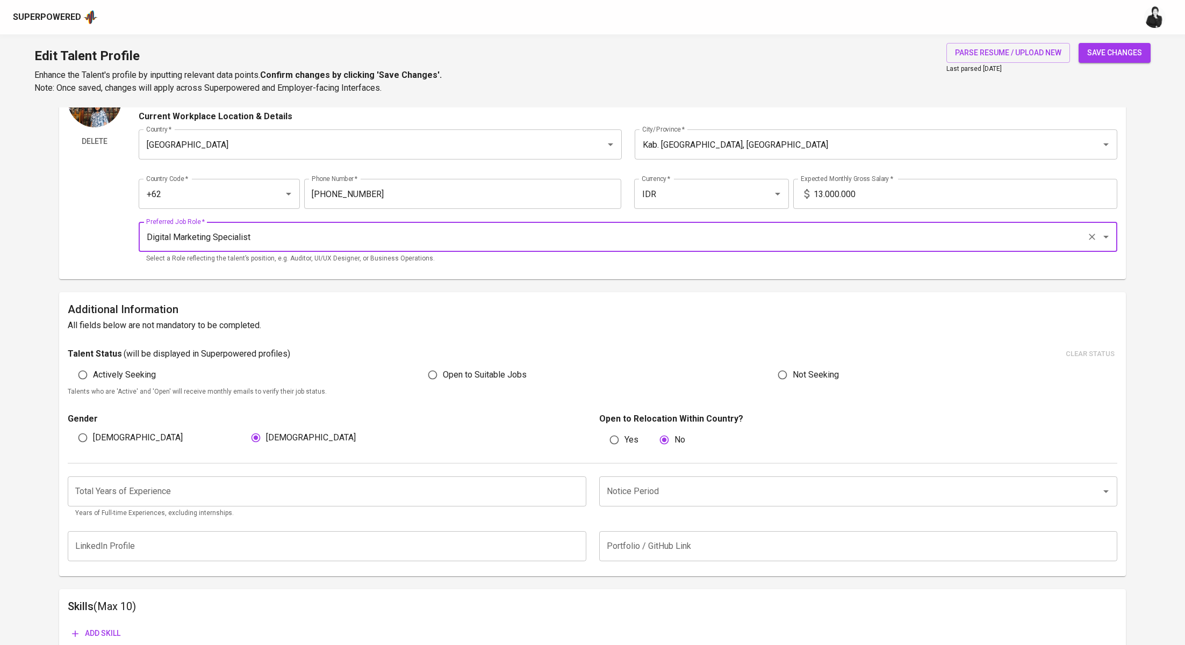
scroll to position [74, 0]
click at [663, 502] on div "Notice Period" at bounding box center [858, 490] width 518 height 30
type input "Digital Marketing Specialist"
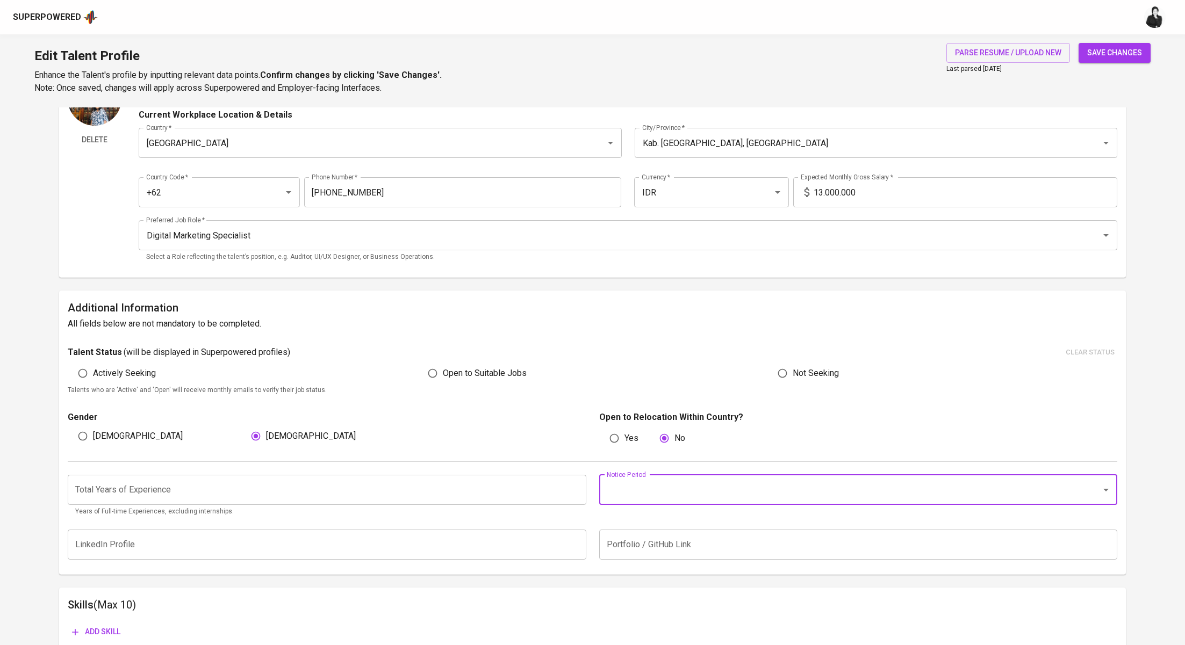
click at [662, 497] on input "Notice Period" at bounding box center [843, 490] width 478 height 20
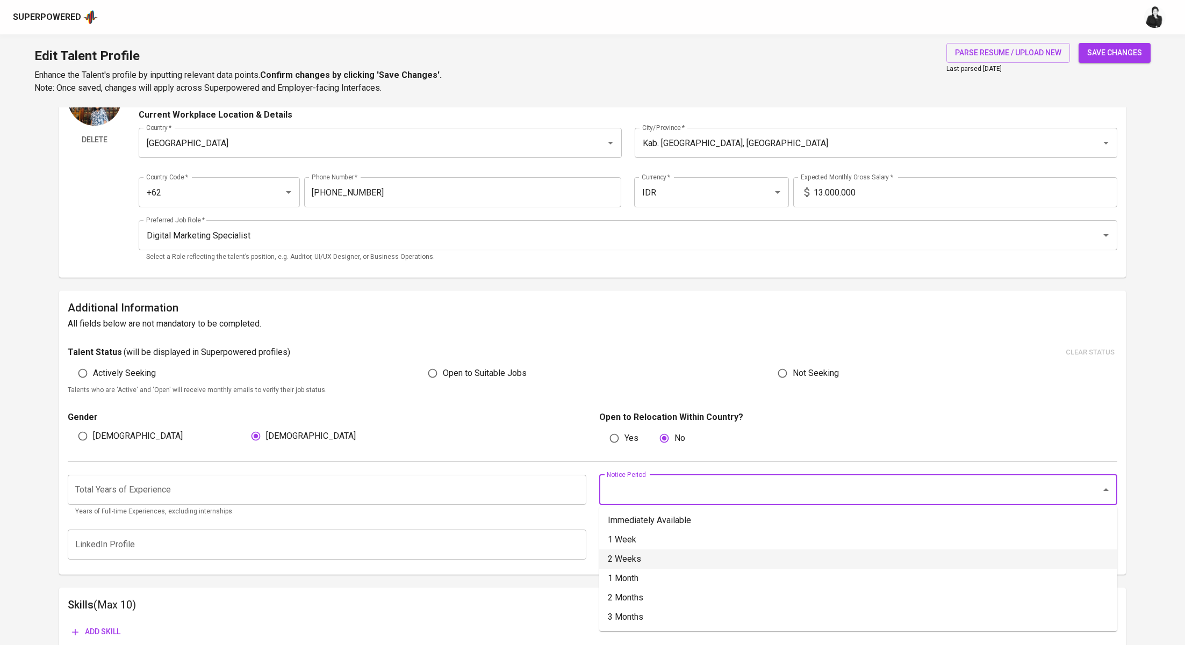
click at [659, 559] on li "2 Weeks" at bounding box center [858, 559] width 518 height 19
type input "2 Weeks"
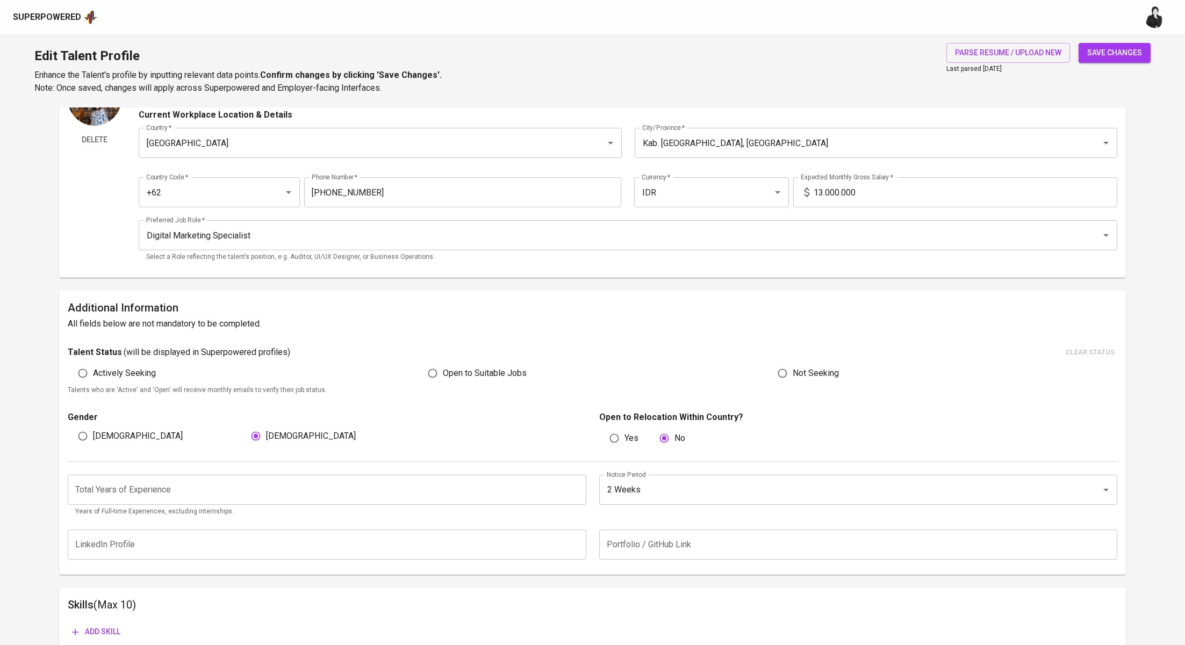
click at [293, 493] on input "number" at bounding box center [327, 490] width 518 height 30
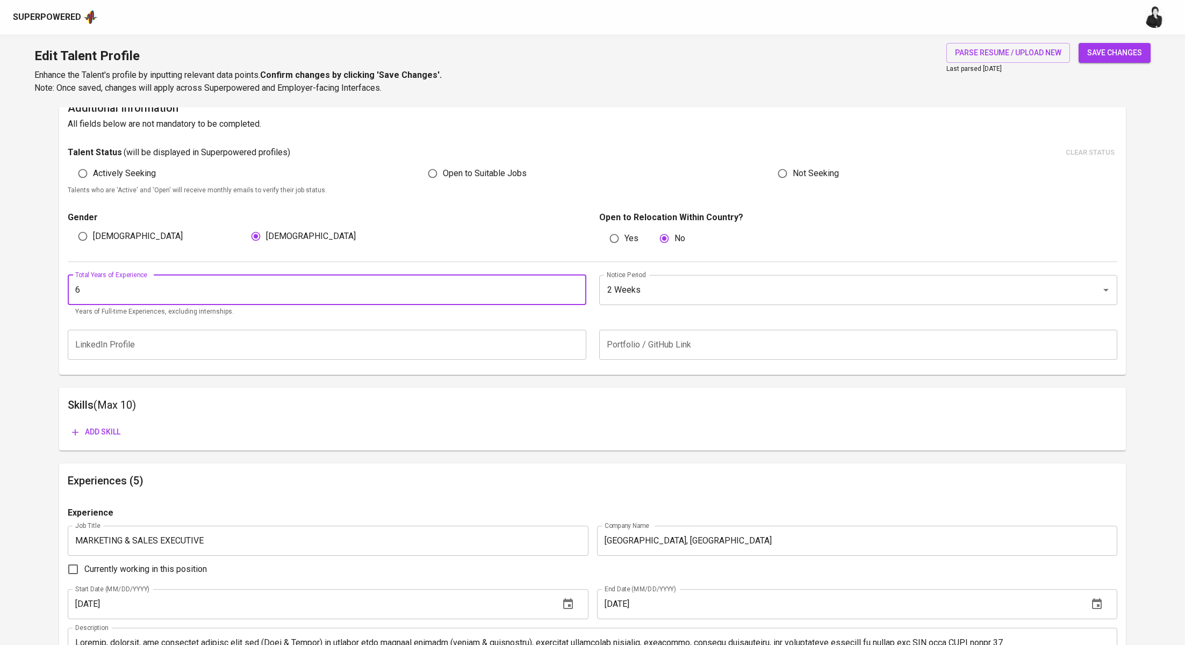
scroll to position [208, 0]
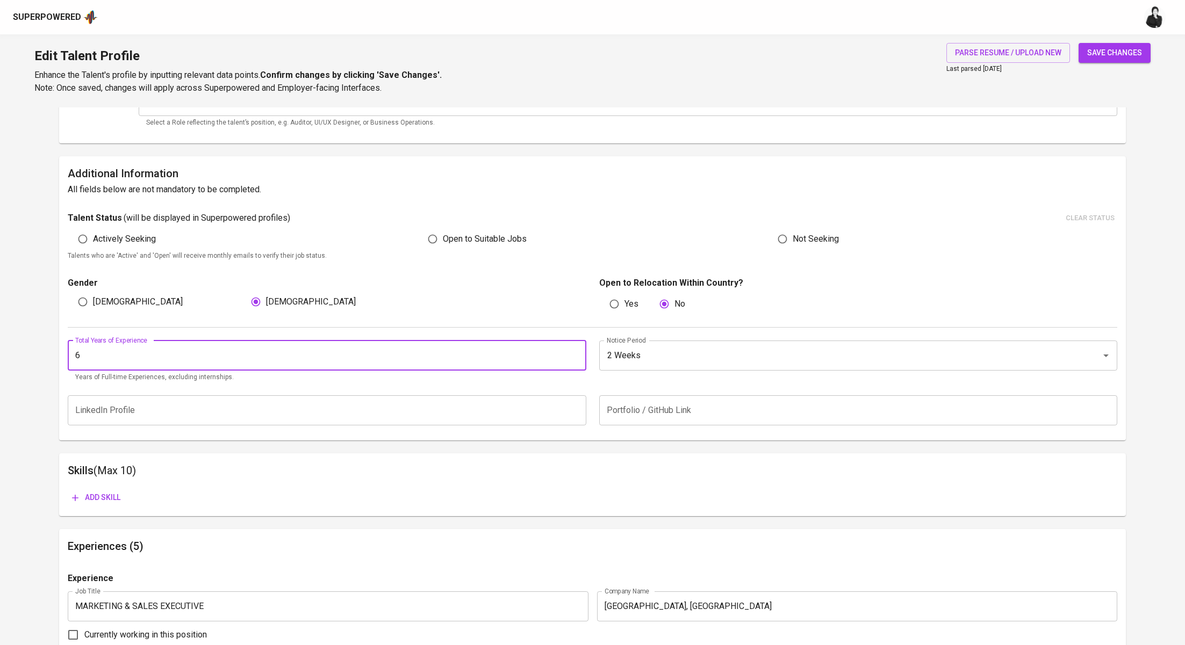
type input "6"
click at [92, 494] on span "Add skill" at bounding box center [96, 497] width 48 height 13
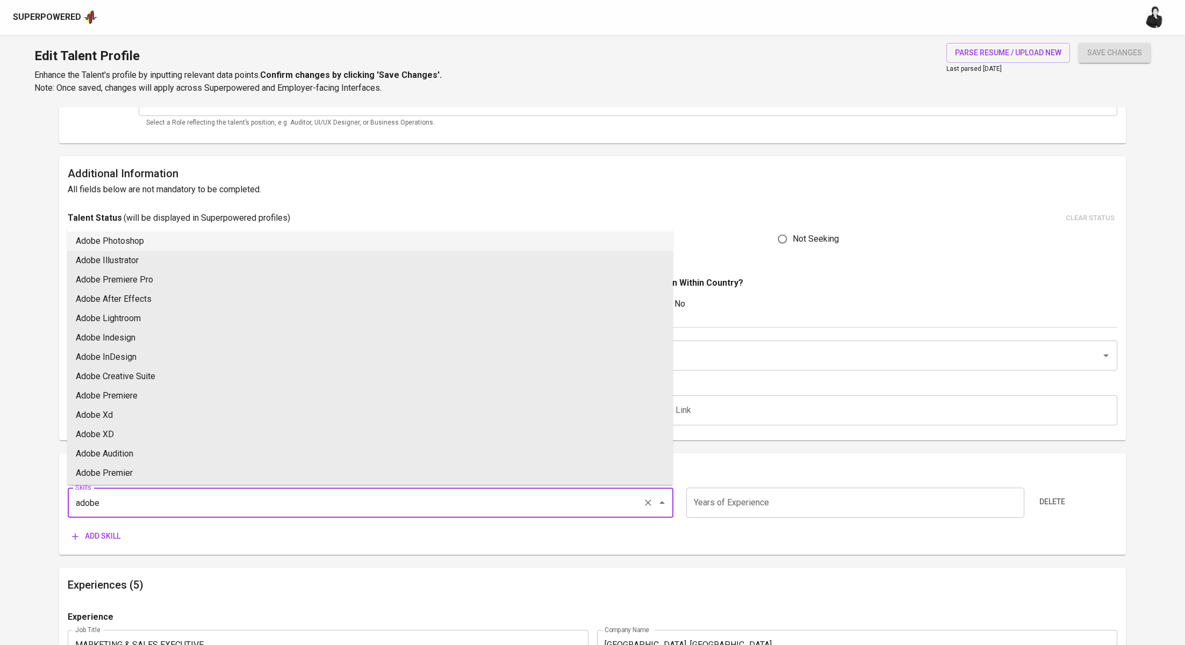
type input "adobe"
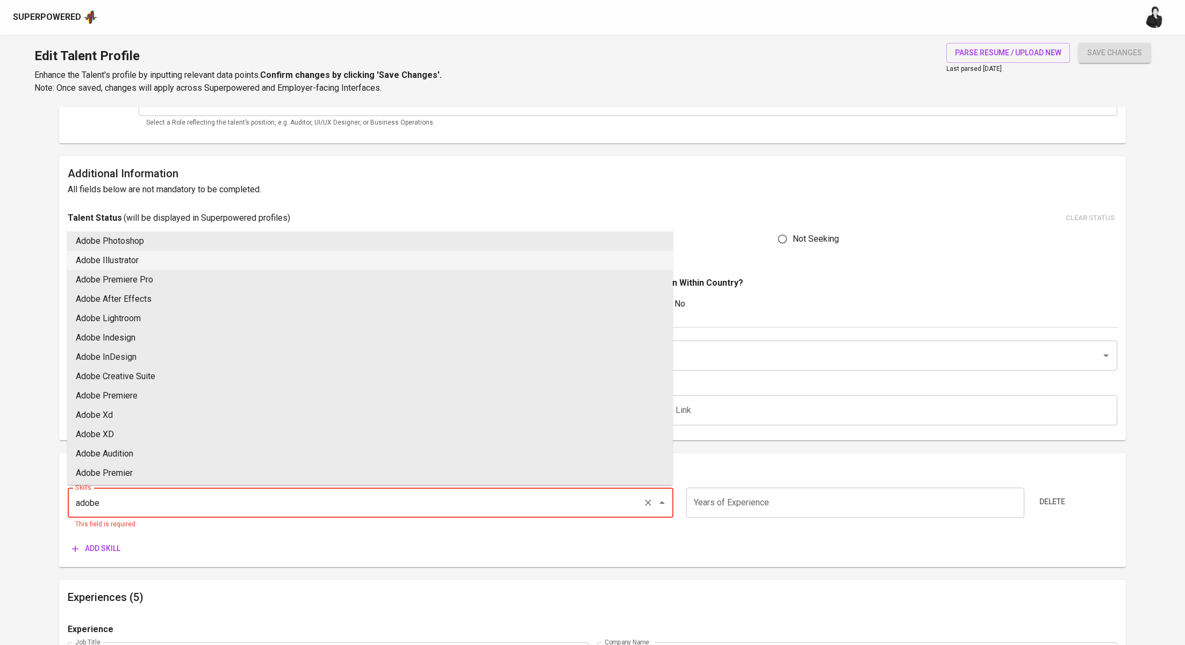
click at [309, 261] on li "Adobe Illustrator" at bounding box center [369, 260] width 605 height 19
type input "Adobe Illustrator"
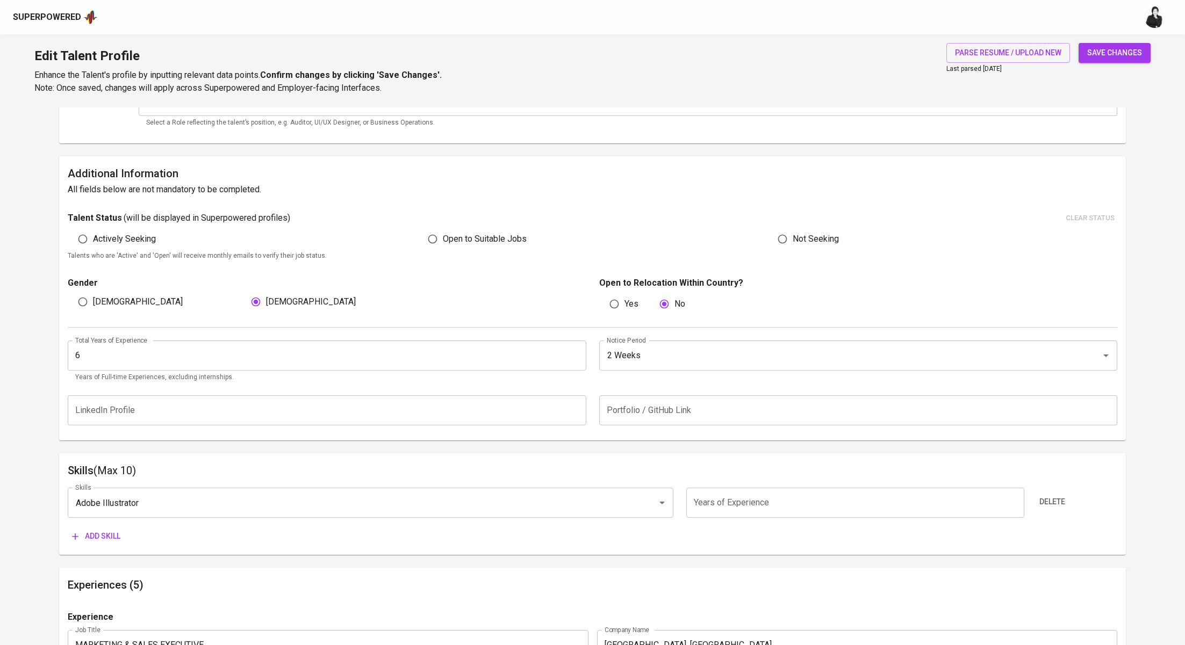
click at [741, 509] on input "number" at bounding box center [855, 503] width 338 height 30
type input "6"
click at [107, 536] on span "Add skill" at bounding box center [96, 536] width 48 height 13
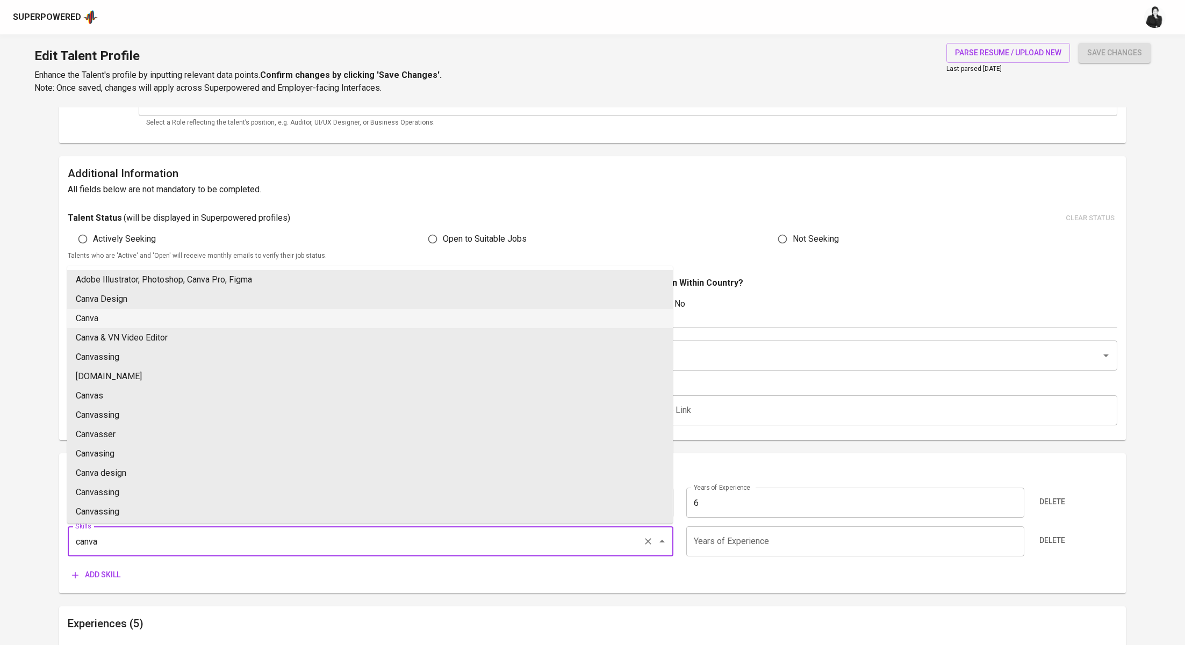
click at [225, 325] on li "Canva" at bounding box center [369, 318] width 605 height 19
type input "Canva"
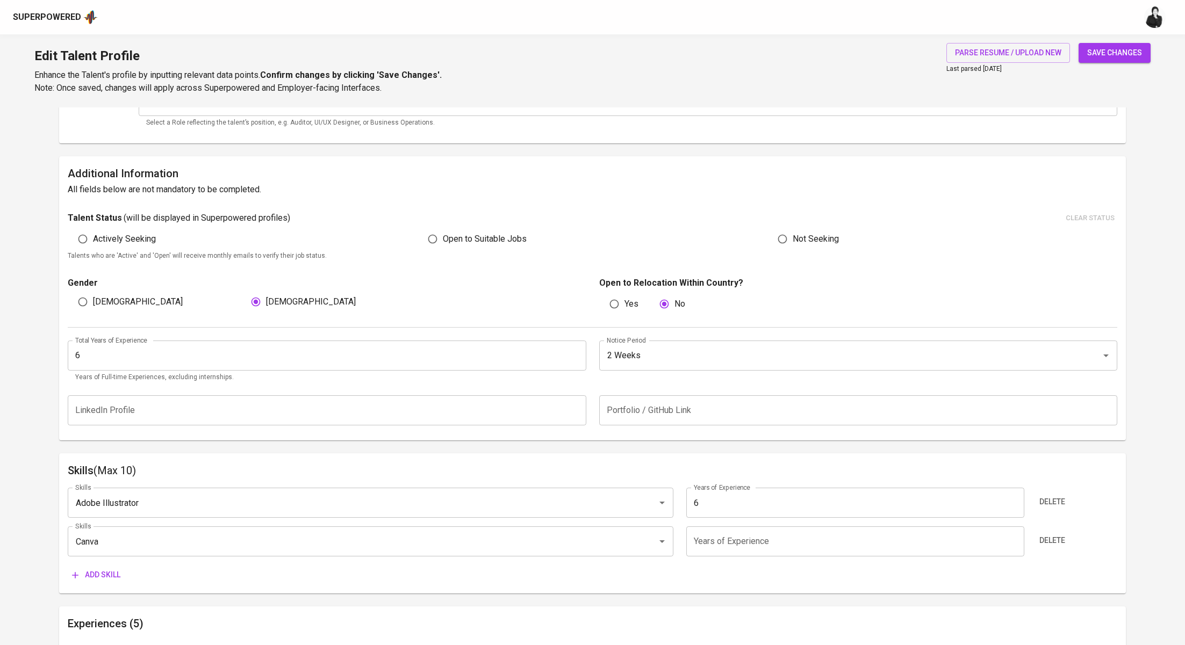
click at [829, 540] on input "number" at bounding box center [855, 542] width 338 height 30
type input "6"
click at [111, 578] on span "Add skill" at bounding box center [96, 574] width 48 height 13
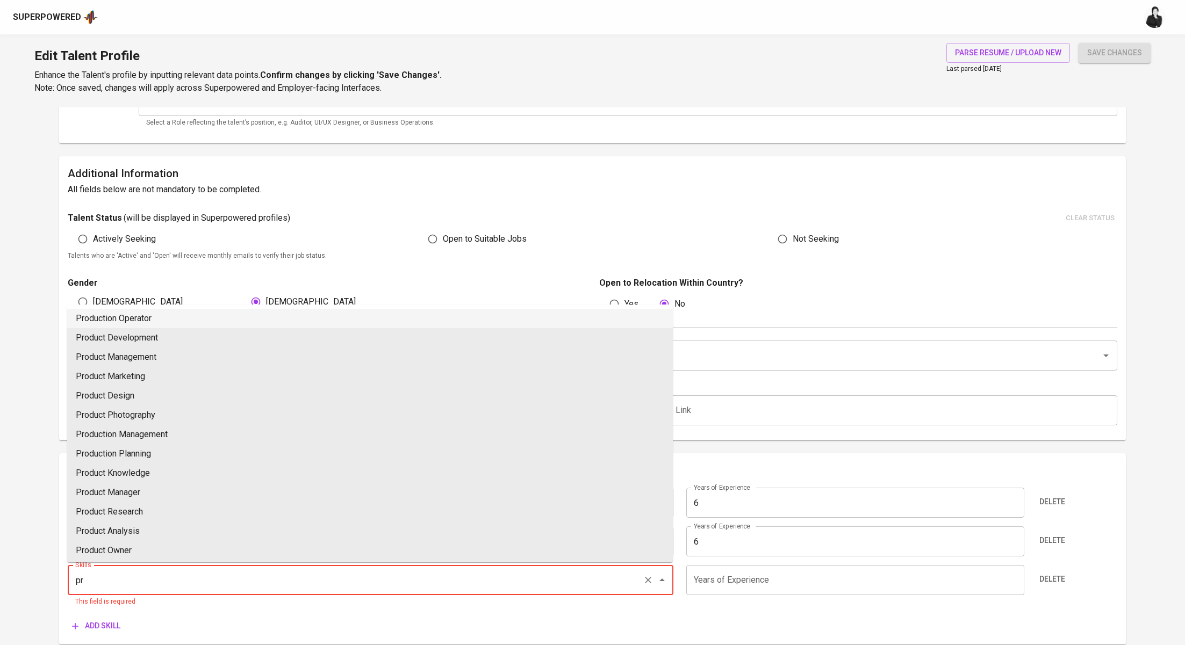
type input "p"
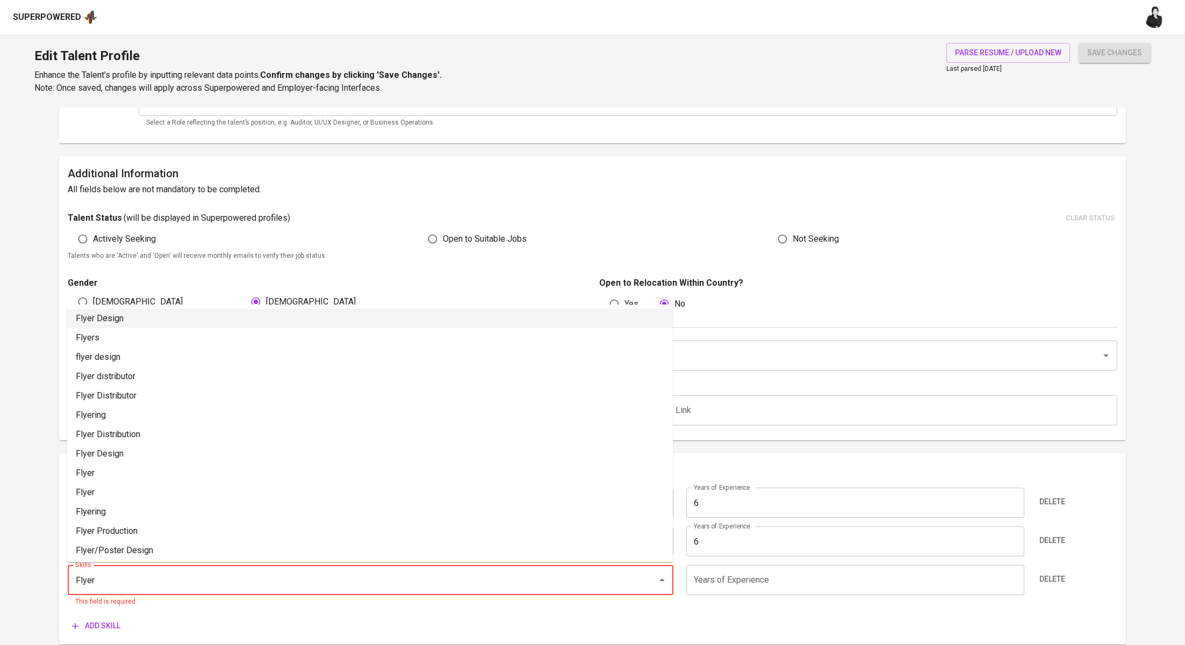
click at [194, 316] on li "Flyer Design" at bounding box center [369, 318] width 605 height 19
type input "Flyer Design"
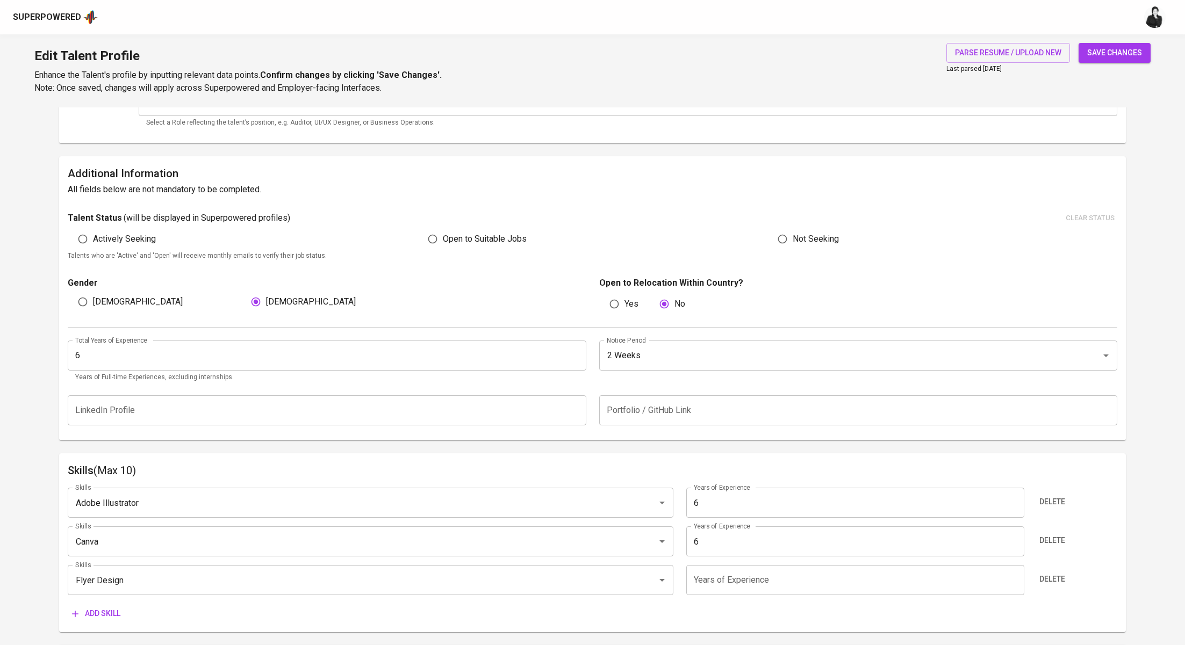
click at [735, 571] on input "number" at bounding box center [855, 580] width 338 height 30
type input "6"
click at [106, 616] on span "Add skill" at bounding box center [96, 613] width 48 height 13
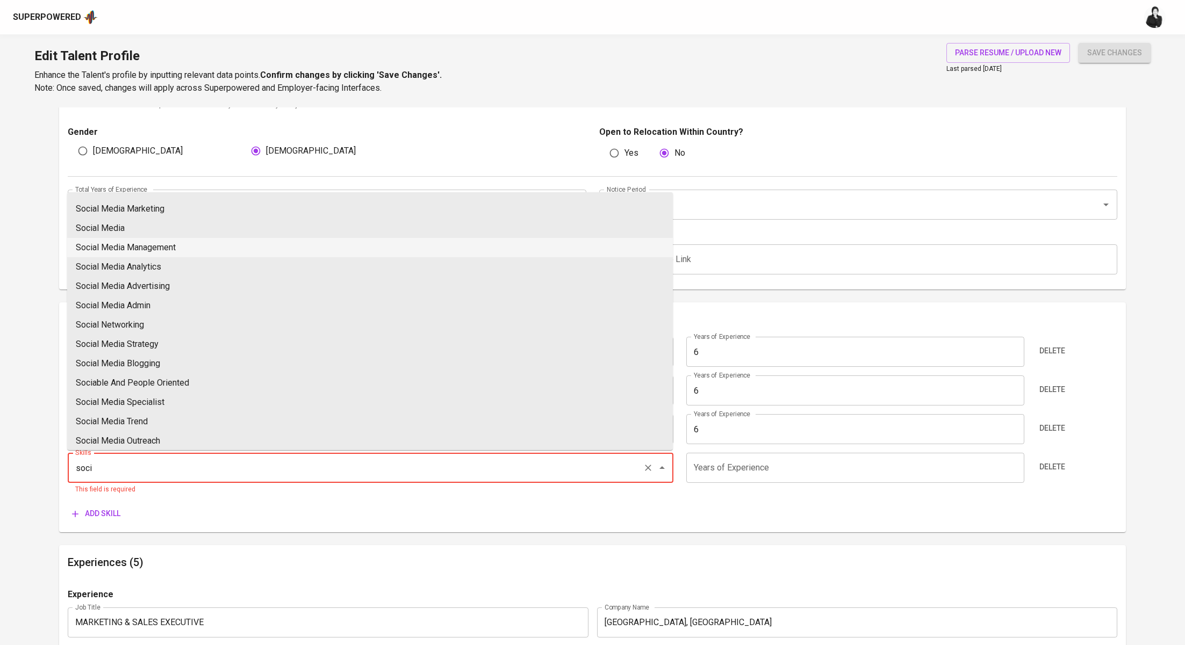
scroll to position [18, 0]
type input "soci"
click at [399, 526] on div "Skills (Max 10) Skills Adobe Illustrator Skills Years of Experience 6 Years of …" at bounding box center [592, 416] width 1066 height 229
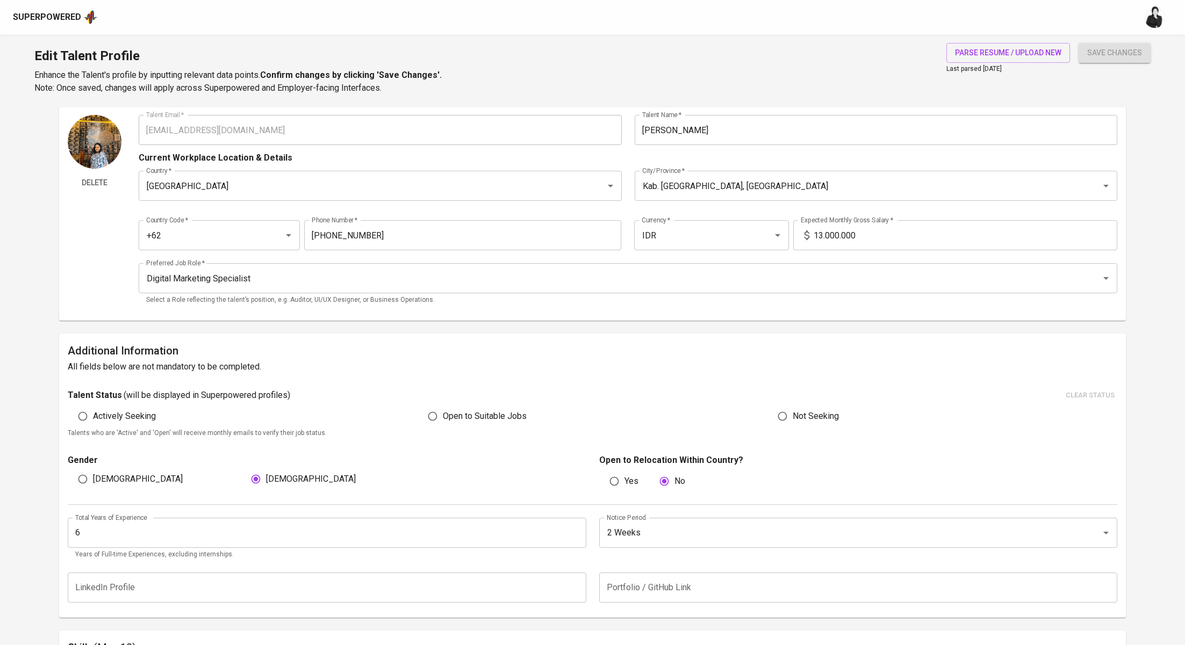
scroll to position [29, 0]
click at [451, 416] on span "Open to Suitable Jobs" at bounding box center [485, 418] width 84 height 13
click at [443, 416] on input "Open to Suitable Jobs" at bounding box center [432, 418] width 20 height 20
radio input "true"
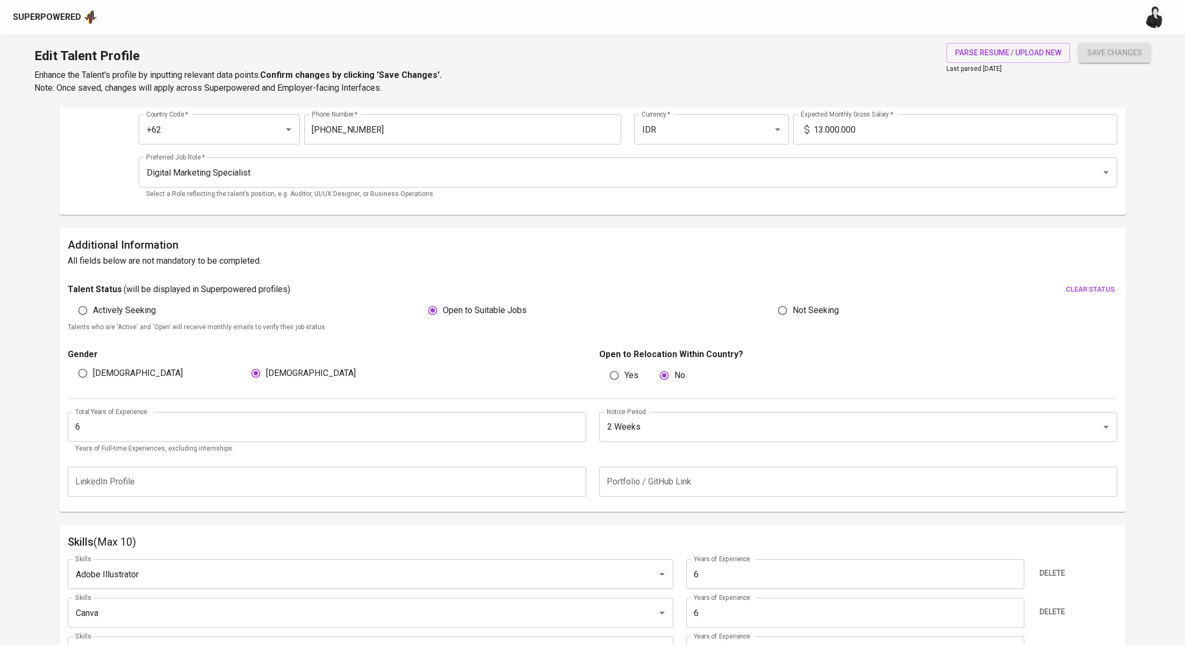
scroll to position [139, 0]
click at [178, 434] on input "6" at bounding box center [327, 425] width 518 height 30
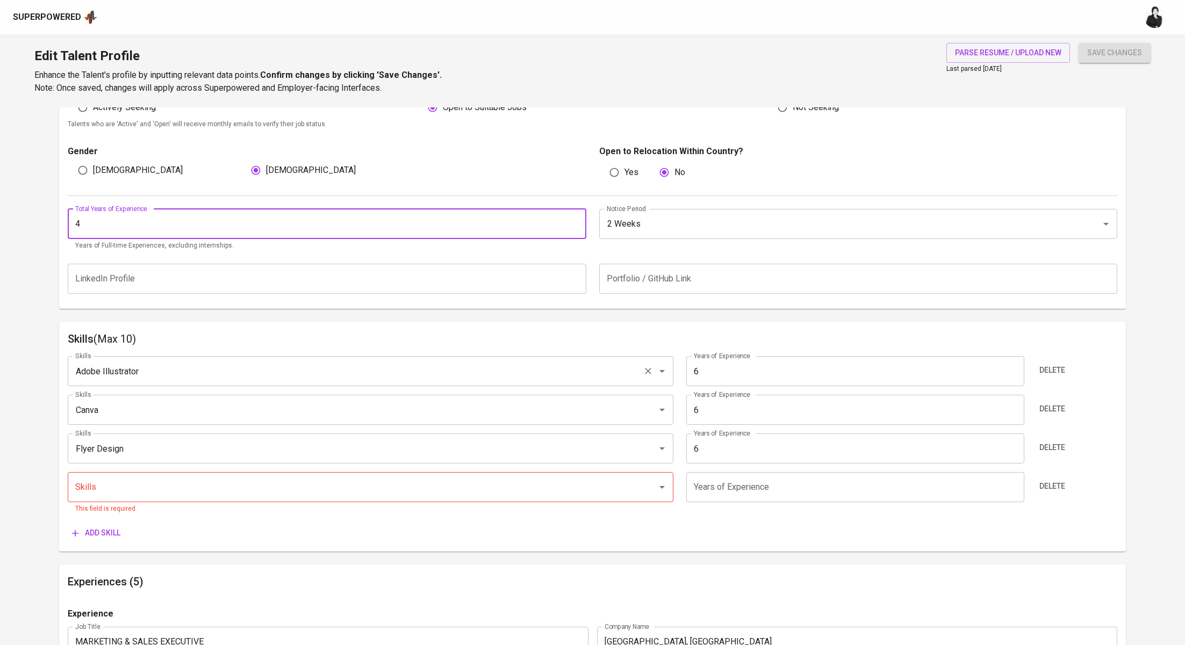
scroll to position [342, 0]
type input "4"
click at [807, 370] on input "6" at bounding box center [855, 370] width 338 height 30
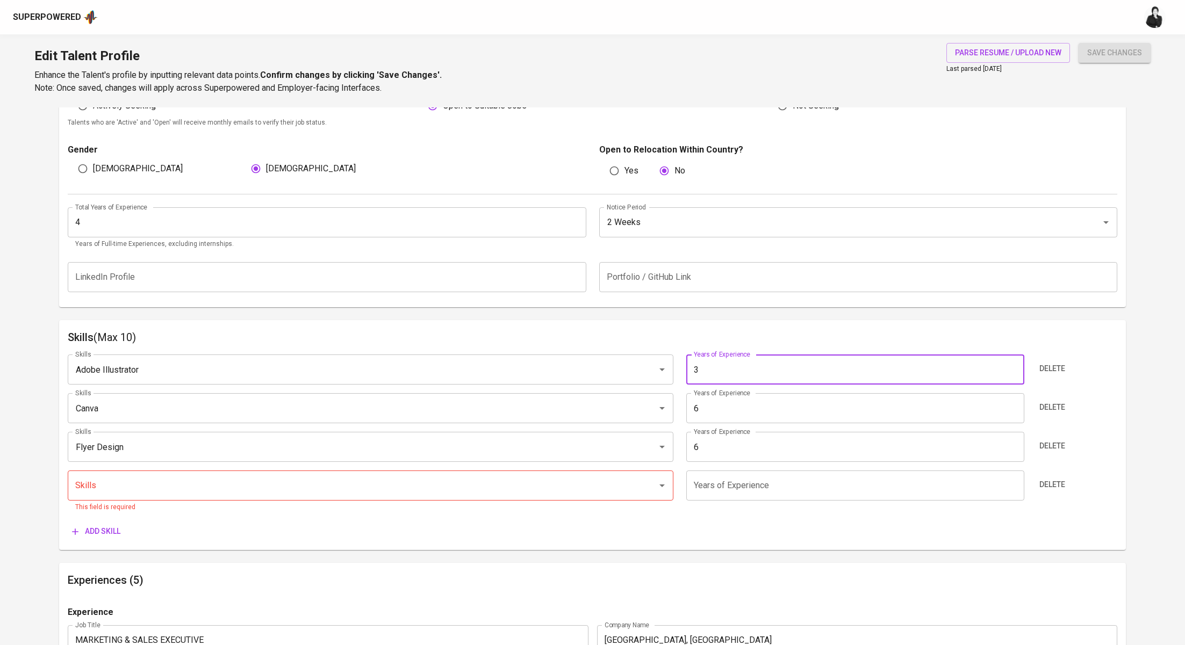
type input "3"
click at [727, 405] on input "6" at bounding box center [855, 408] width 338 height 30
type input "5"
click at [715, 440] on input "6" at bounding box center [855, 447] width 338 height 30
type input "3"
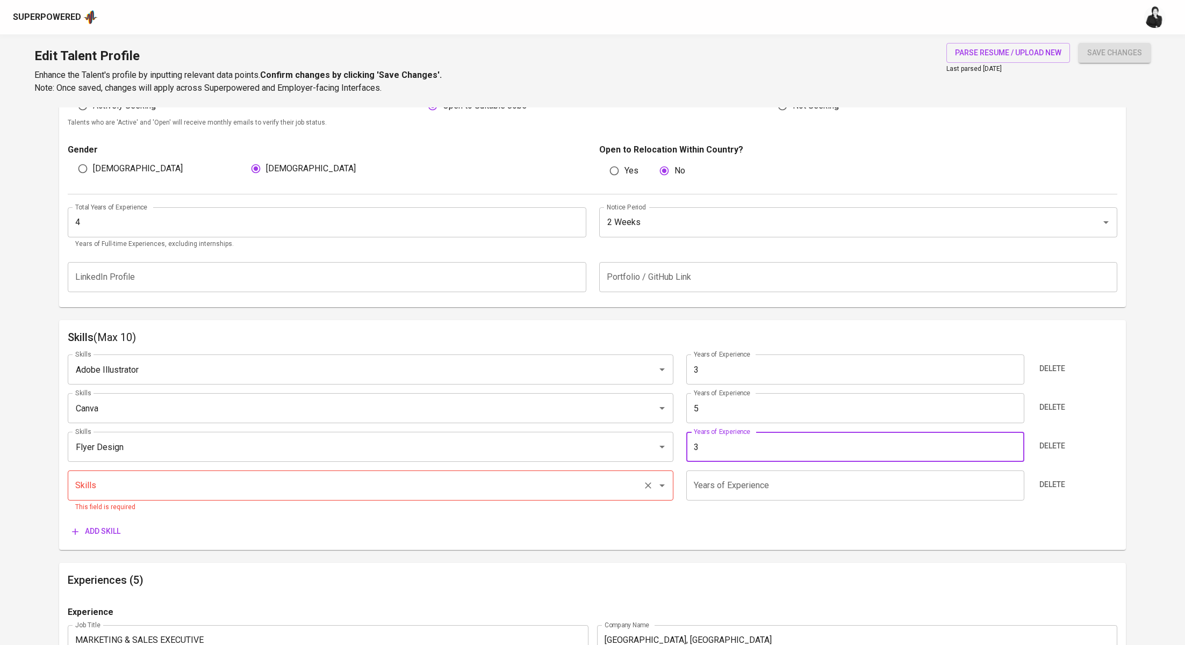
click at [352, 480] on input "Skills" at bounding box center [356, 485] width 566 height 20
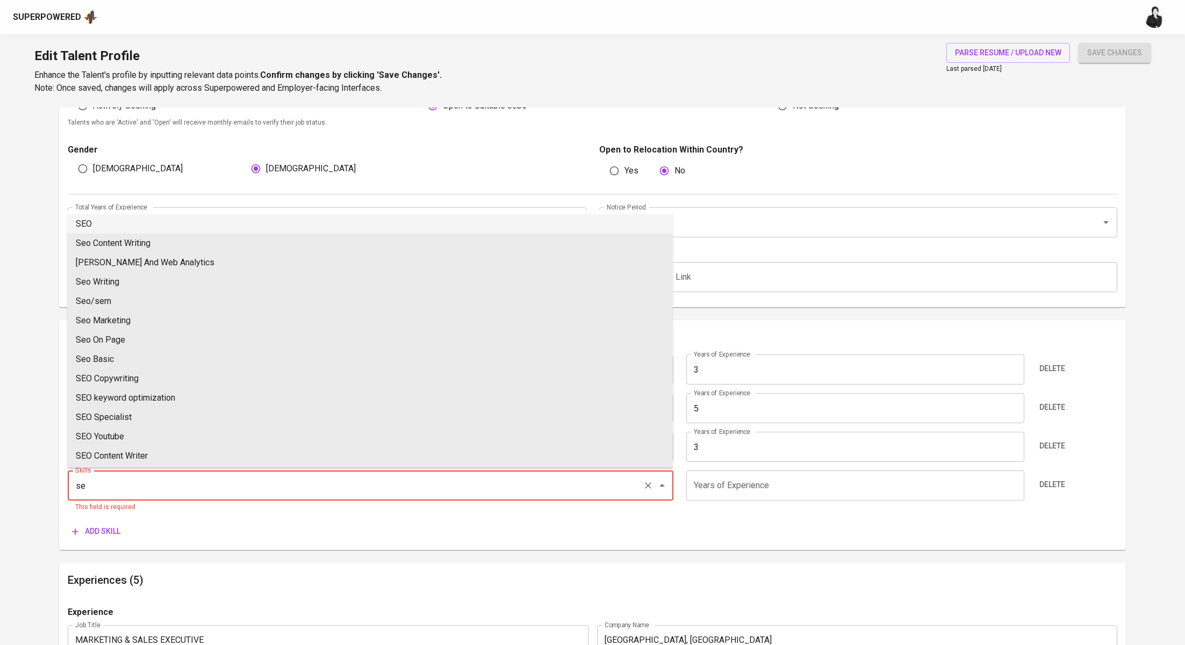
type input "s"
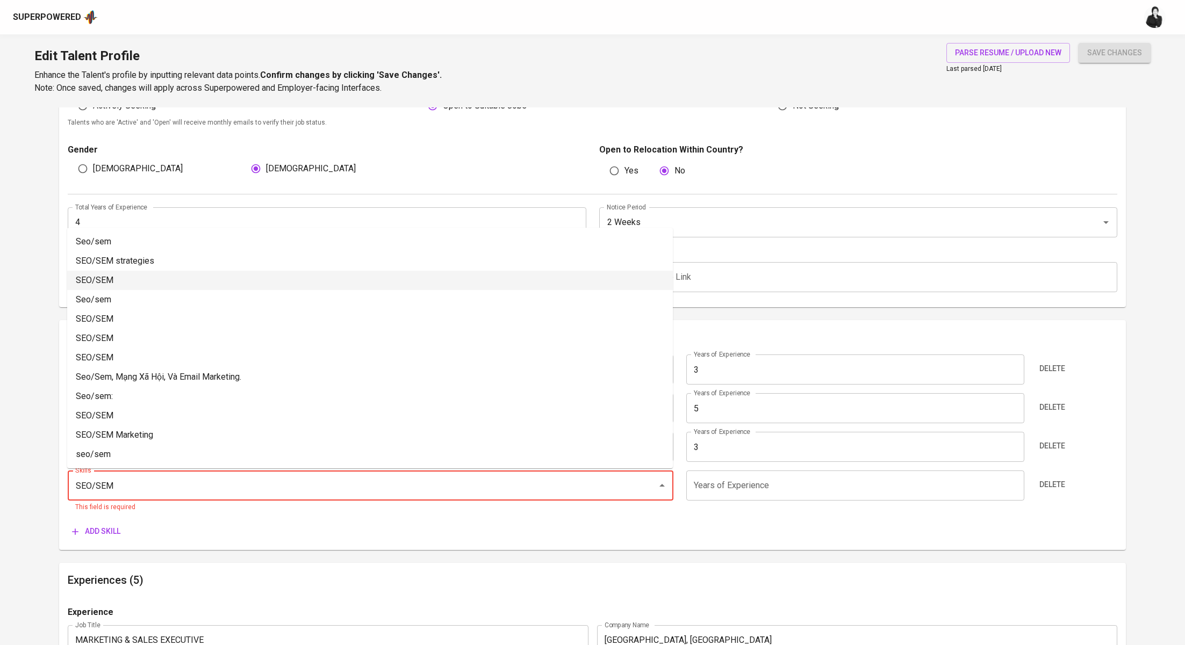
click at [242, 279] on li "SEO/SEM" at bounding box center [369, 280] width 605 height 19
type input "SEO/SEM"
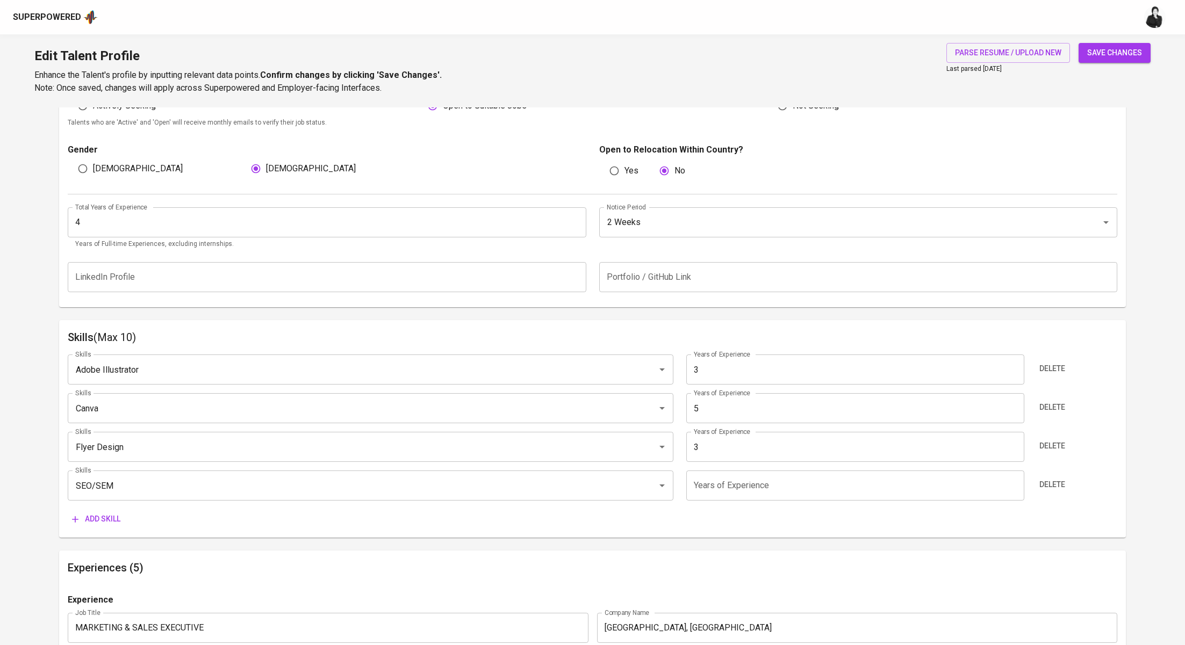
click at [777, 490] on input "number" at bounding box center [855, 486] width 338 height 30
type input "5"
click at [100, 517] on span "Add skill" at bounding box center [96, 519] width 48 height 13
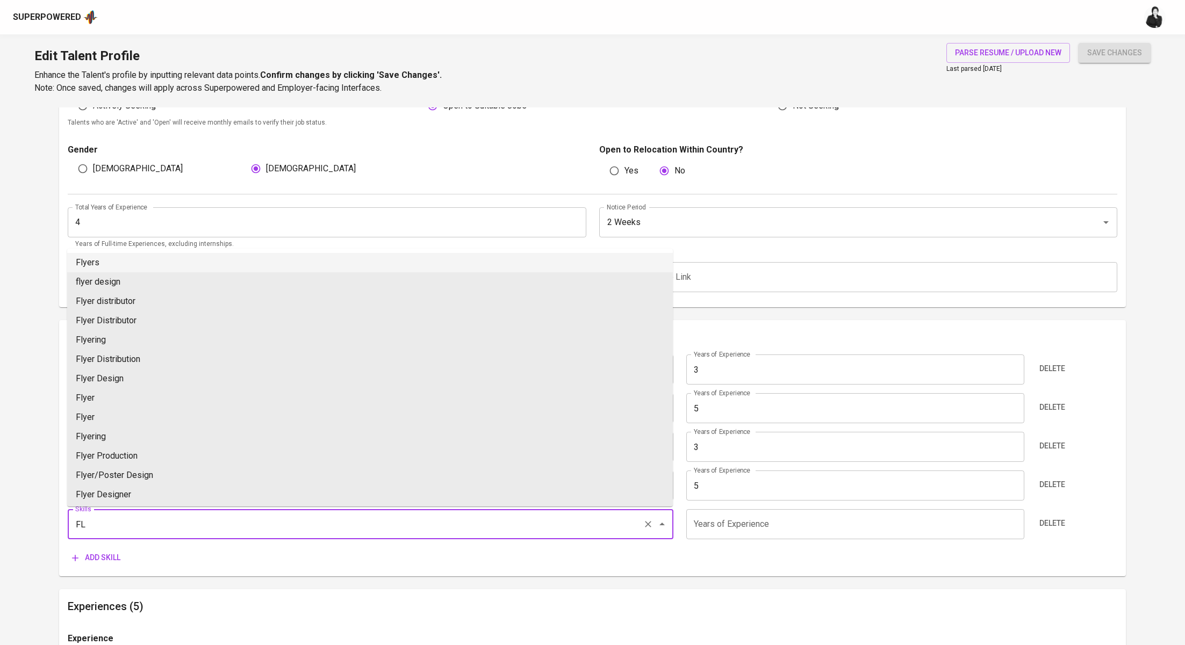
type input "F"
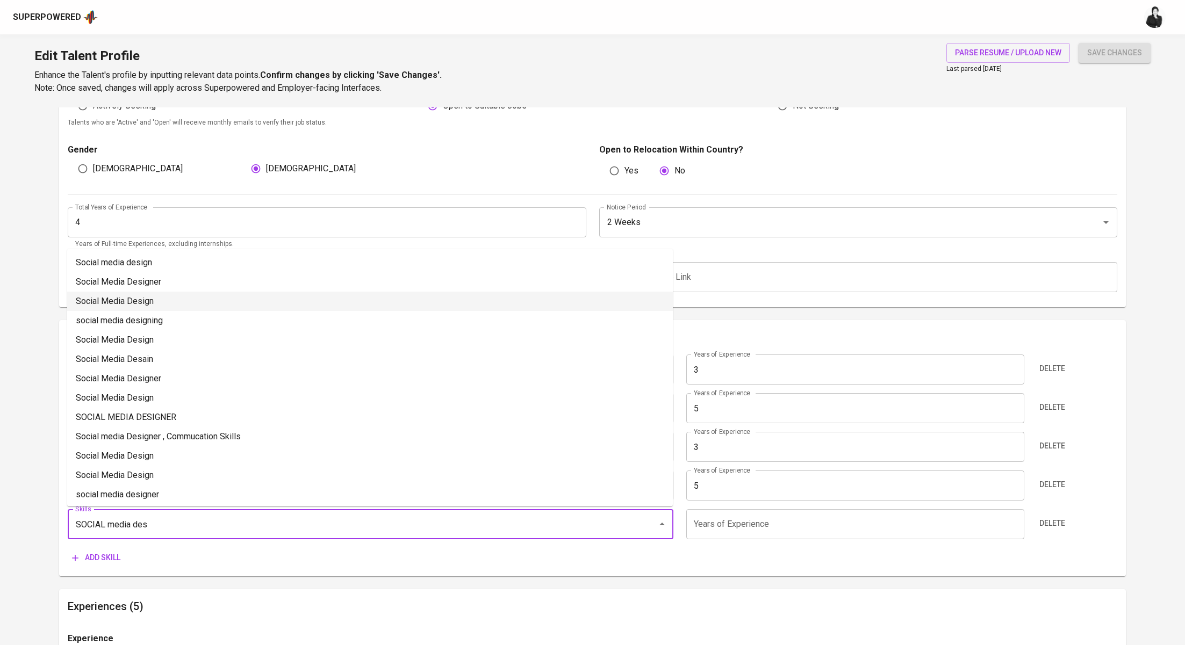
click at [169, 297] on li "Social Media Design" at bounding box center [369, 301] width 605 height 19
type input "Social Media Design"
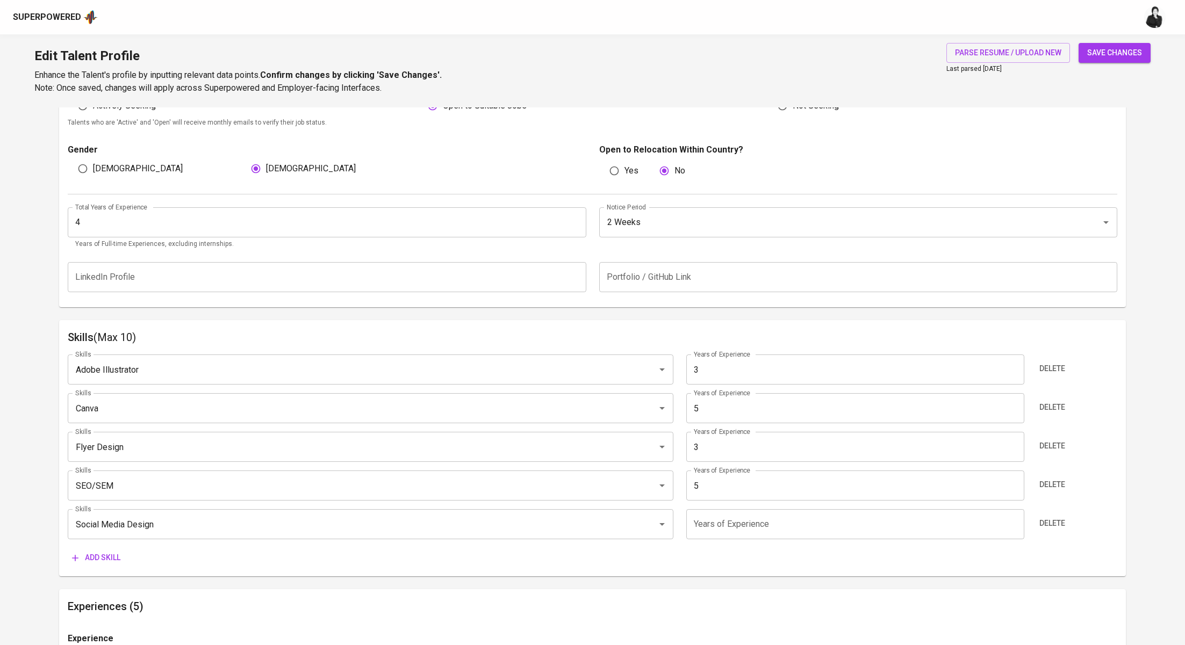
click at [721, 528] on input "number" at bounding box center [855, 524] width 338 height 30
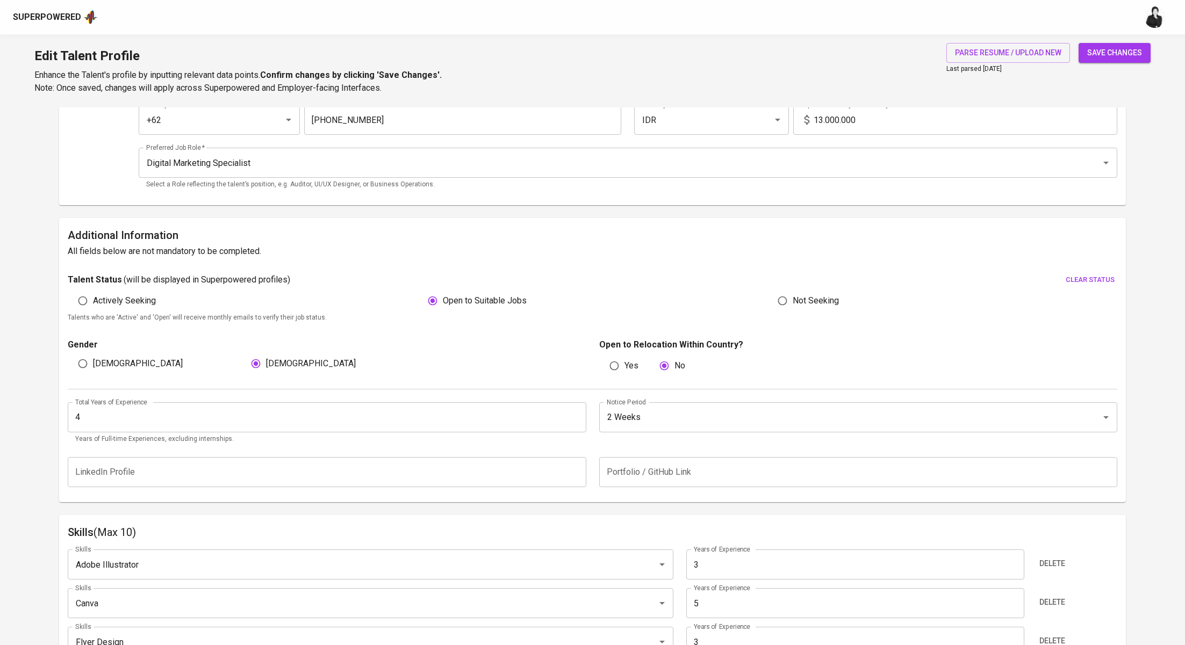
scroll to position [115, 0]
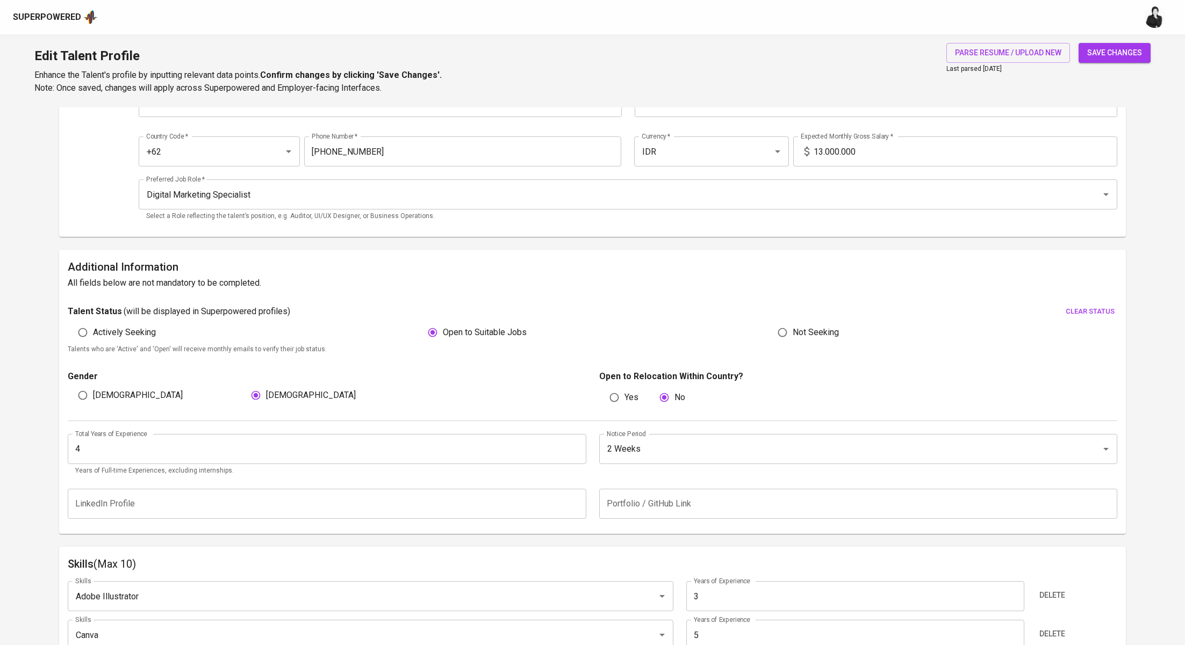
type input "5"
click at [379, 451] on input "4" at bounding box center [327, 449] width 518 height 30
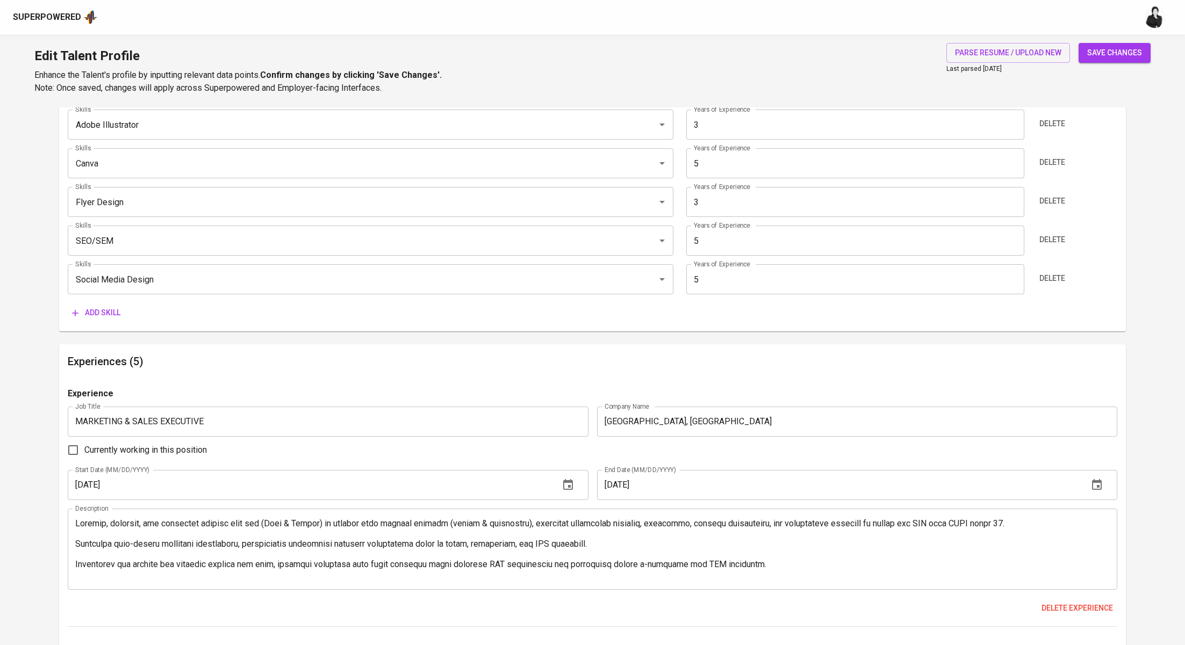
scroll to position [595, 0]
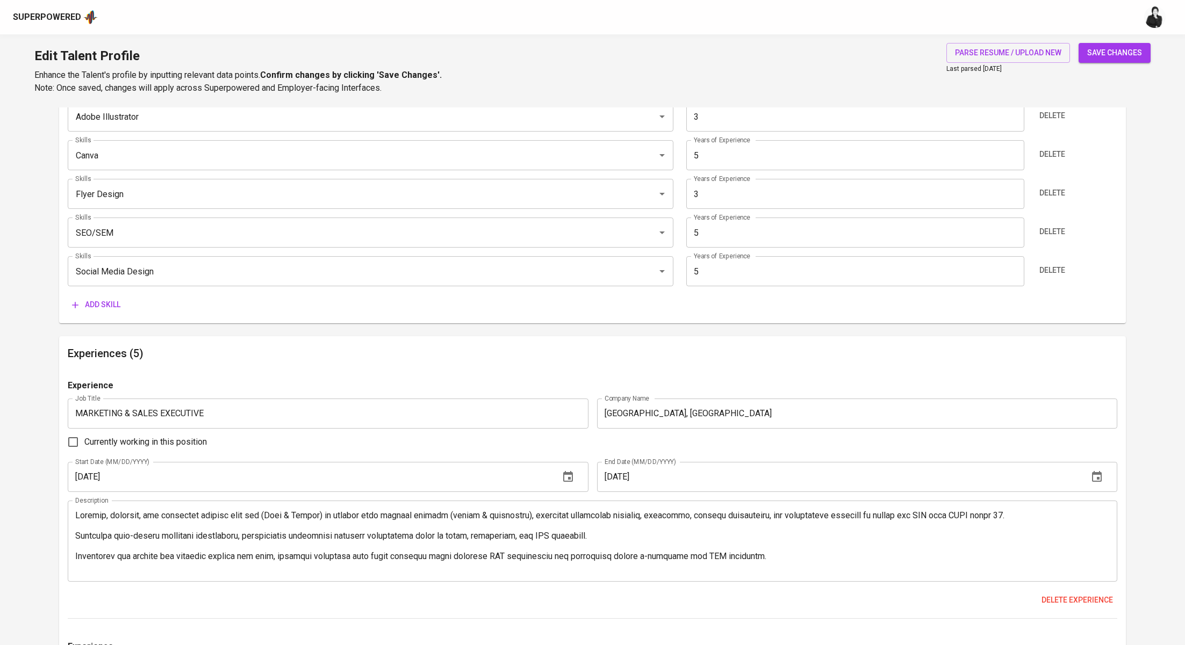
type input "6"
click at [112, 300] on span "Add skill" at bounding box center [96, 304] width 48 height 13
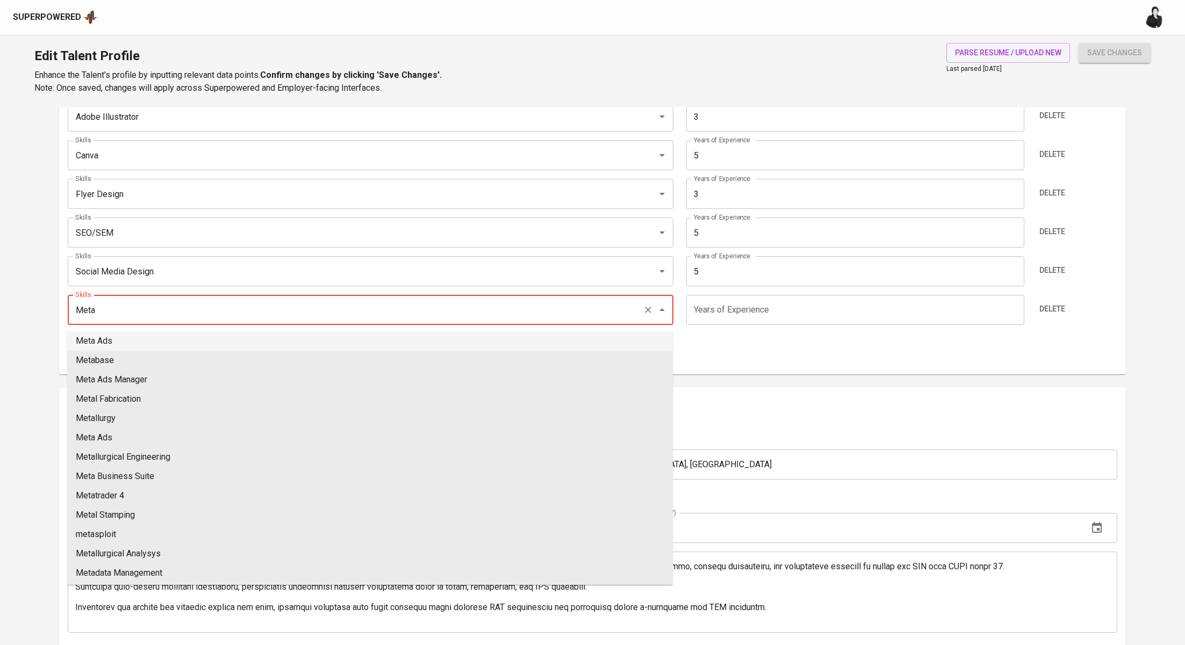
click at [306, 342] on li "Meta Ads" at bounding box center [369, 340] width 605 height 19
type input "Meta Ads"
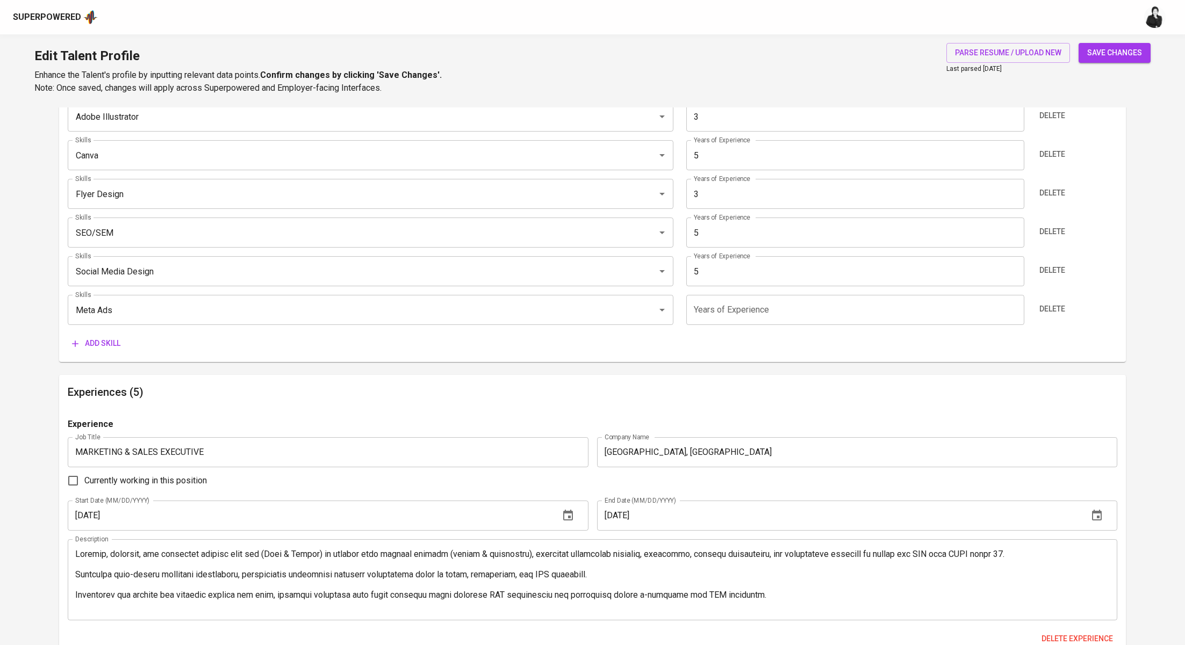
click at [770, 317] on input "number" at bounding box center [855, 310] width 338 height 30
type input "5"
click at [122, 340] on button "Add skill" at bounding box center [96, 344] width 57 height 20
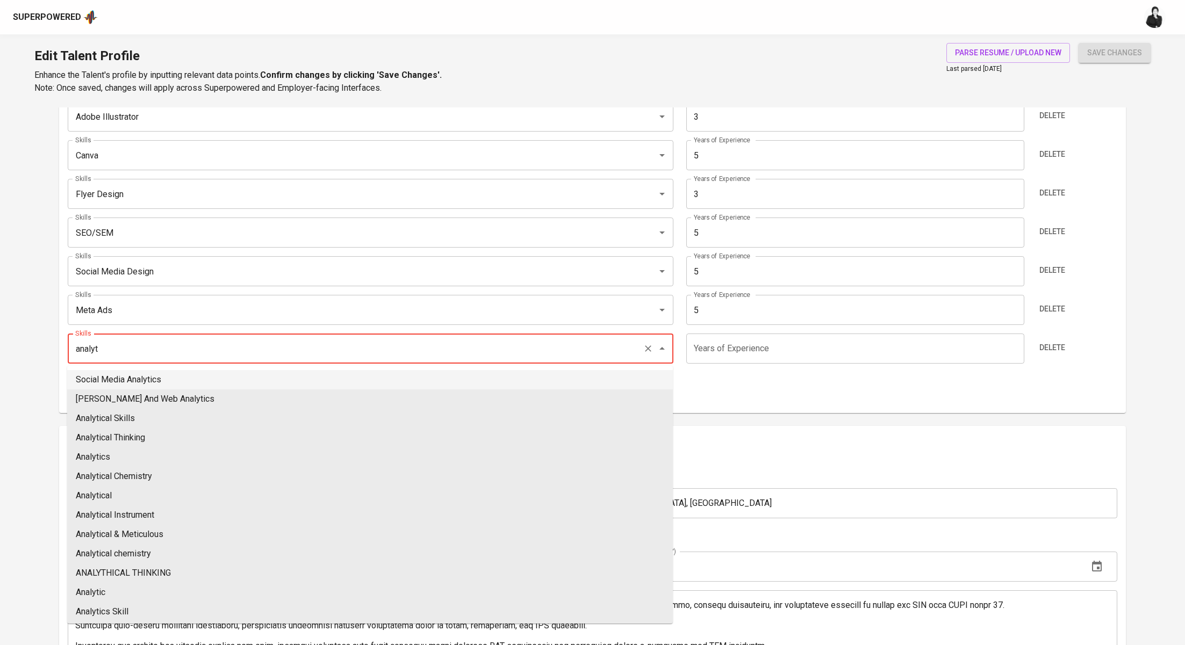
click at [210, 377] on li "Social Media Analytics" at bounding box center [369, 379] width 605 height 19
type input "Social Media Analytics"
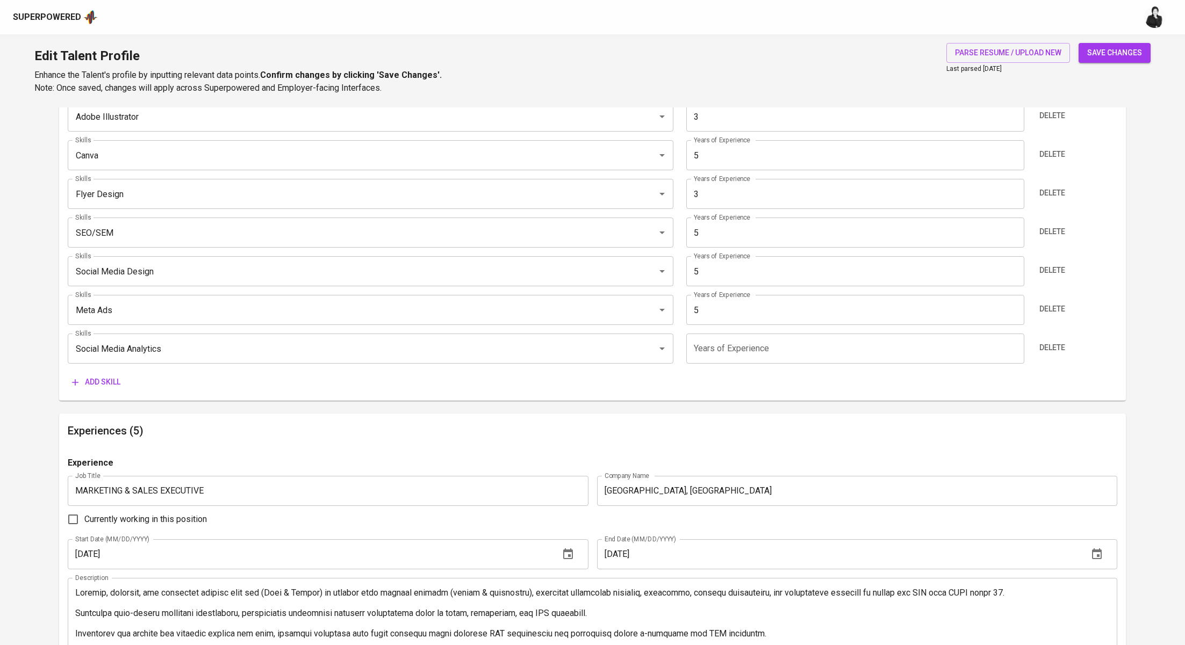
click at [747, 357] on input "number" at bounding box center [855, 349] width 338 height 30
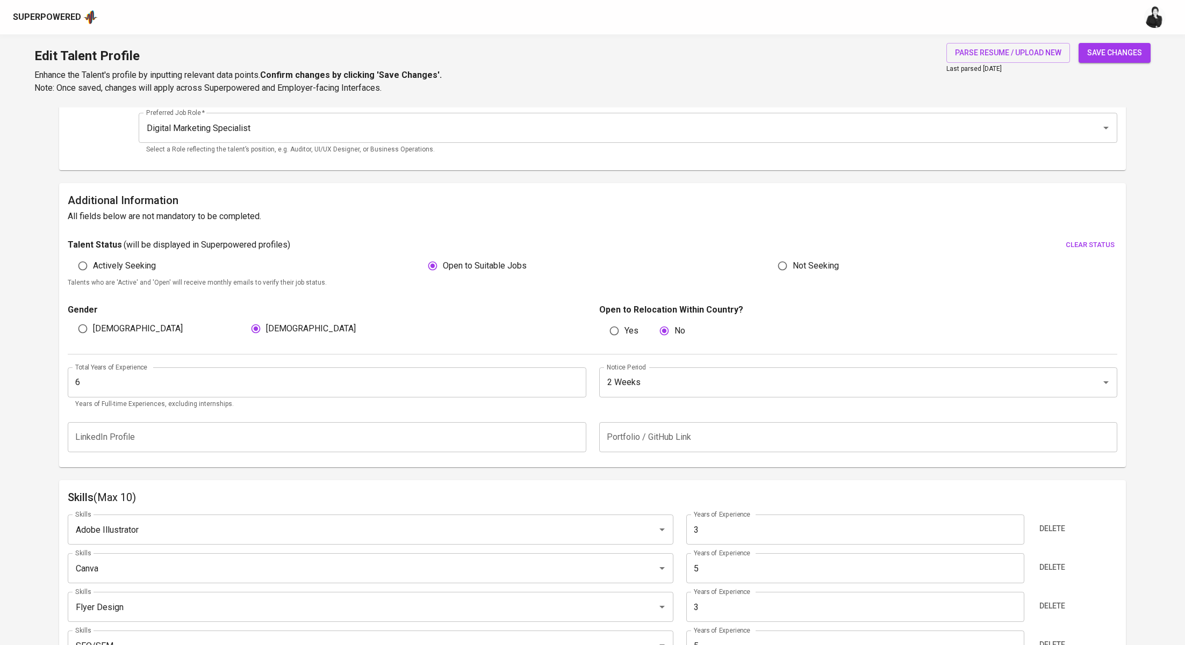
scroll to position [0, 0]
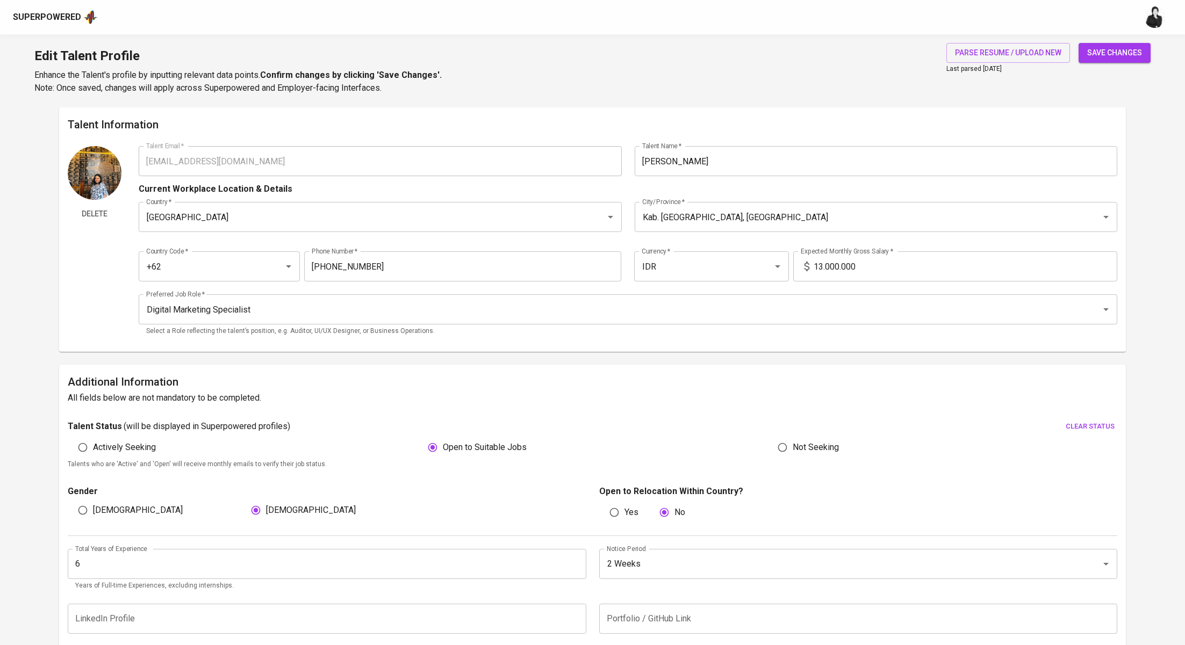
type input "4"
click at [822, 268] on input "13.000.000" at bounding box center [965, 266] width 304 height 30
click at [1109, 56] on span "save changes" at bounding box center [1114, 52] width 55 height 13
type input "SEO/SEM"
type input "5"
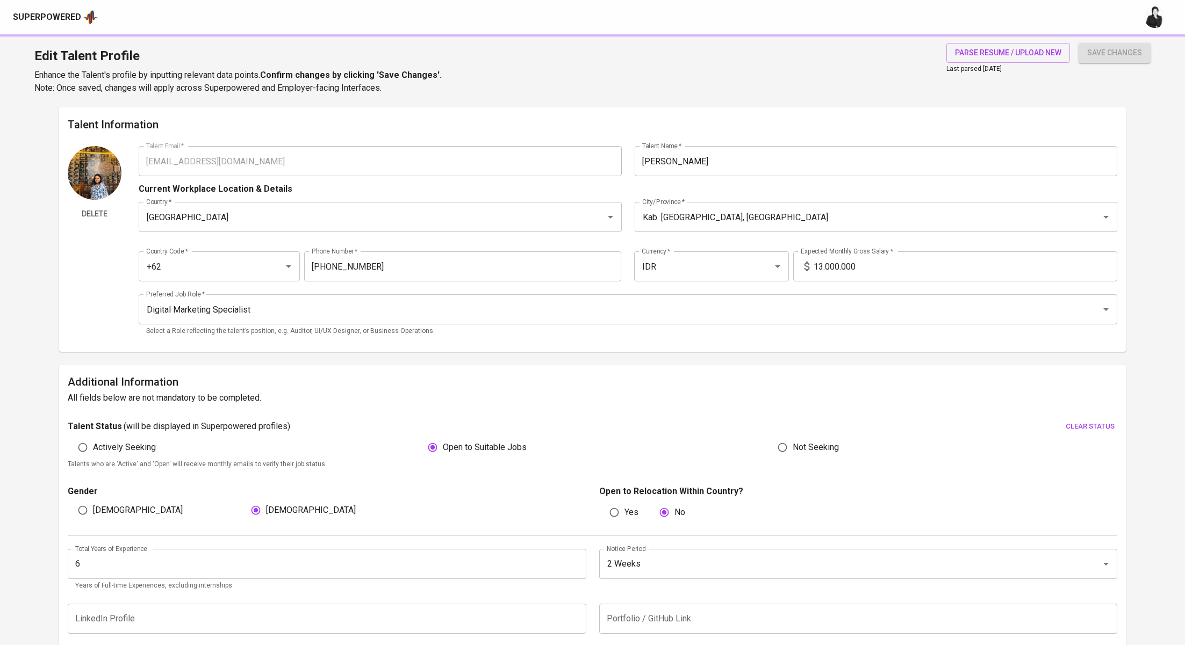
type input "Meta Ads"
type input "Social Media Design"
type input "5"
type input "Canva"
type input "Social Media Analytics"
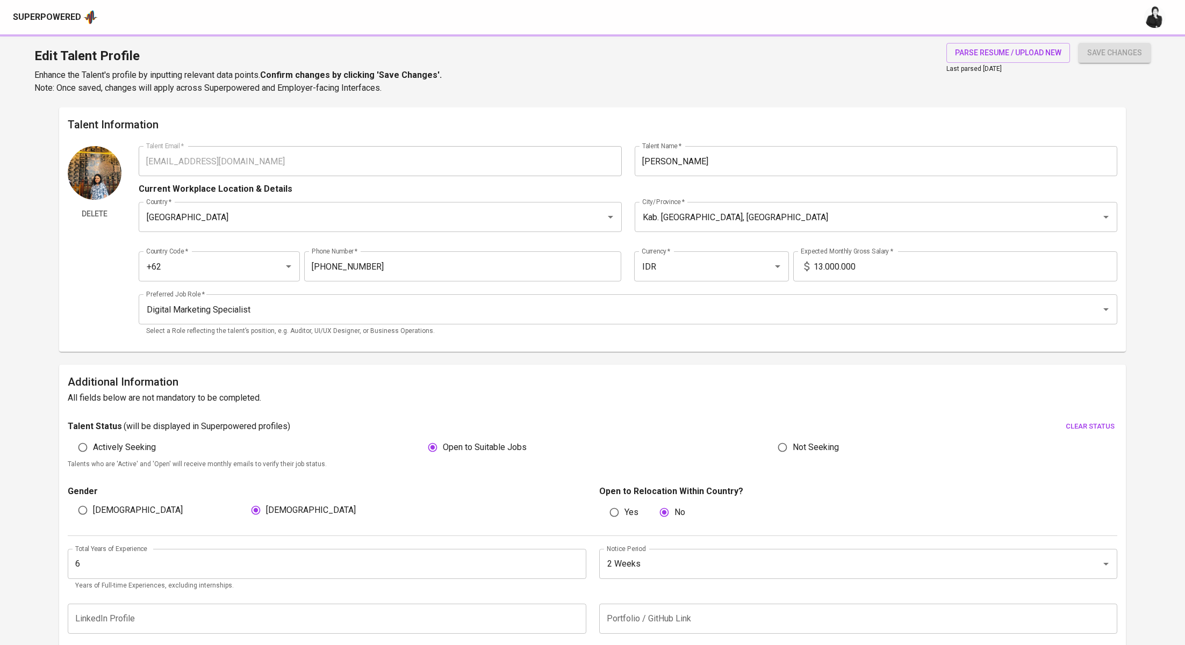
type input "4"
type input "Flyer Design"
type input "3"
type input "Adobe Illustrator"
type input "3"
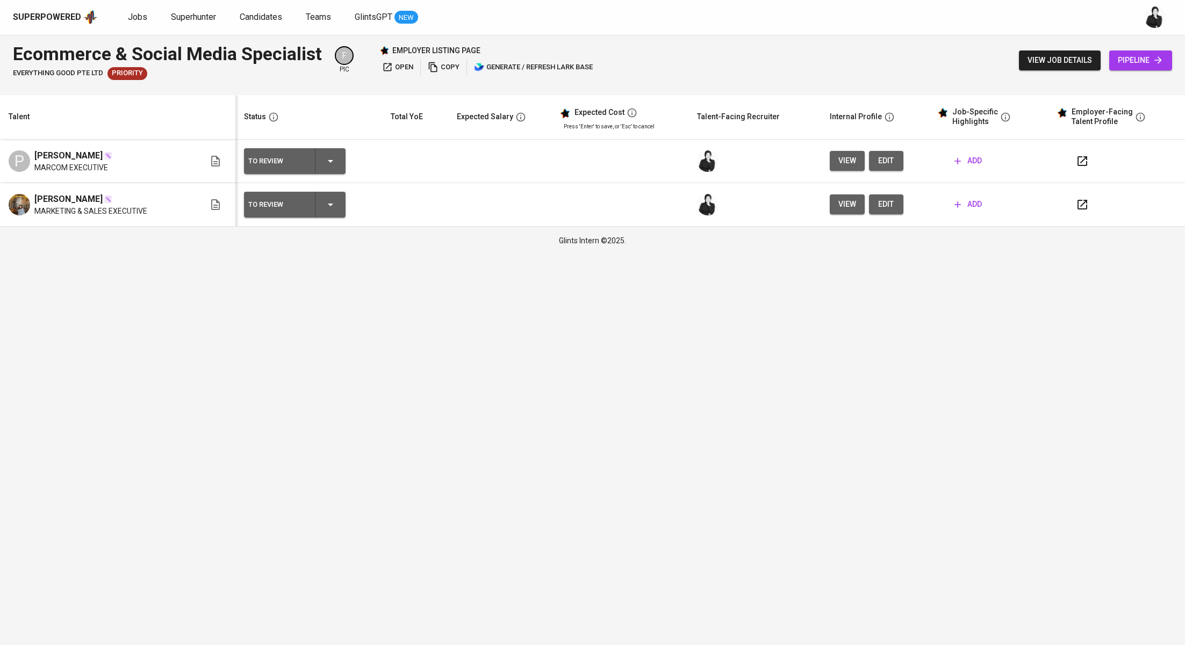
click at [393, 75] on button "open" at bounding box center [397, 67] width 37 height 17
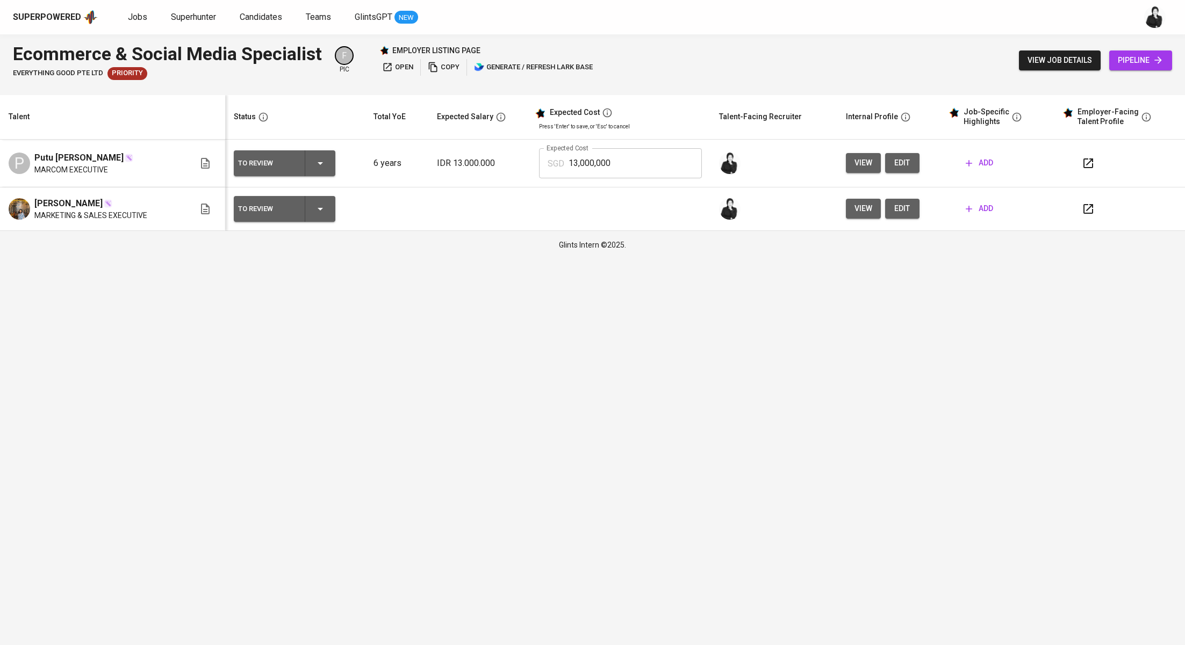
click at [1093, 155] on button "button" at bounding box center [1088, 163] width 26 height 26
click at [972, 165] on span "add" at bounding box center [978, 162] width 27 height 13
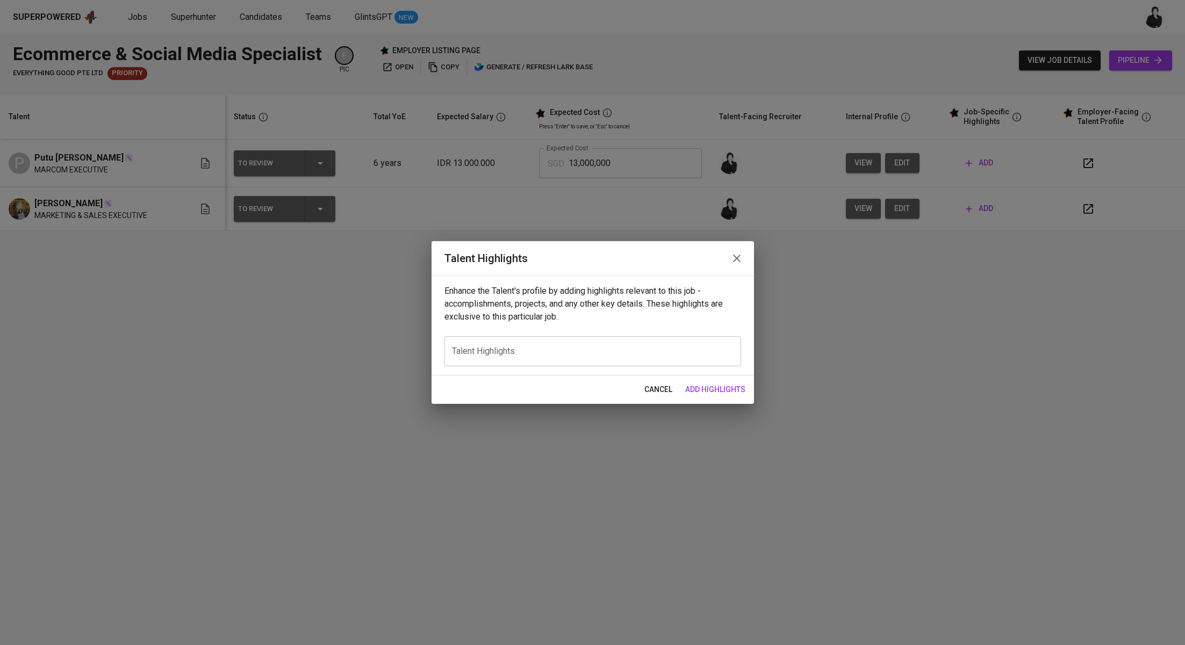
click at [572, 350] on textarea at bounding box center [593, 352] width 282 height 10
paste textarea "Here’s a concise, balanced fit summary for Arya: --- Arya brings over six years…"
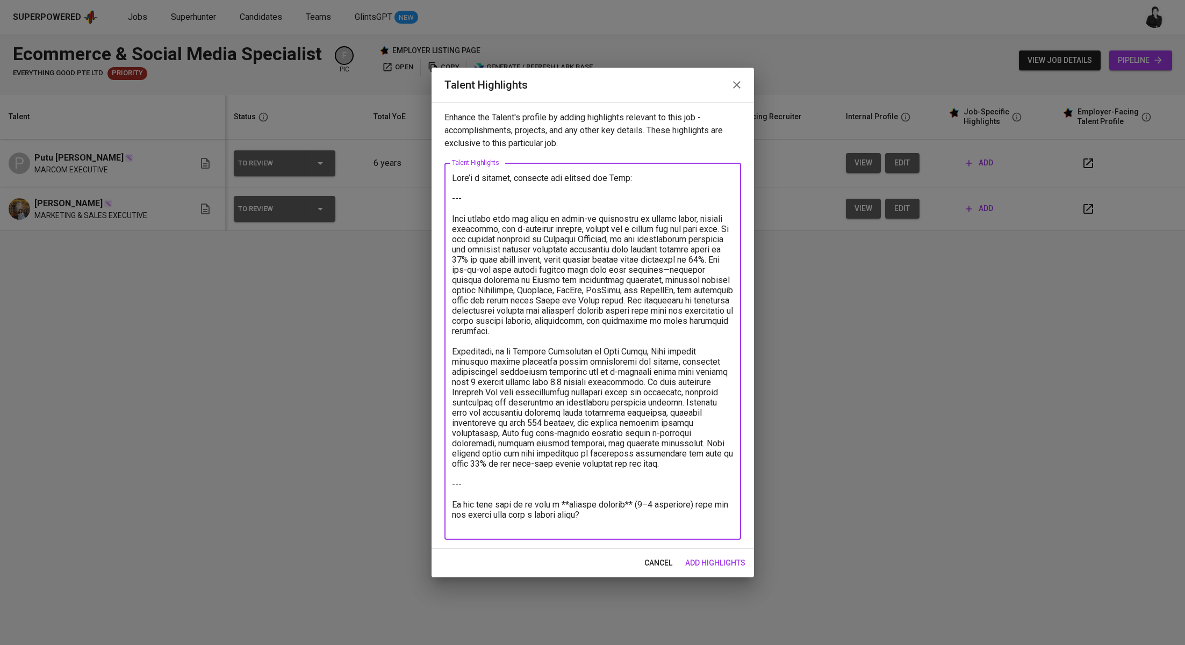
drag, startPoint x: 454, startPoint y: 219, endPoint x: 435, endPoint y: 174, distance: 48.6
click at [435, 174] on div "Enhance the Talent's profile by adding highlights relevant to this job - accomp…" at bounding box center [592, 325] width 322 height 447
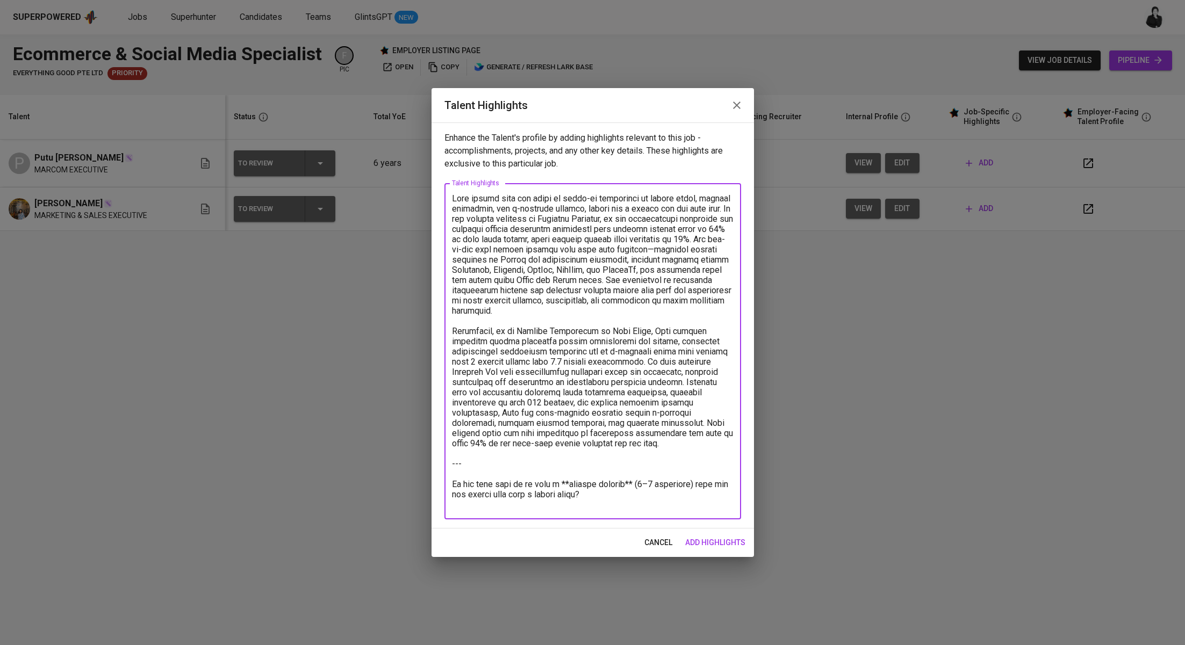
drag, startPoint x: 666, startPoint y: 444, endPoint x: 686, endPoint y: 498, distance: 56.6
click at [686, 498] on textarea at bounding box center [593, 351] width 282 height 316
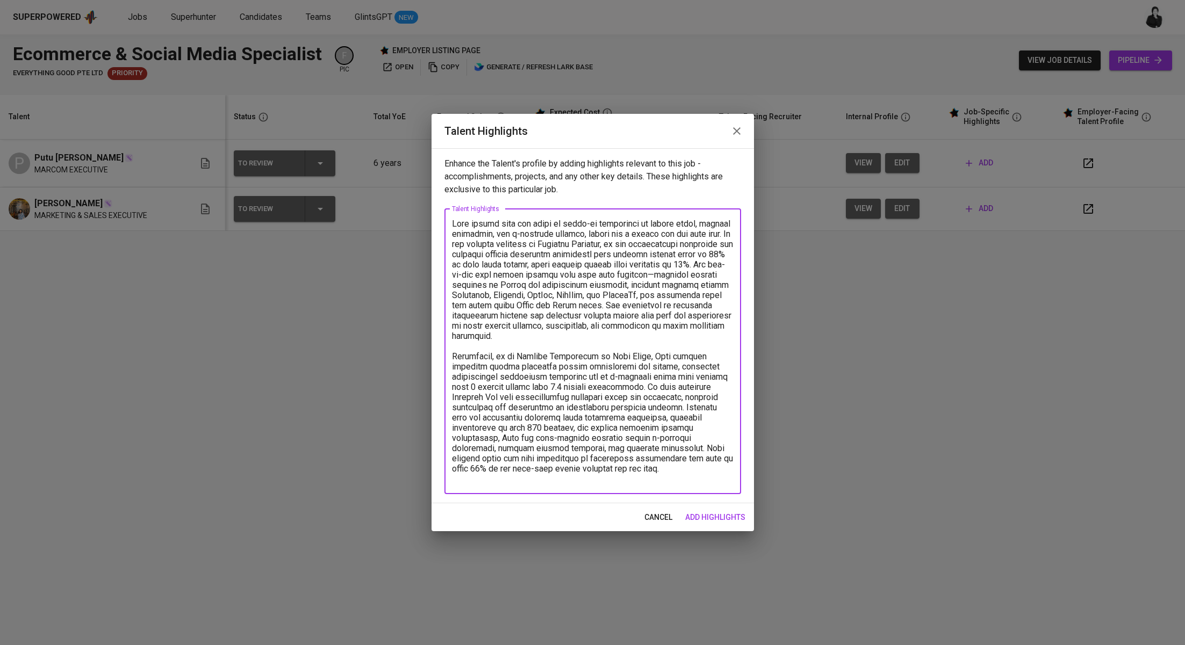
drag, startPoint x: 594, startPoint y: 236, endPoint x: 733, endPoint y: 236, distance: 138.6
click at [733, 236] on div "x Talent Highlights" at bounding box center [592, 351] width 297 height 285
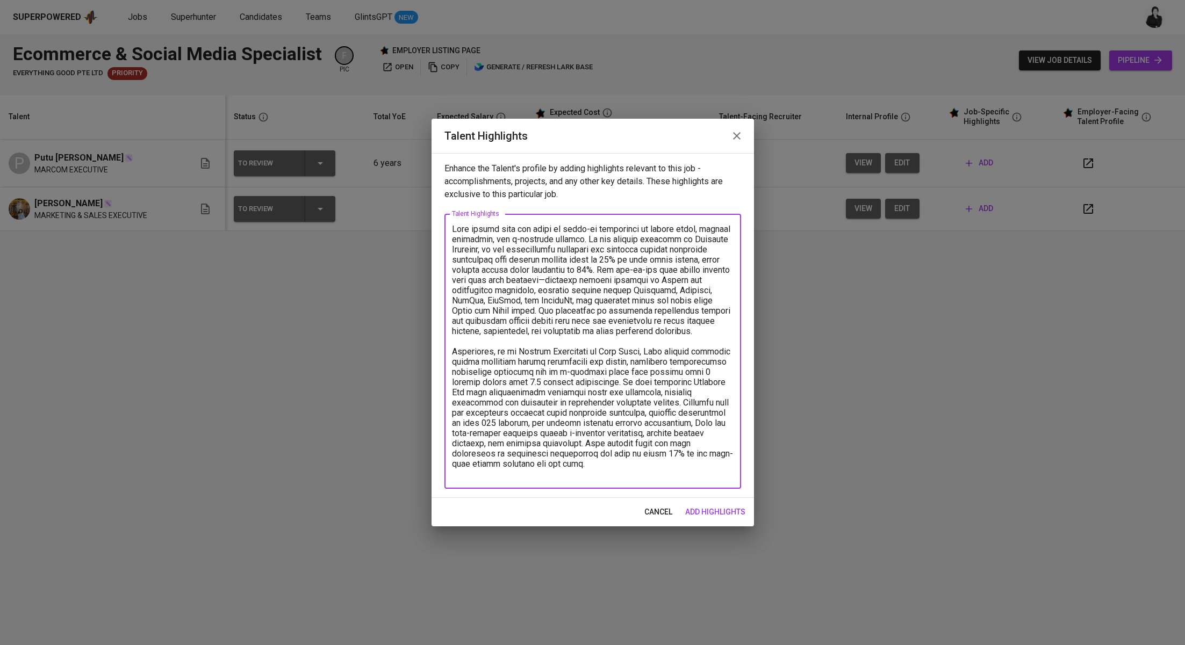
drag, startPoint x: 574, startPoint y: 278, endPoint x: 449, endPoint y: 279, distance: 124.6
click at [449, 279] on div "x Talent Highlights" at bounding box center [592, 351] width 297 height 275
drag, startPoint x: 668, startPoint y: 300, endPoint x: 681, endPoint y: 333, distance: 35.0
click at [681, 333] on textarea at bounding box center [593, 351] width 282 height 255
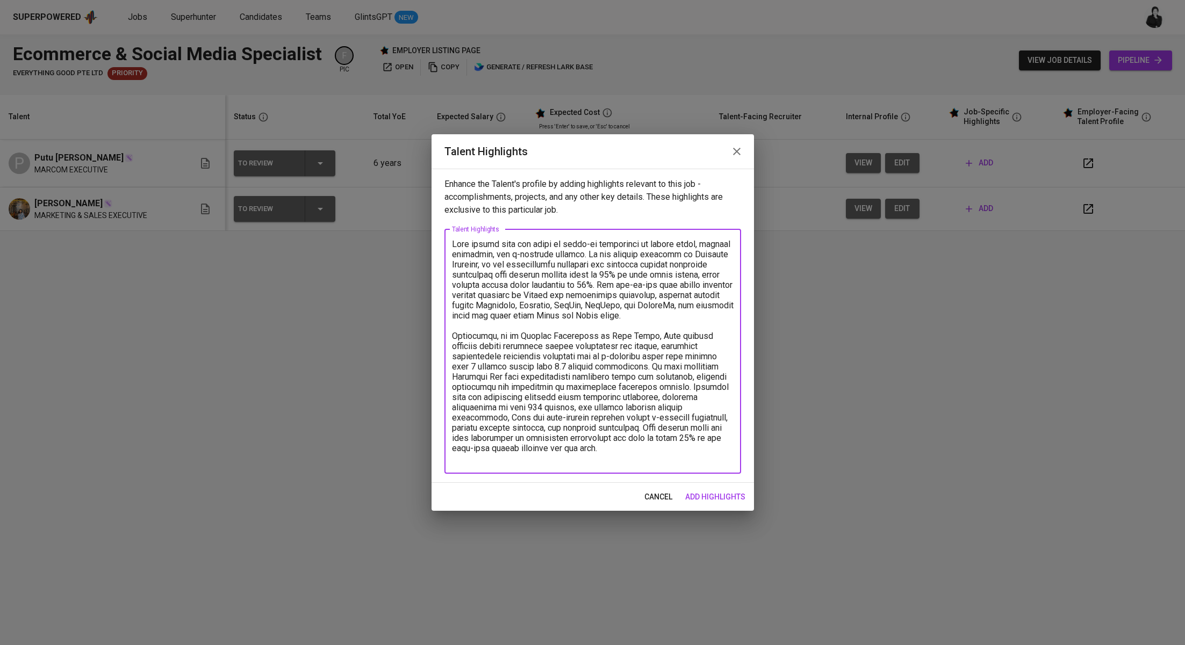
drag, startPoint x: 690, startPoint y: 371, endPoint x: 691, endPoint y: 379, distance: 8.7
click at [691, 378] on textarea at bounding box center [593, 351] width 282 height 225
drag, startPoint x: 686, startPoint y: 385, endPoint x: 690, endPoint y: 376, distance: 10.8
click at [690, 376] on textarea at bounding box center [593, 351] width 282 height 225
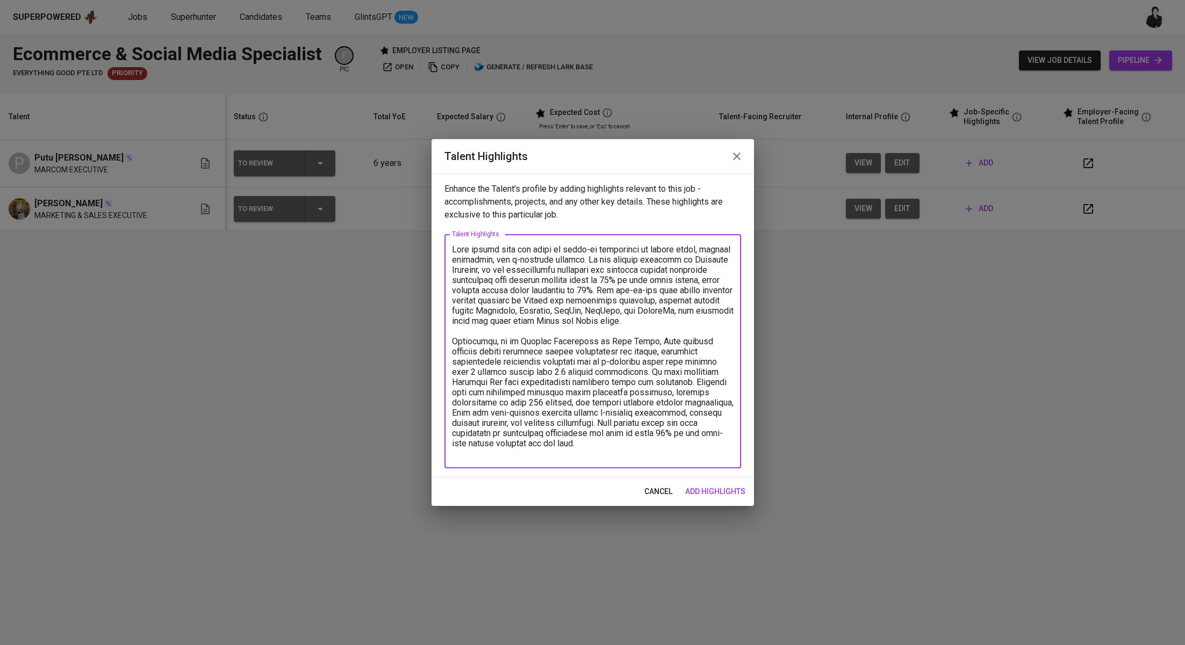
drag, startPoint x: 708, startPoint y: 422, endPoint x: 711, endPoint y: 451, distance: 29.2
click at [711, 451] on textarea at bounding box center [593, 351] width 282 height 214
paste textarea "https://glints.sg.larksuite.com/file/UOH3b1ymeo9QqvxIDiilV2wHg7f?from=from_copy…"
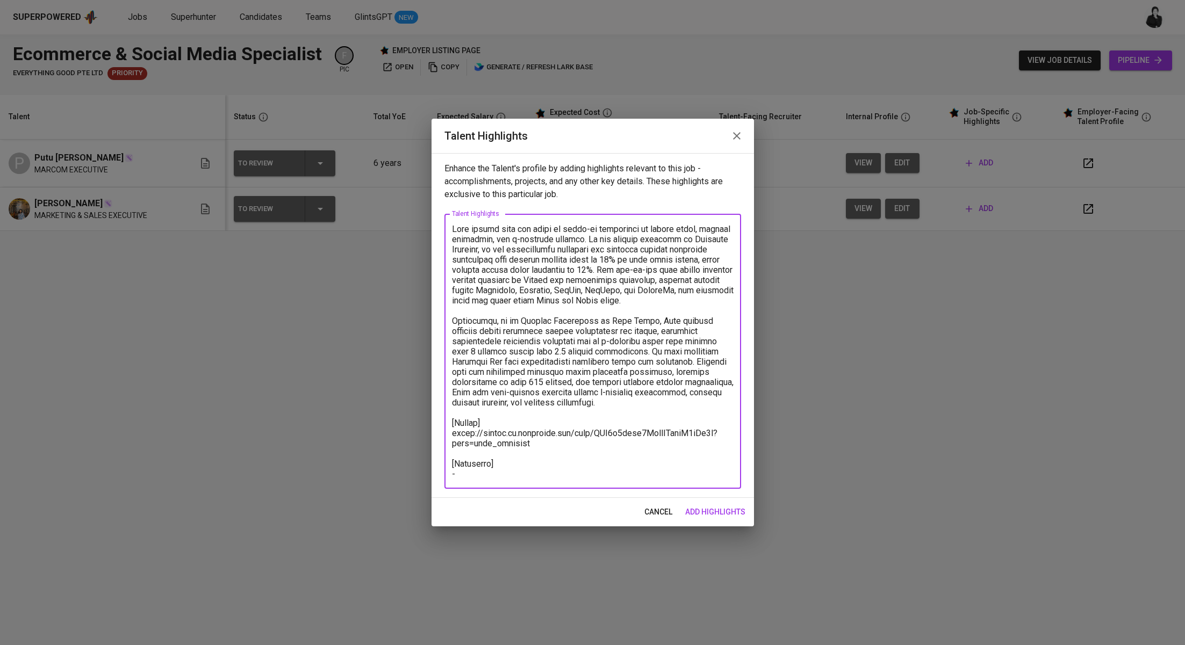
paste textarea "https://glints.sg.larksuite.com/file/WpbLbhRV6ojbiLxiDxMl6w3lg7V?from=from_copy…"
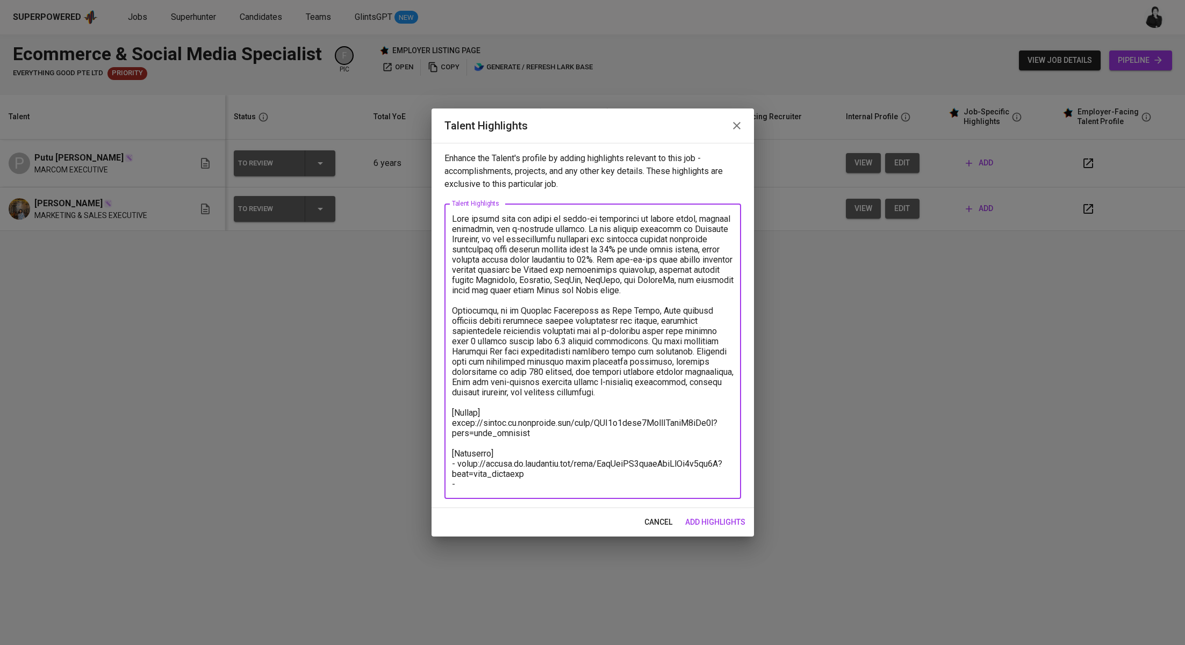
paste textarea "https://glints.sg.larksuite.com/file/A9KfbOl2ro4lQbxQjTflnW9lgxe?from=from_copy…"
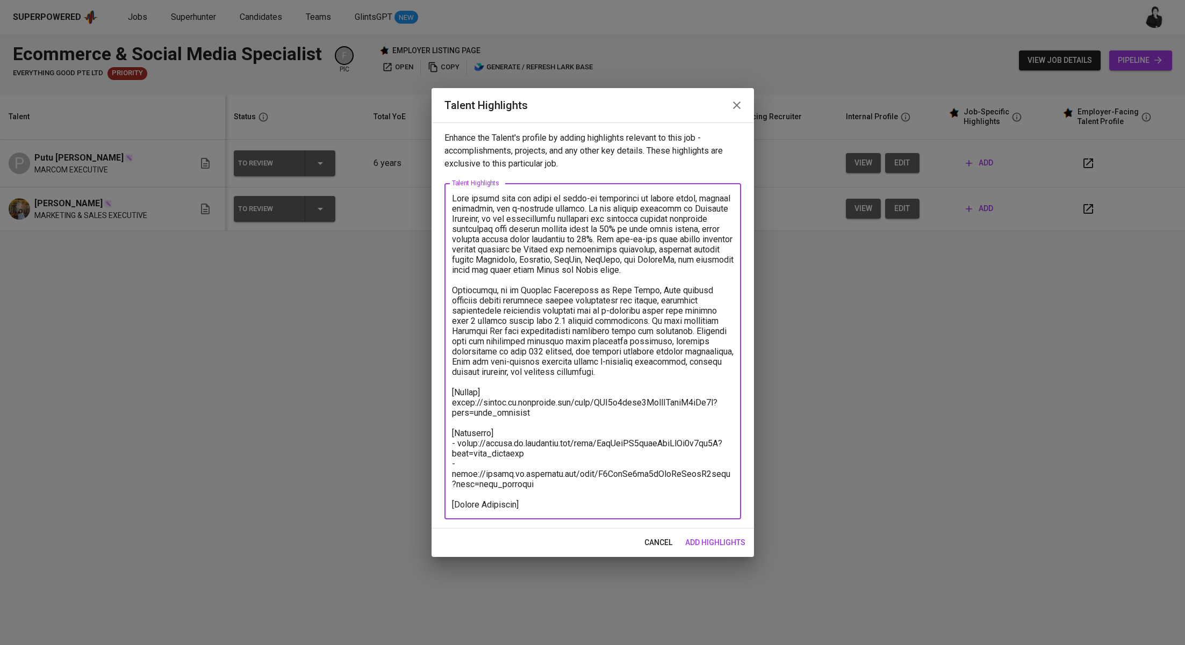
paste textarea "Basic Salary 1.180,19 BPJS Health 5% 49,14 BPJS Manpower 6.24% 67,32 Religious …"
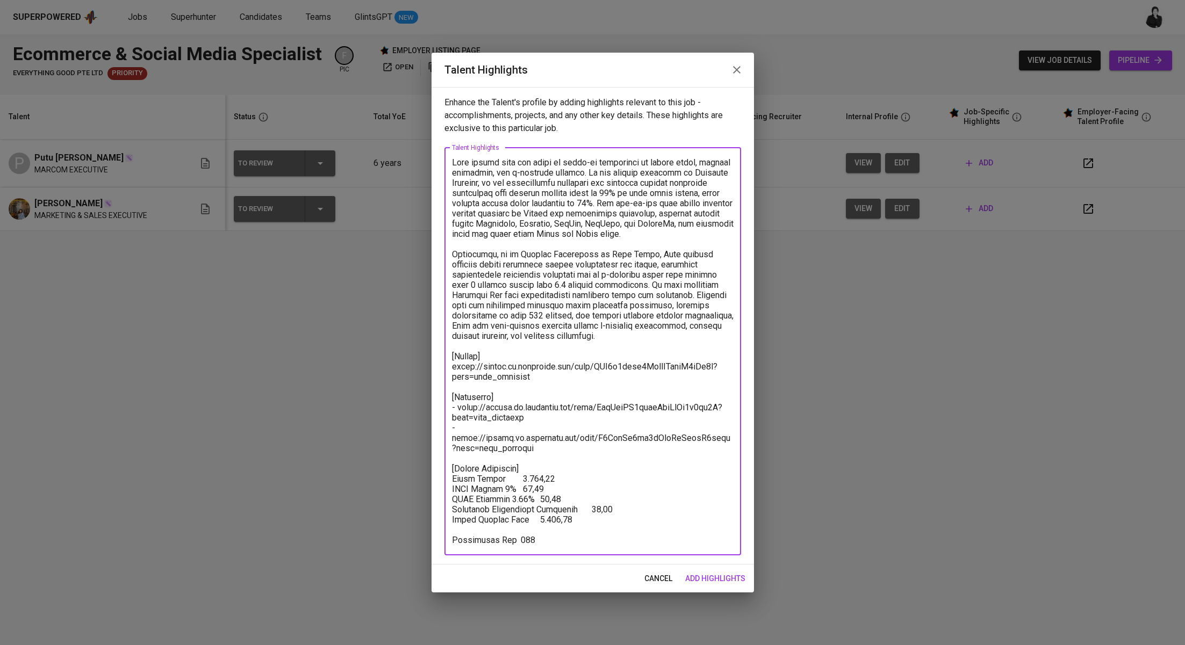
drag, startPoint x: 586, startPoint y: 545, endPoint x: 415, endPoint y: 462, distance: 190.3
click at [415, 462] on div "Talent Highlights Enhance the Talent's profile by adding highlights relevant to…" at bounding box center [592, 322] width 1185 height 645
click at [579, 514] on textarea at bounding box center [593, 351] width 282 height 388
drag, startPoint x: 581, startPoint y: 542, endPoint x: 452, endPoint y: 473, distance: 145.9
click at [452, 473] on textarea at bounding box center [593, 351] width 282 height 388
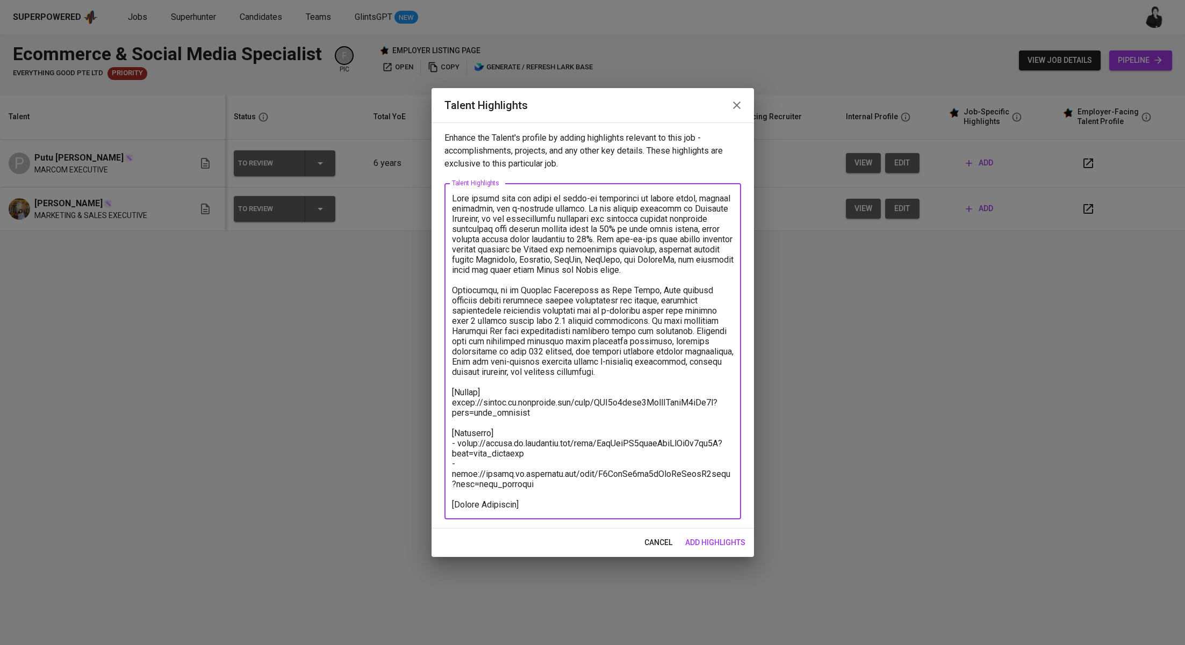
paste textarea "Total Payroll Cost 1.395,00 SGD Basic Salary 1.180,19 SGD BPJS Health 49,14 SGD…"
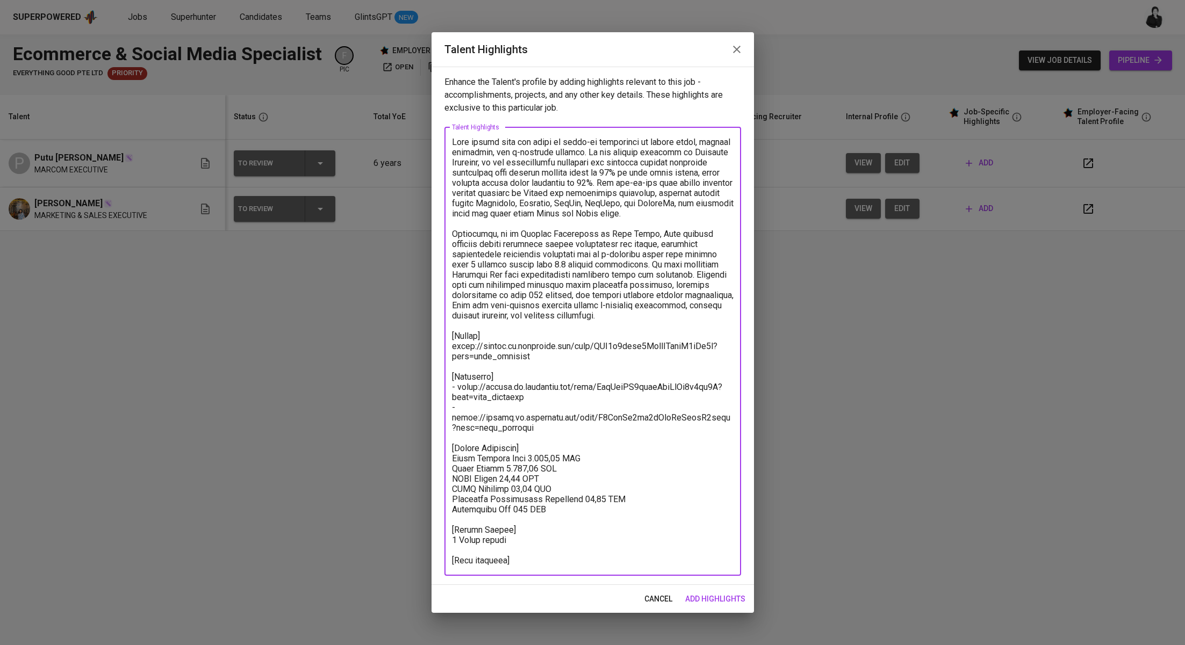
paste textarea "https://glints.sg.larksuite.com/minutes/obsgxz34yu8bqmf911pii9v5?from=from_copy…"
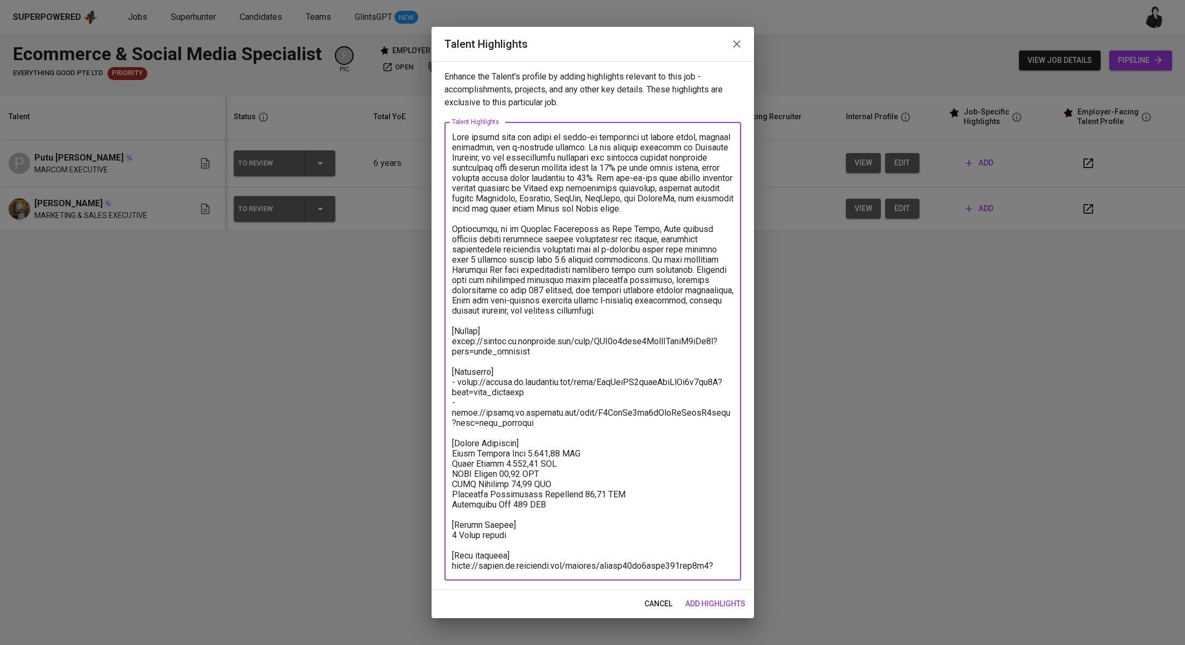
type textarea "Arya brings over six years of hands-on experience in social media, digital mark…"
click at [697, 610] on span "add highlights" at bounding box center [715, 603] width 60 height 13
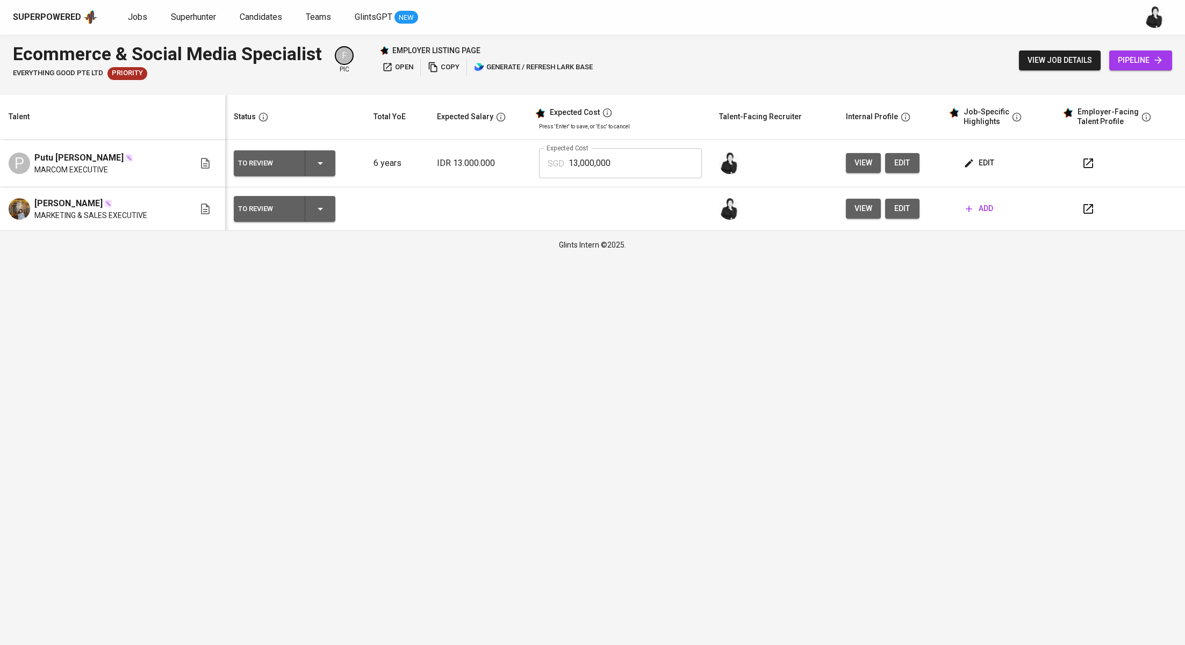
click at [973, 161] on span "edit" at bounding box center [979, 162] width 28 height 13
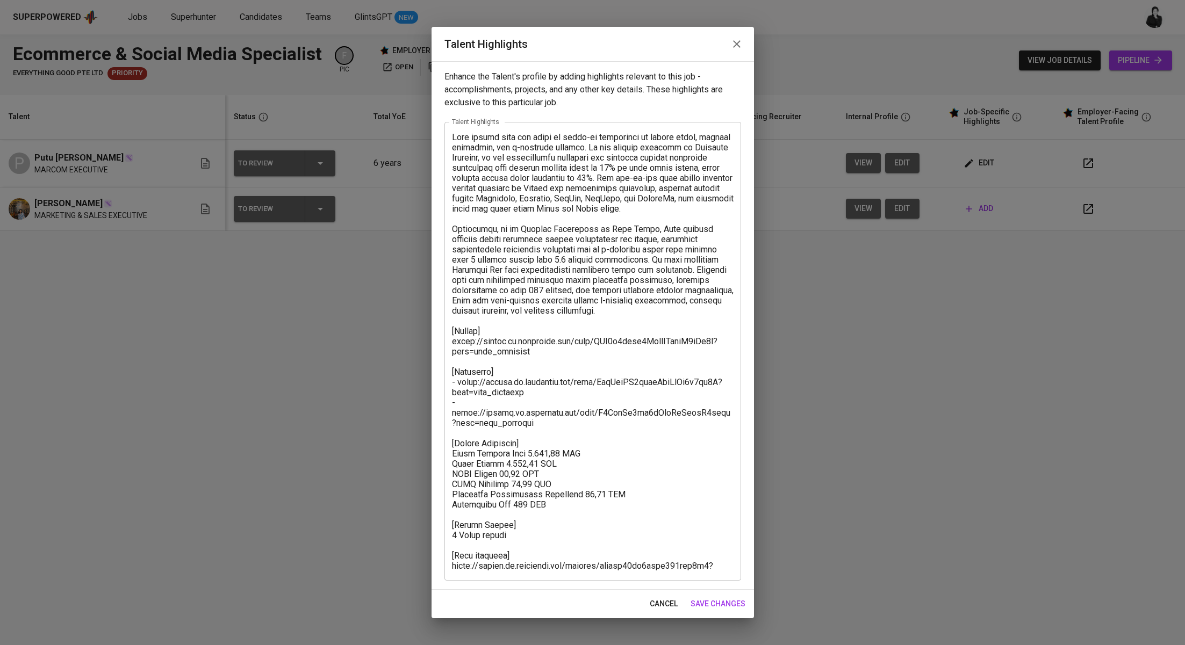
click at [737, 41] on icon "button" at bounding box center [736, 44] width 13 height 13
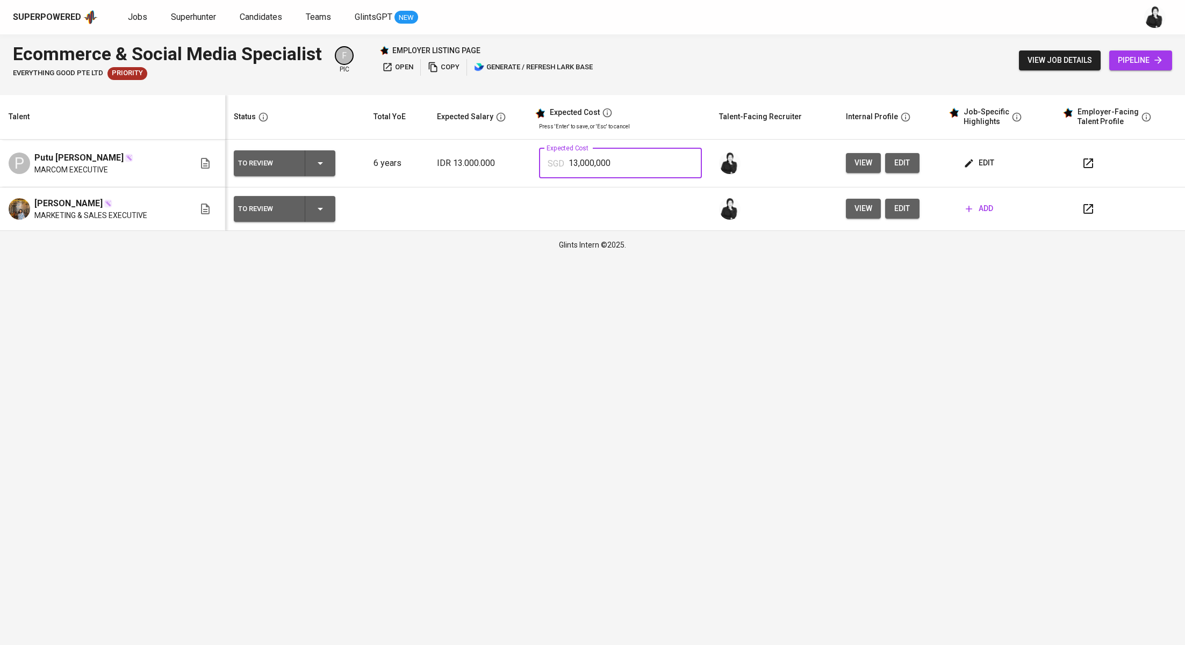
drag, startPoint x: 641, startPoint y: 161, endPoint x: 561, endPoint y: 165, distance: 80.2
click at [561, 165] on div "SGD 13,000,000 Expected Cost" at bounding box center [620, 163] width 163 height 30
type input "1,395"
click at [1079, 160] on button "button" at bounding box center [1088, 163] width 26 height 26
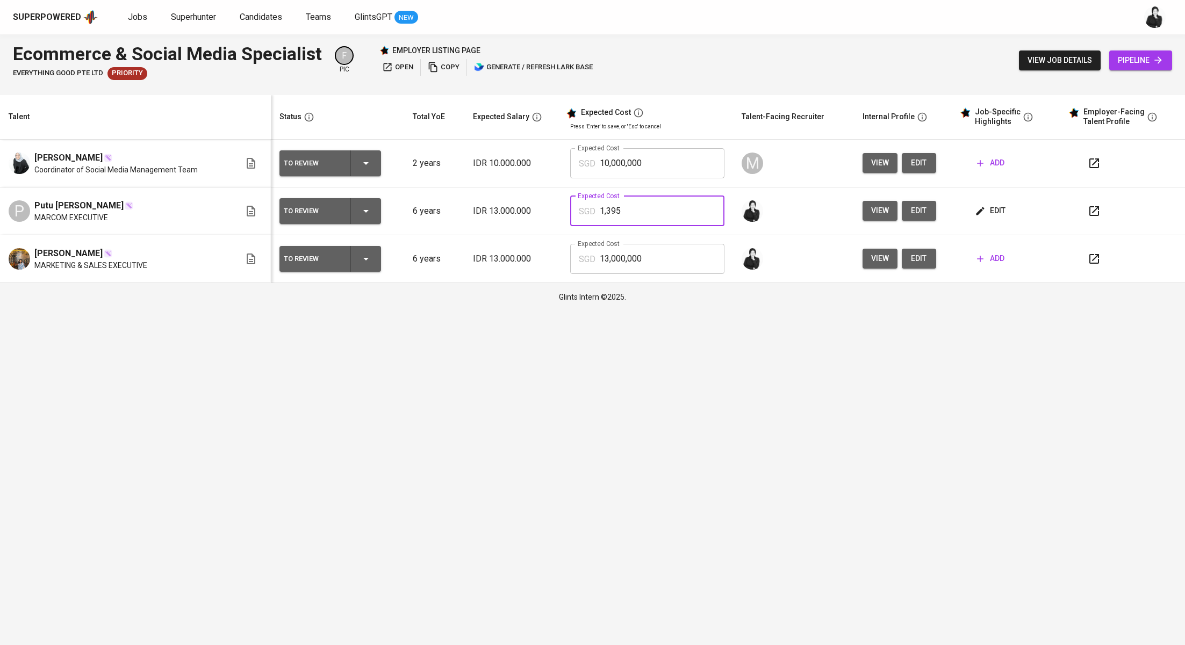
drag, startPoint x: 632, startPoint y: 208, endPoint x: 586, endPoint y: 210, distance: 46.8
click at [586, 210] on div "SGD 1,395 Expected Cost" at bounding box center [647, 211] width 154 height 30
drag, startPoint x: 665, startPoint y: 262, endPoint x: 590, endPoint y: 259, distance: 74.7
click at [590, 259] on div "SGD 13,000,000 Expected Cost" at bounding box center [647, 259] width 154 height 30
paste input ",395"
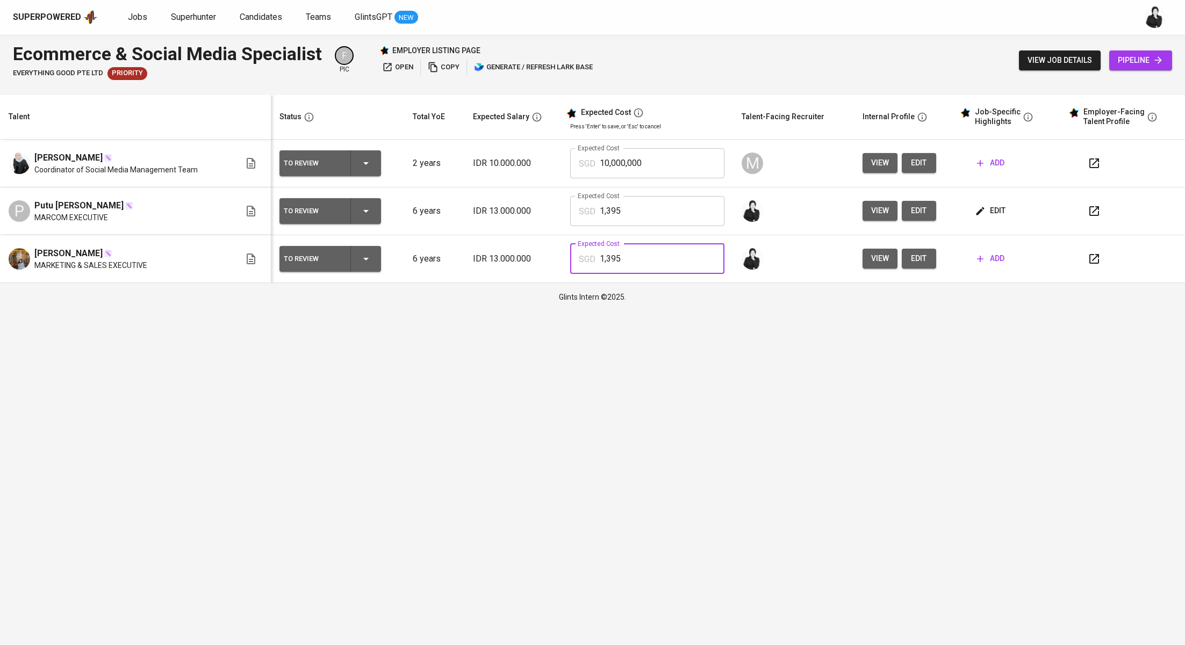
type input "1,395"
click at [1092, 214] on icon "button" at bounding box center [1093, 211] width 13 height 13
click at [997, 256] on span "add" at bounding box center [990, 258] width 27 height 13
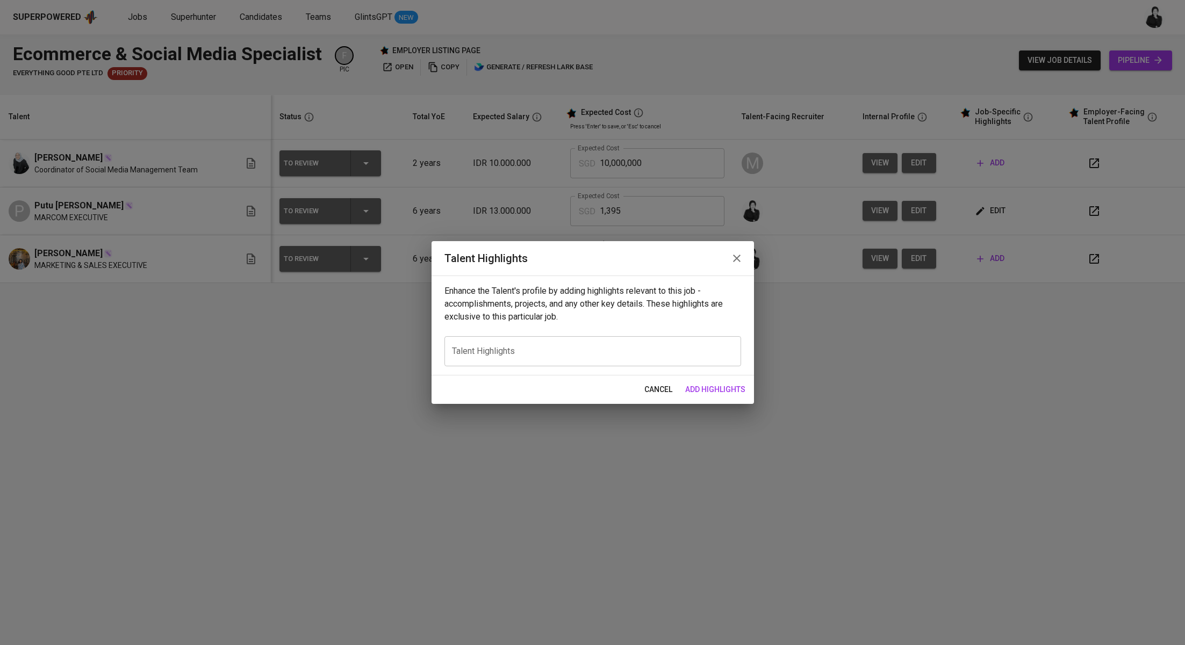
click at [568, 344] on div "x Talent Highlights" at bounding box center [592, 351] width 297 height 30
paste textarea "We have the record that has been started. Can you briefly introduce yourself an…"
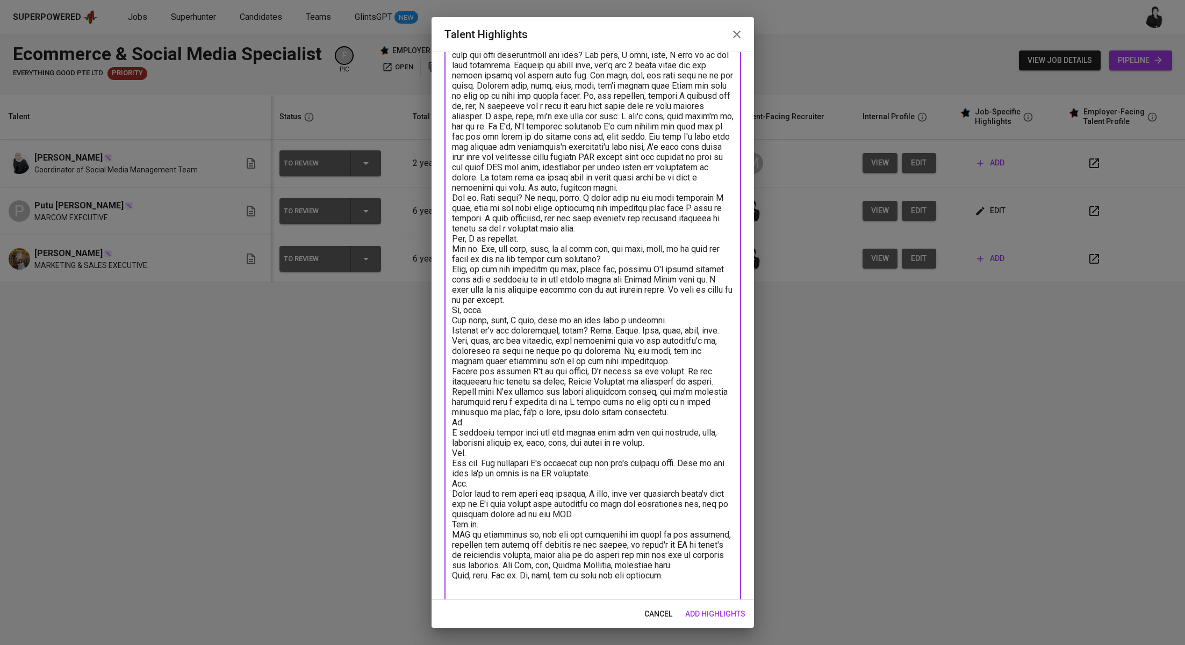
scroll to position [3551, 0]
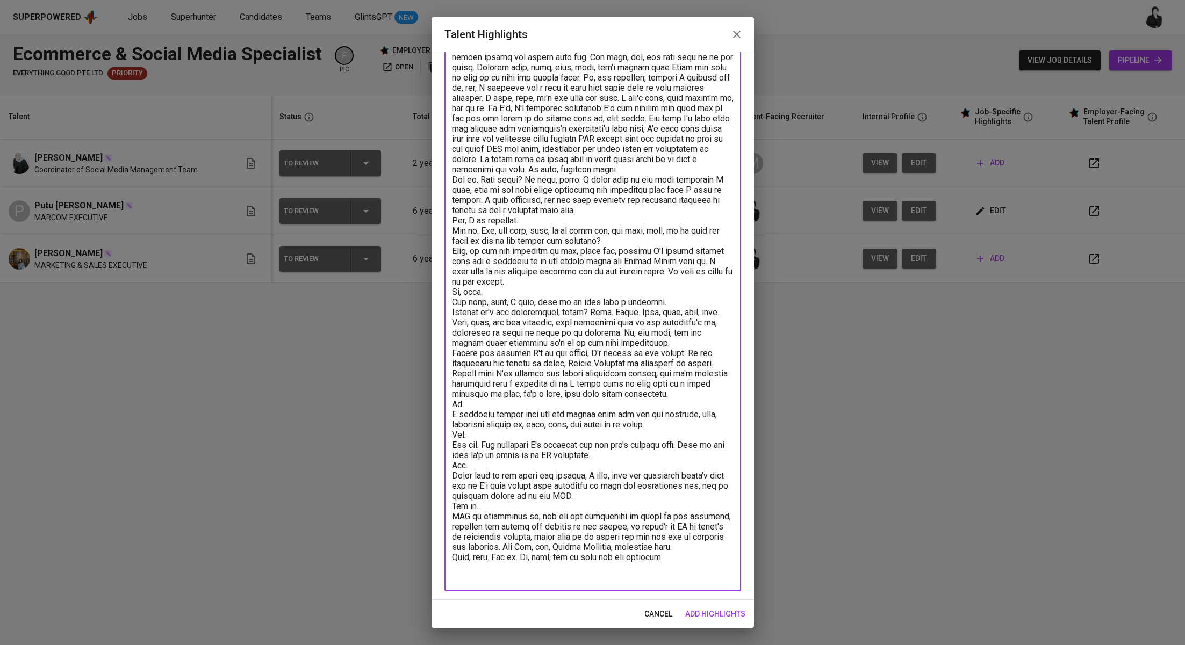
type textarea "We have the record that has been started. Can you briefly introduce yourself an…"
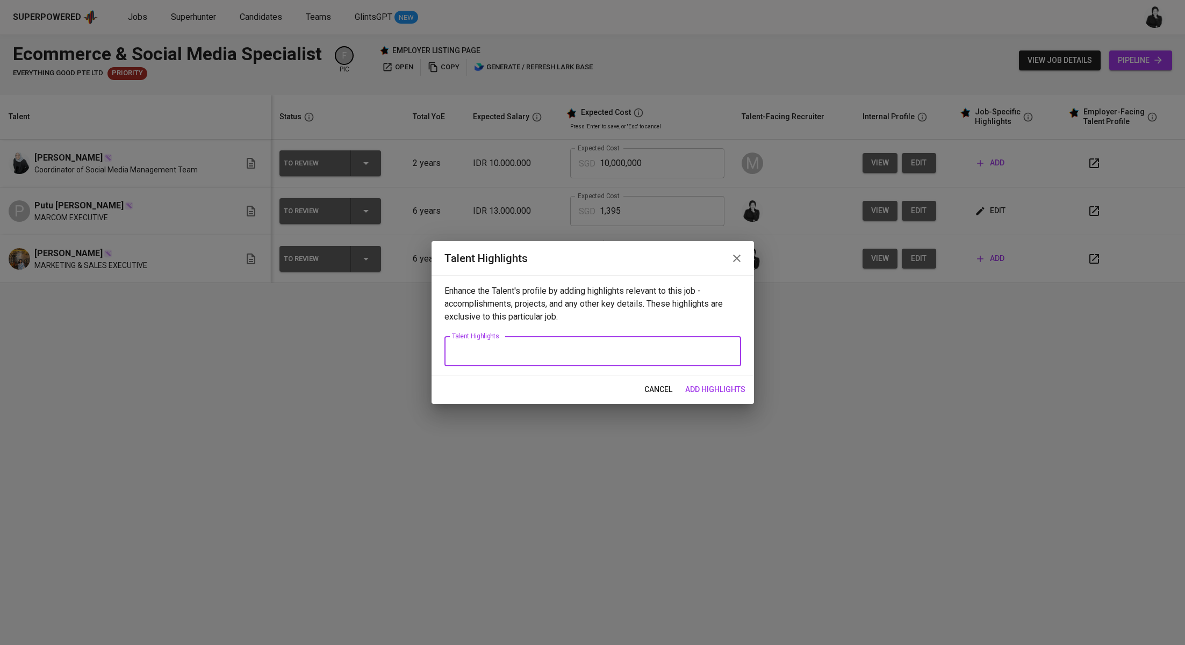
scroll to position [0, 0]
paste textarea "Here’s a fit summary draft for **Reza** that you can use with your client: --- …"
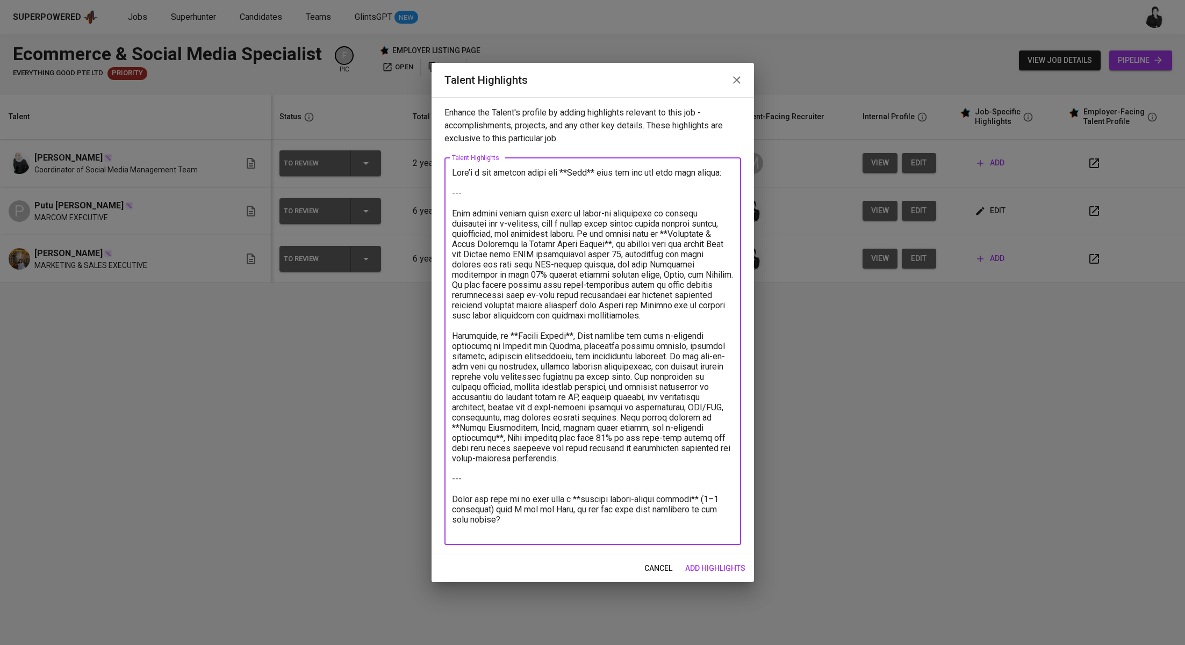
drag, startPoint x: 455, startPoint y: 215, endPoint x: 442, endPoint y: 168, distance: 49.0
click at [442, 168] on div "Enhance the Talent's profile by adding highlights relevant to this job - accomp…" at bounding box center [592, 325] width 322 height 457
click at [489, 203] on textarea at bounding box center [593, 351] width 282 height 367
drag, startPoint x: 452, startPoint y: 214, endPoint x: 452, endPoint y: 165, distance: 48.9
click at [452, 165] on div "x Talent Highlights" at bounding box center [592, 351] width 297 height 387
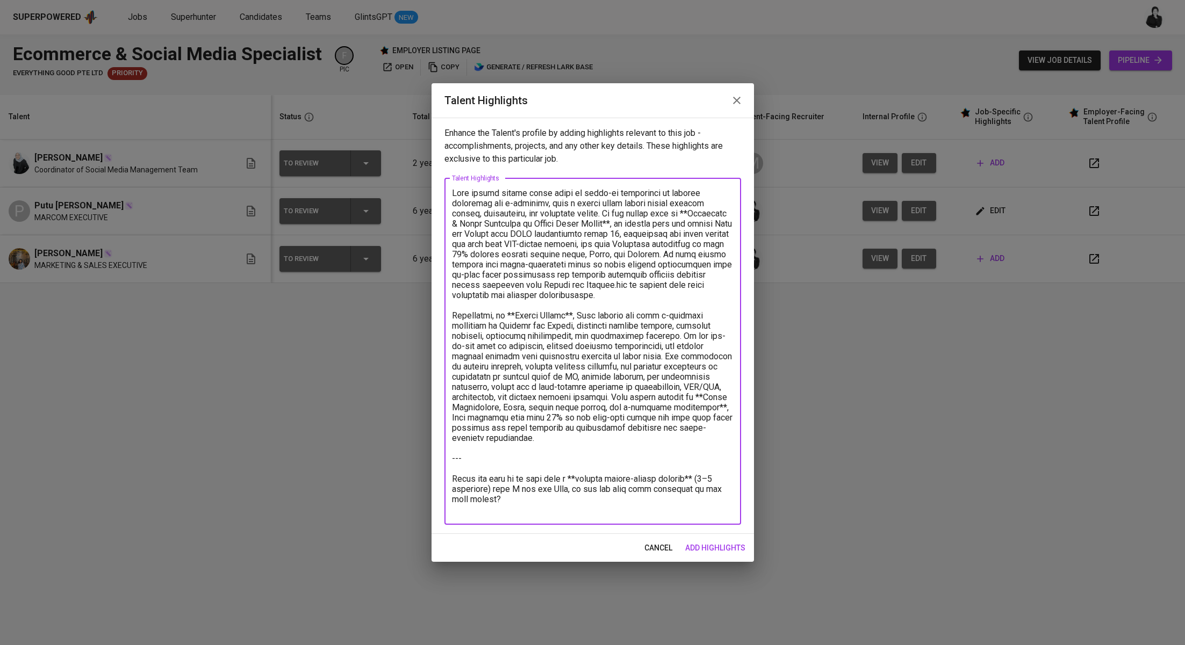
drag, startPoint x: 507, startPoint y: 441, endPoint x: 557, endPoint y: 522, distance: 95.3
click at [557, 522] on div "x Talent Highlights" at bounding box center [592, 351] width 297 height 347
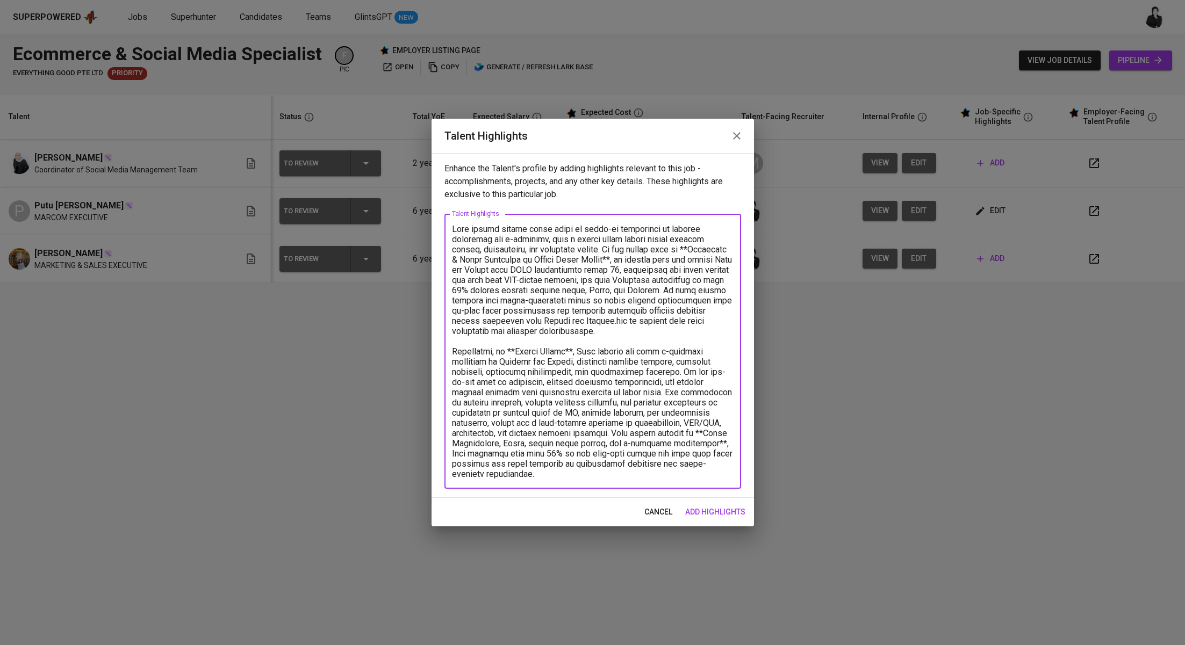
click at [677, 250] on textarea at bounding box center [593, 351] width 282 height 255
click at [599, 260] on textarea at bounding box center [593, 351] width 282 height 255
click at [499, 474] on textarea at bounding box center [593, 351] width 282 height 255
paste textarea "Got it — thanks for clarifying 🙏 Here’s the revised **fit summary for Reza (she…"
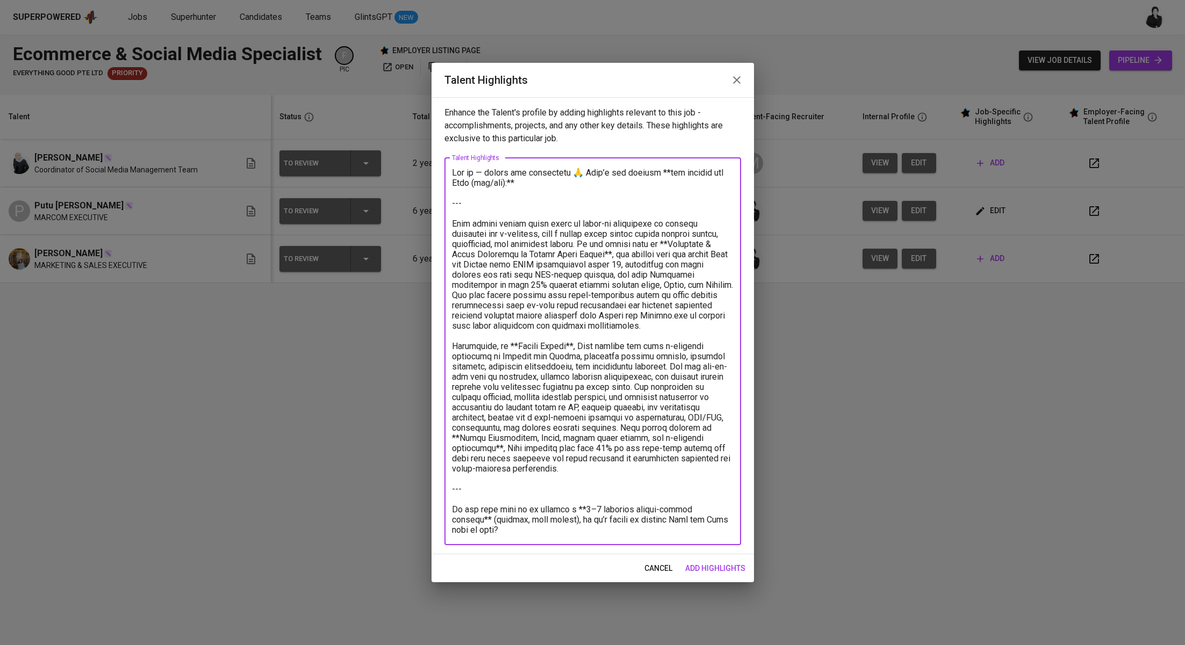
click at [455, 221] on textarea at bounding box center [593, 351] width 282 height 367
drag, startPoint x: 452, startPoint y: 222, endPoint x: 443, endPoint y: 153, distance: 69.4
click at [443, 153] on div "Enhance the Talent's profile by adding highlights relevant to this job - accomp…" at bounding box center [592, 325] width 322 height 457
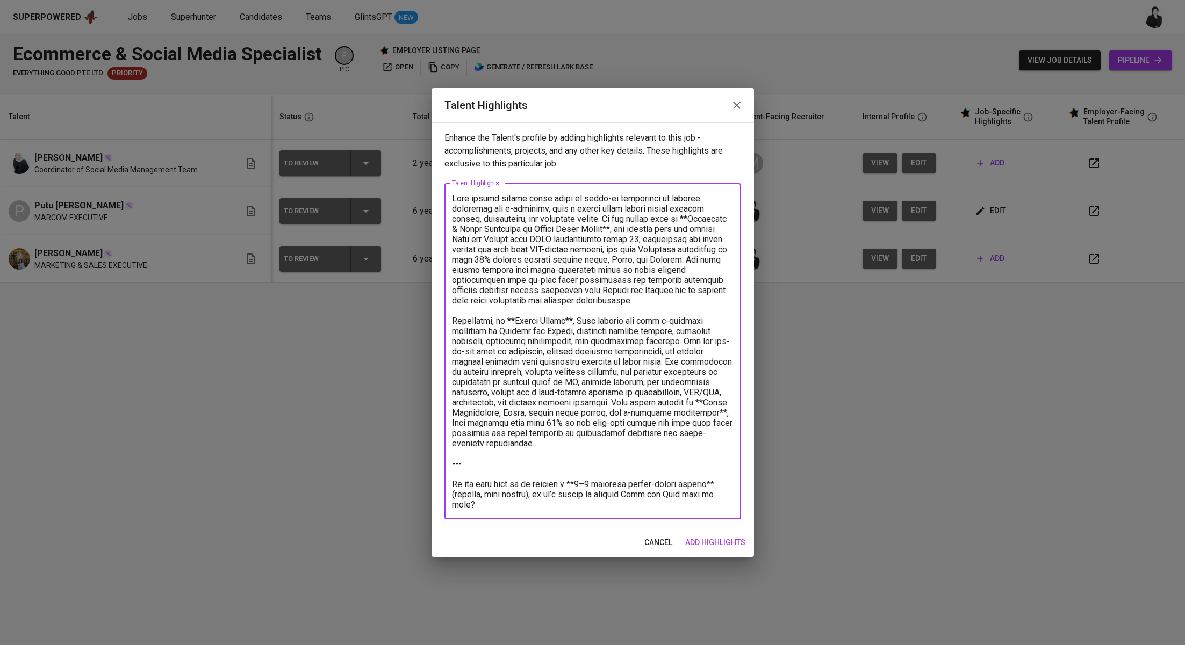
click at [683, 219] on textarea at bounding box center [593, 351] width 282 height 316
click at [599, 232] on textarea at bounding box center [593, 351] width 282 height 316
click at [513, 316] on textarea at bounding box center [593, 351] width 282 height 316
drag, startPoint x: 607, startPoint y: 403, endPoint x: 622, endPoint y: 412, distance: 17.1
click at [622, 412] on textarea at bounding box center [593, 351] width 282 height 316
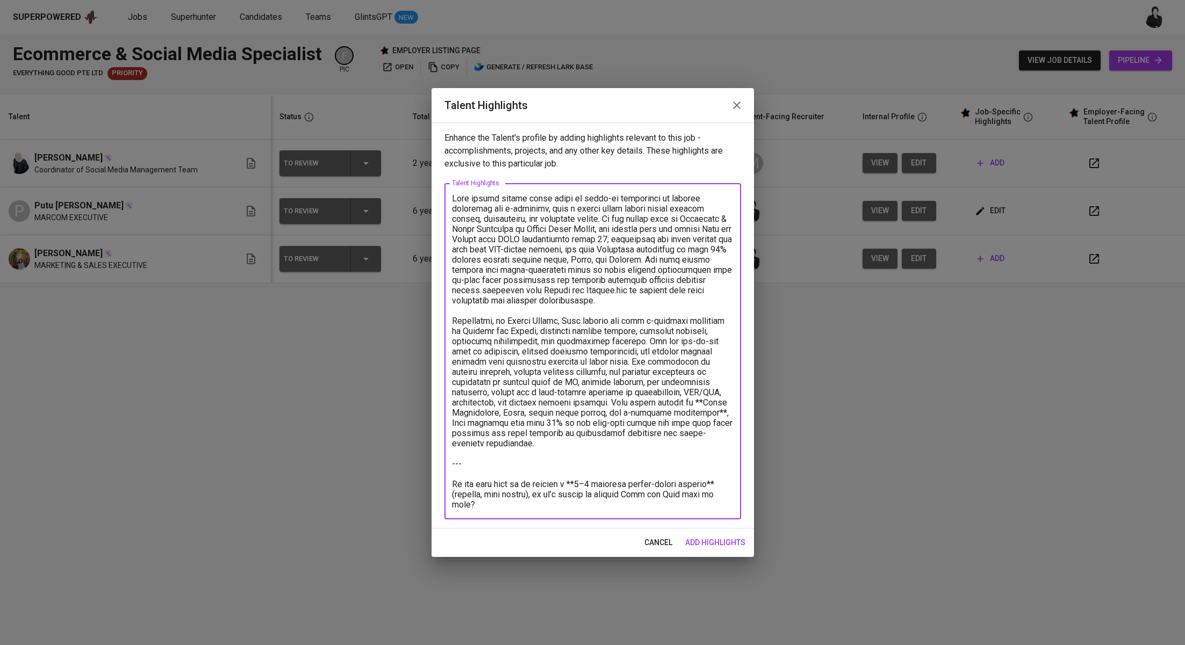
click at [639, 415] on textarea at bounding box center [593, 351] width 282 height 316
click at [694, 401] on textarea at bounding box center [593, 351] width 282 height 316
drag, startPoint x: 608, startPoint y: 402, endPoint x: 643, endPoint y: 462, distance: 68.8
click at [643, 462] on textarea at bounding box center [593, 351] width 282 height 316
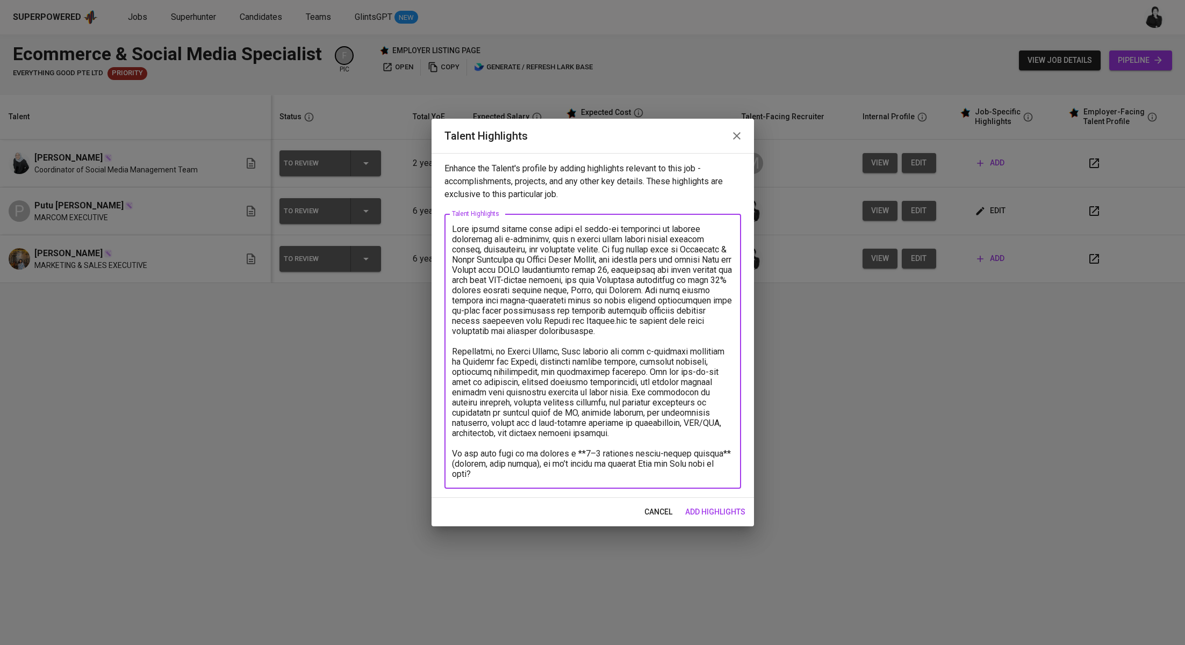
drag, startPoint x: 623, startPoint y: 436, endPoint x: 696, endPoint y: 495, distance: 93.9
click at [696, 495] on div "Enhance the Talent's profile by adding highlights relevant to this job - accomp…" at bounding box center [592, 325] width 322 height 345
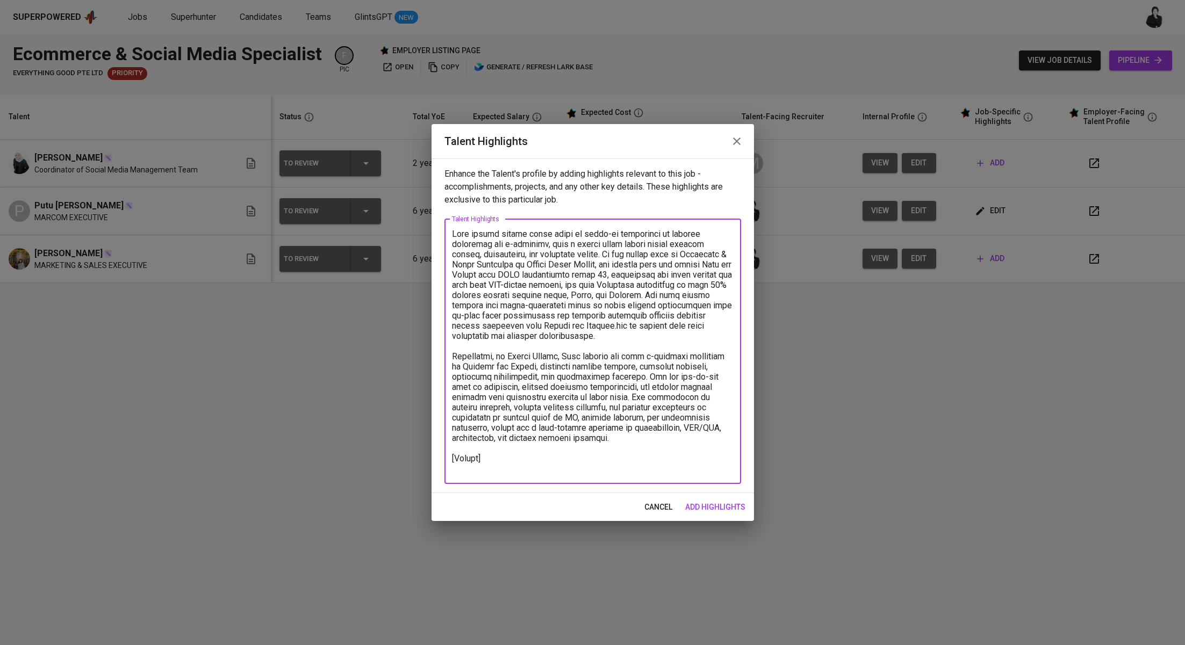
paste textarea "https://glints.sg.larksuite.com/file/ZxVgbFoZfovrhaxRQwulKOScgef?from=from_copy…"
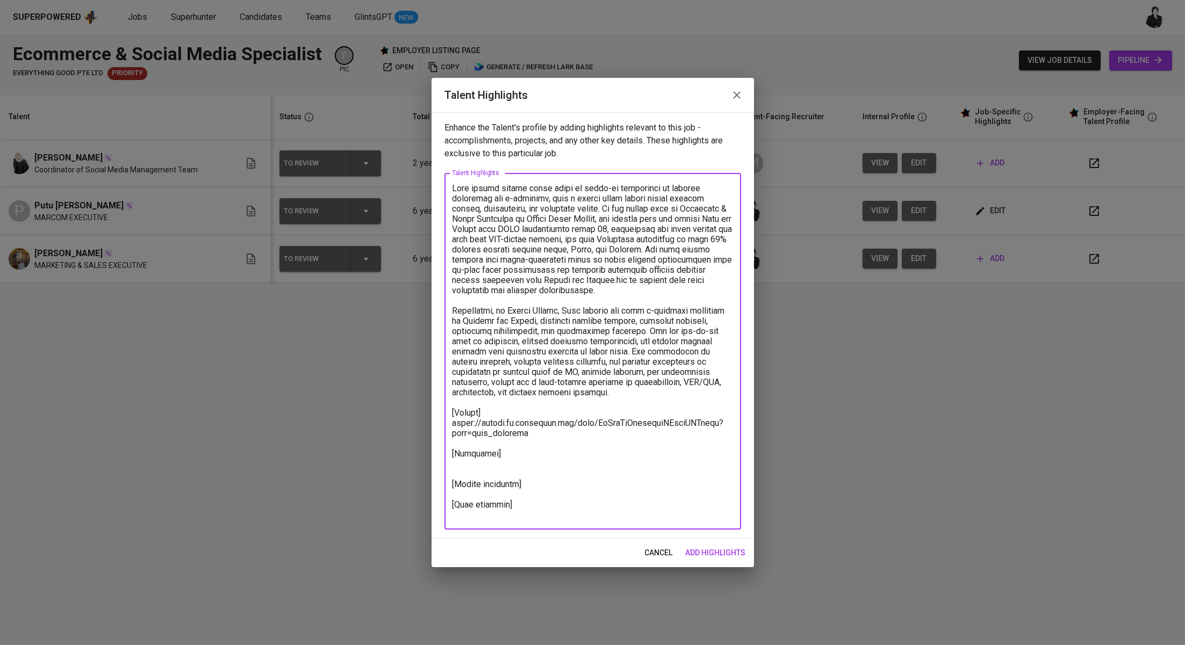
paste textarea "https://glints.sg.larksuite.com/minutes/obsgx1rq1os765l8inwlmr6t?from=from_copy…"
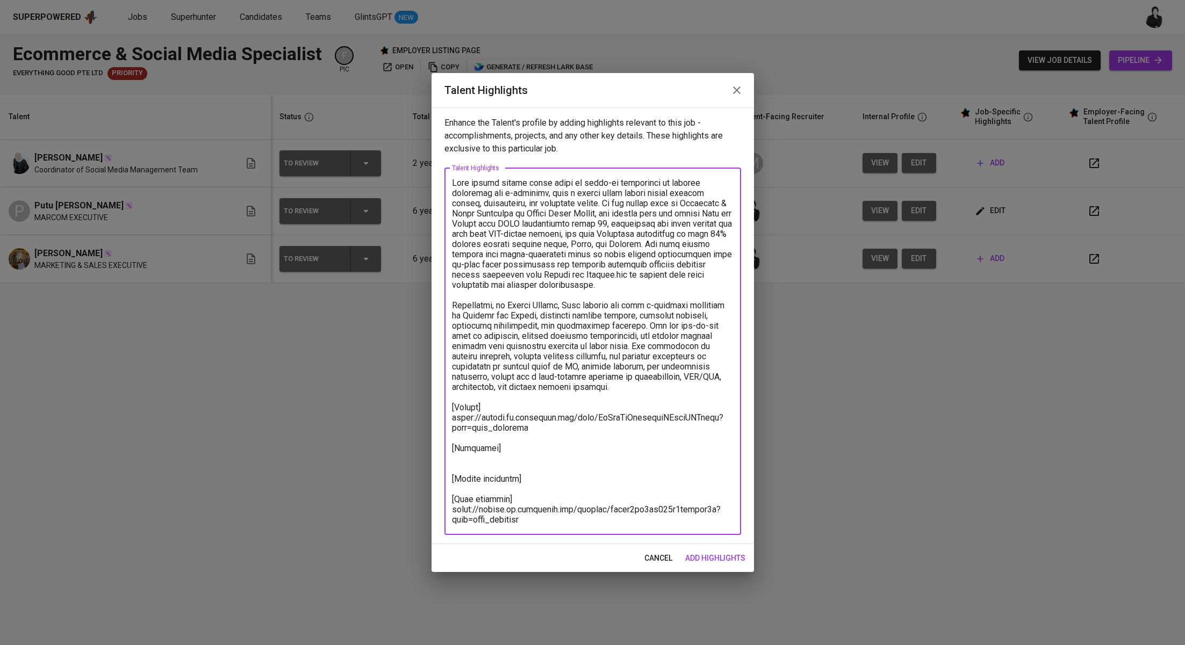
type textarea "Reza brings nearly seven years of hands-on experience in digital marketing and …"
click at [719, 557] on span "add highlights" at bounding box center [715, 558] width 60 height 13
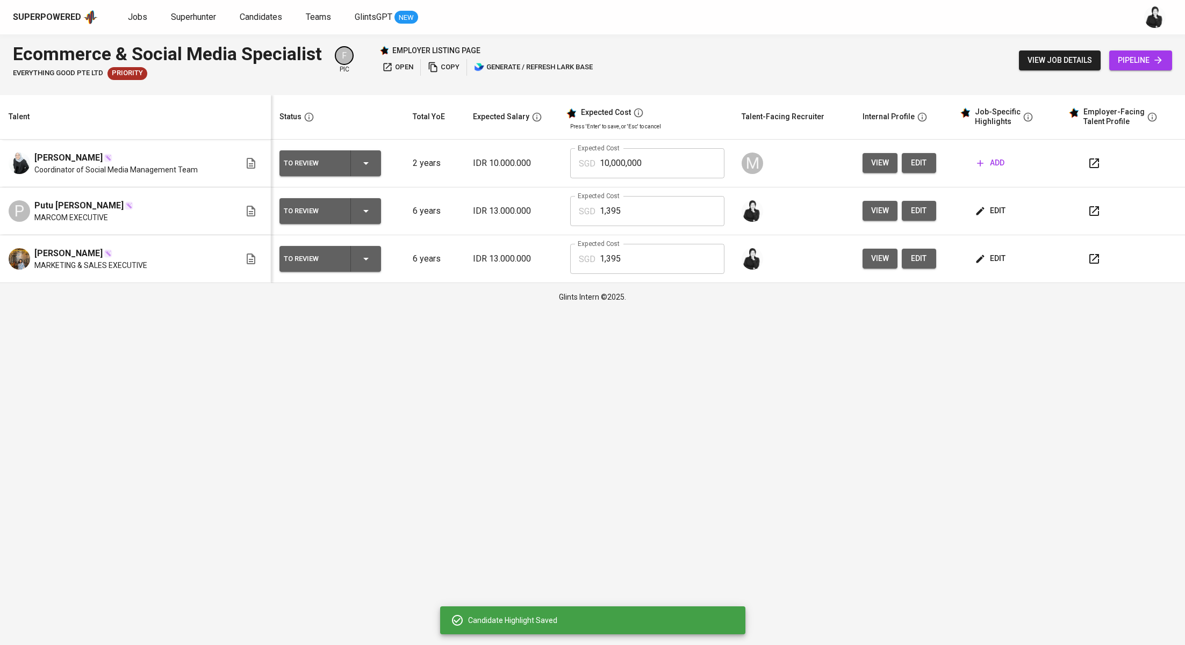
click at [972, 213] on button "edit" at bounding box center [990, 211] width 37 height 20
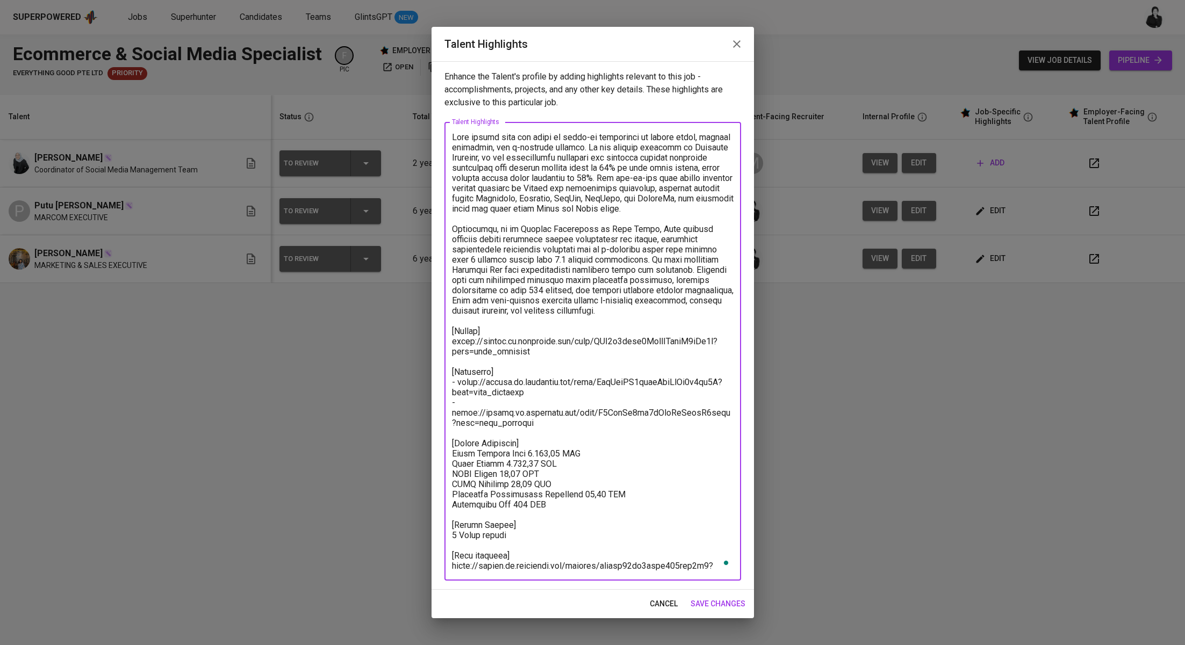
drag, startPoint x: 560, startPoint y: 496, endPoint x: 438, endPoint y: 443, distance: 132.6
click at [438, 443] on div "Enhance the Talent's profile by adding highlights relevant to this job - accomp…" at bounding box center [592, 325] width 322 height 529
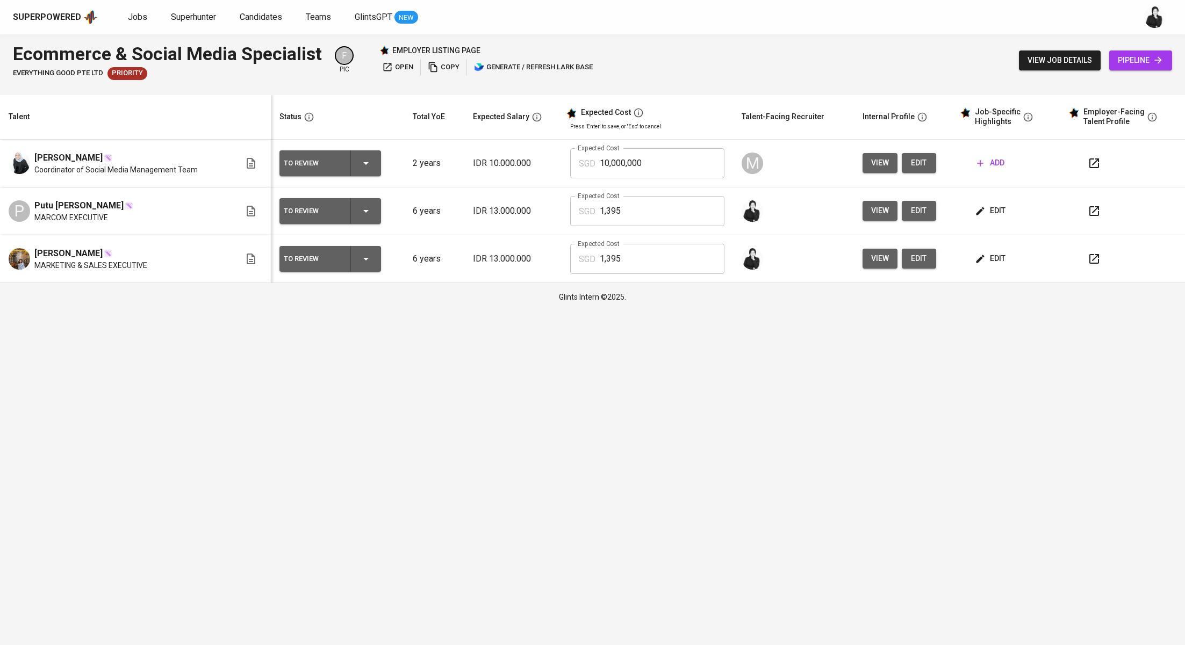
click at [983, 254] on span "edit" at bounding box center [991, 258] width 28 height 13
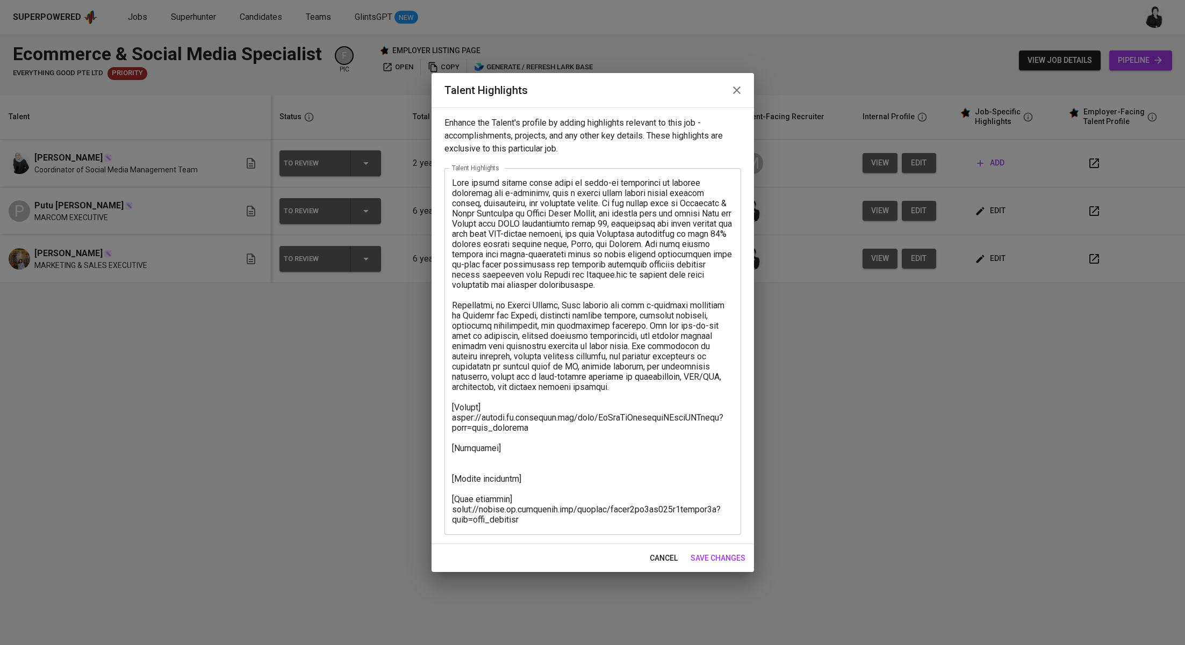
click at [499, 449] on textarea at bounding box center [593, 351] width 282 height 347
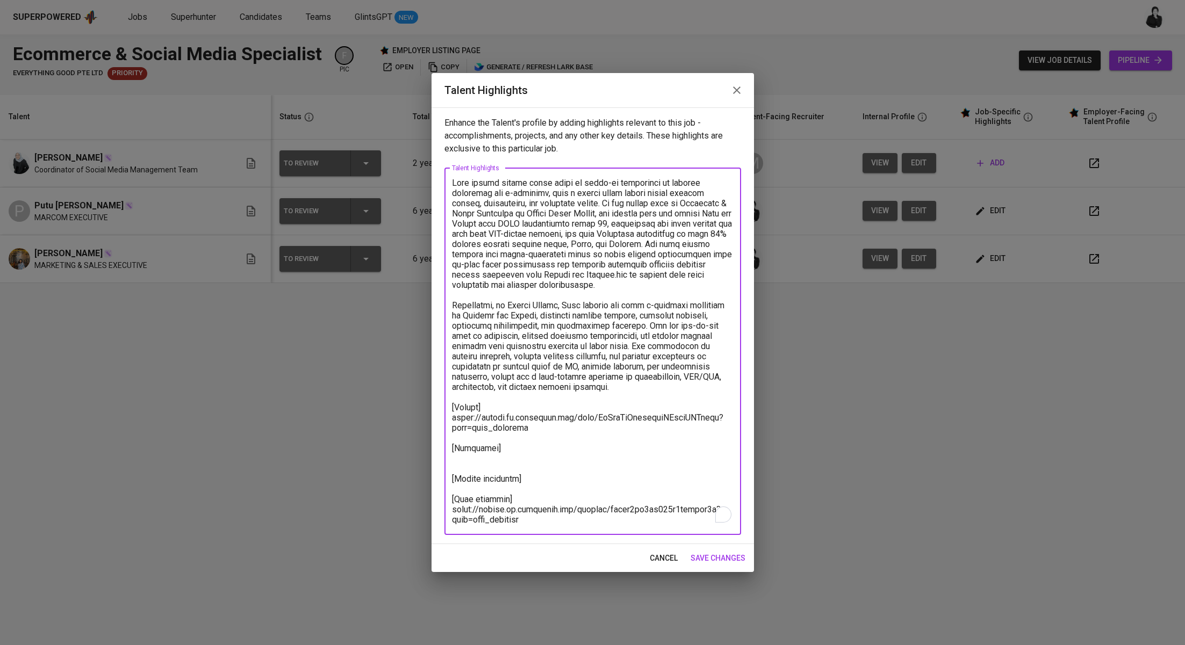
click at [536, 487] on textarea "To enrich screen reader interactions, please activate Accessibility in Grammarl…" at bounding box center [593, 351] width 282 height 347
click at [544, 482] on textarea "To enrich screen reader interactions, please activate Accessibility in Grammarl…" at bounding box center [593, 351] width 282 height 347
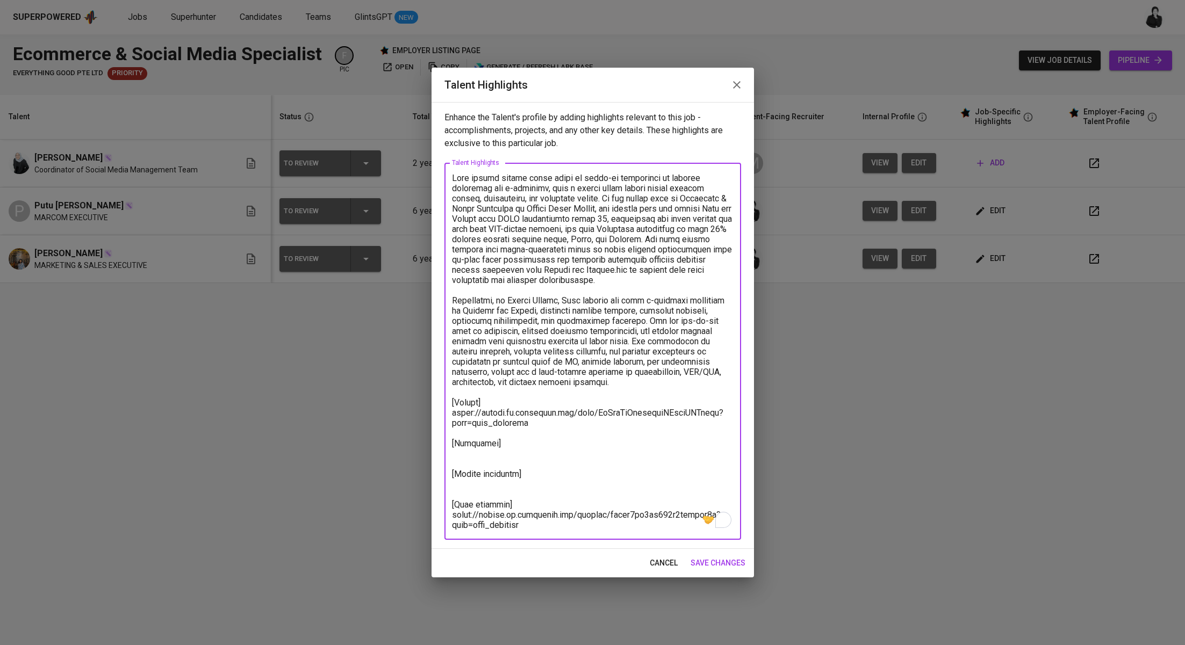
paste textarea "Total Payroll Cost 1.395,00 SGD Basic Salary 1.180,19 SGD BPJS Health 49,14 SGD…"
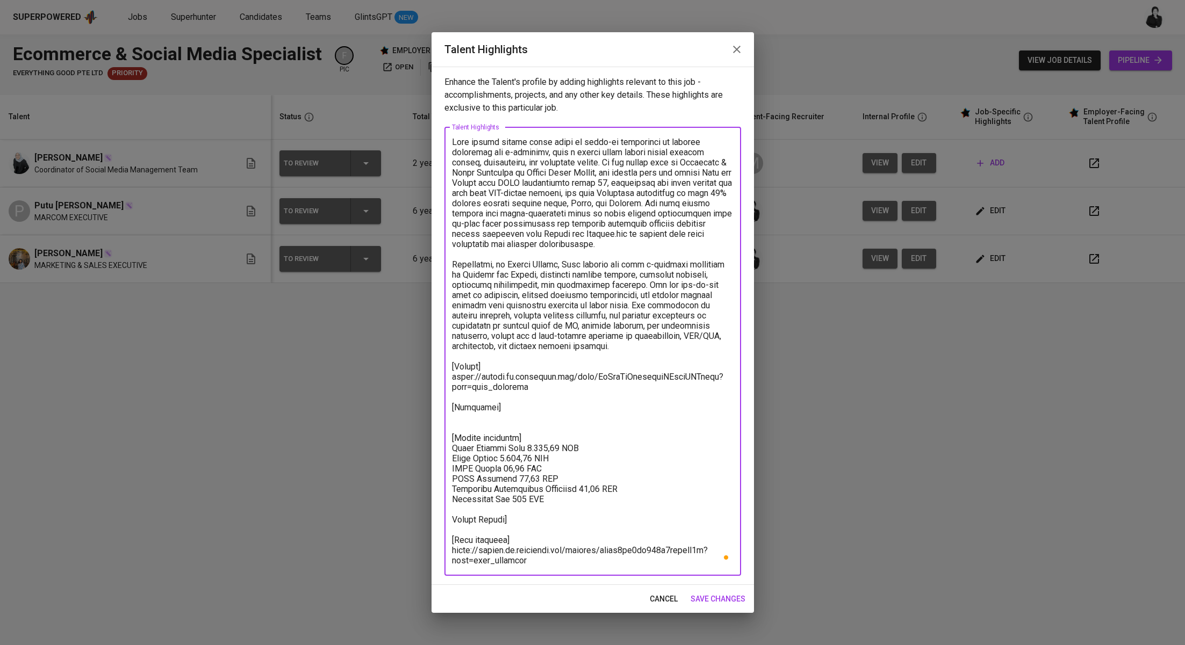
click at [450, 516] on div "x Talent Highlights" at bounding box center [592, 351] width 297 height 449
click at [452, 520] on textarea "To enrich screen reader interactions, please activate Accessibility in Grammarl…" at bounding box center [593, 351] width 282 height 429
click at [550, 514] on textarea "To enrich screen reader interactions, please activate Accessibility in Grammarl…" at bounding box center [593, 351] width 282 height 429
click at [521, 528] on textarea "To enrich screen reader interactions, please activate Accessibility in Grammarl…" at bounding box center [593, 351] width 282 height 429
click at [532, 523] on textarea "To enrich screen reader interactions, please activate Accessibility in Grammarl…" at bounding box center [593, 351] width 282 height 429
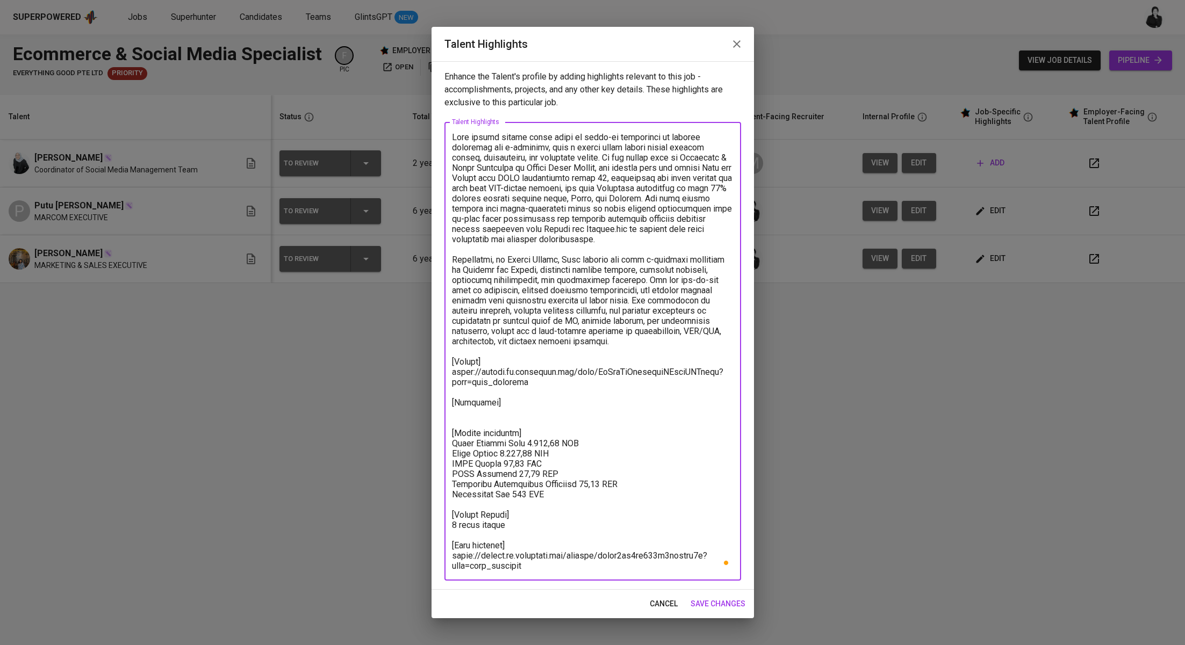
type textarea "Reza brings nearly seven years of hands-on experience in digital marketing and …"
click at [723, 602] on span "save changes" at bounding box center [717, 603] width 55 height 13
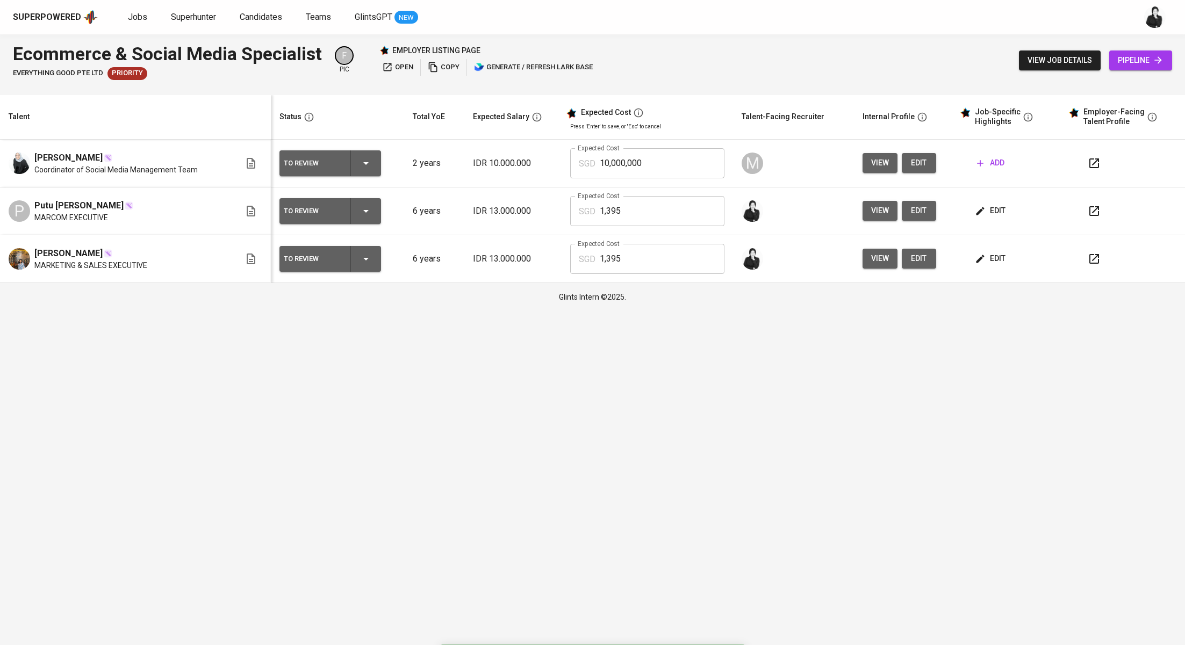
click at [1088, 261] on icon "button" at bounding box center [1093, 259] width 13 height 13
